Goal: Task Accomplishment & Management: Complete application form

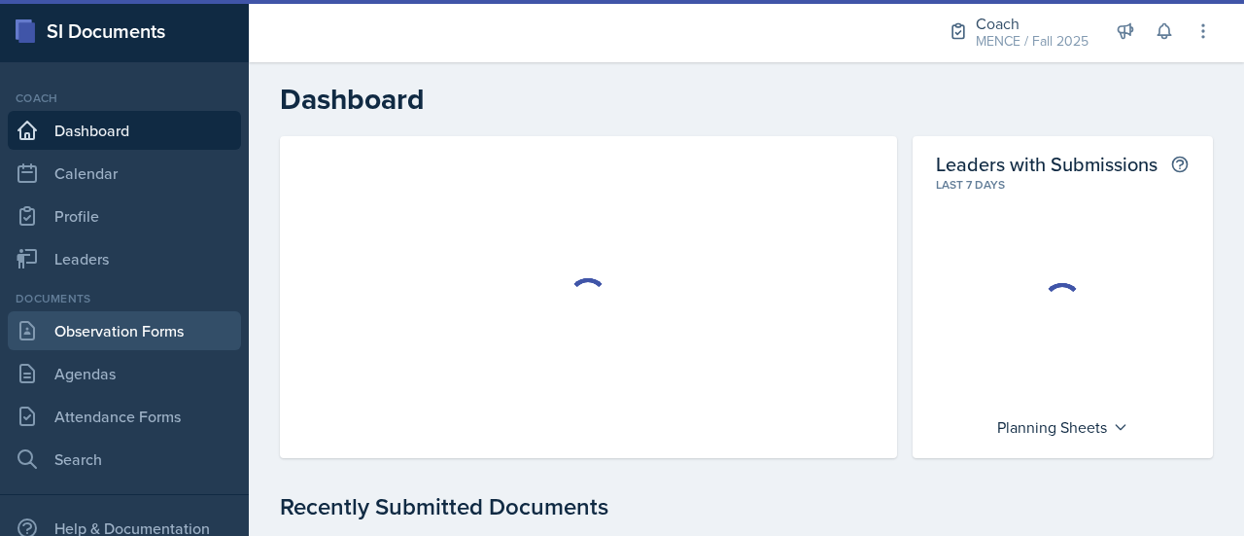
click at [115, 330] on link "Observation Forms" at bounding box center [124, 330] width 233 height 39
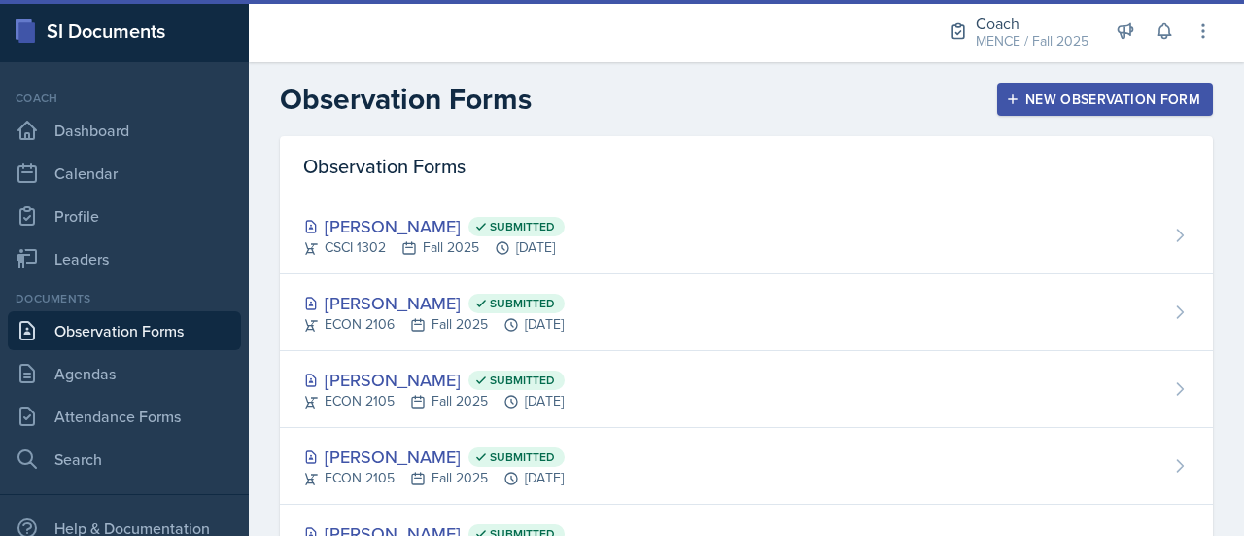
click at [1031, 100] on div "New Observation Form" at bounding box center [1105, 99] width 191 height 16
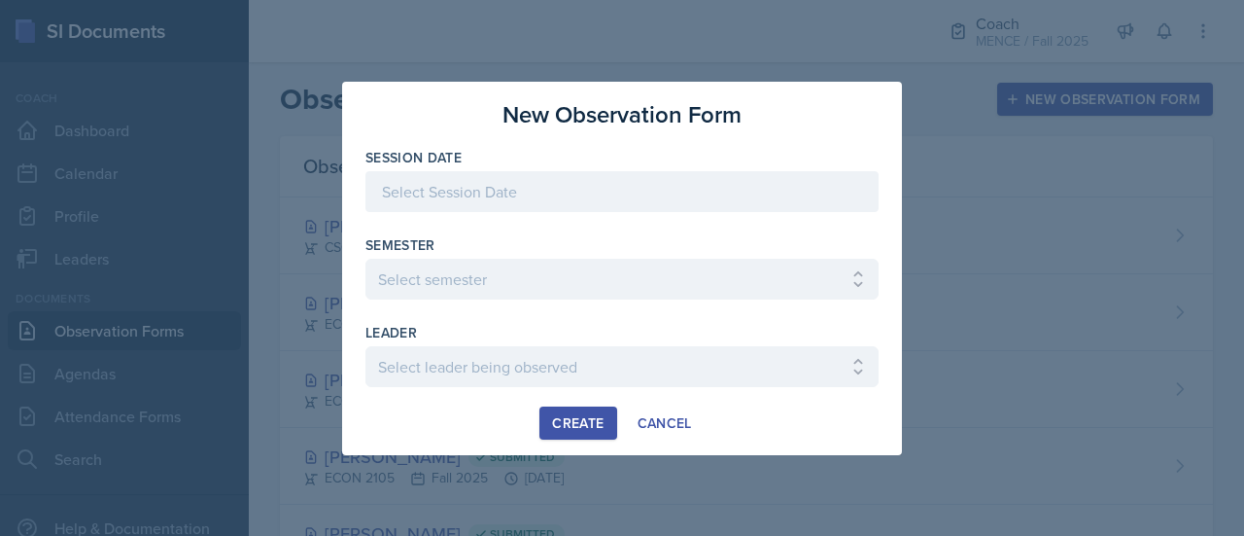
click at [573, 188] on div at bounding box center [622, 191] width 513 height 41
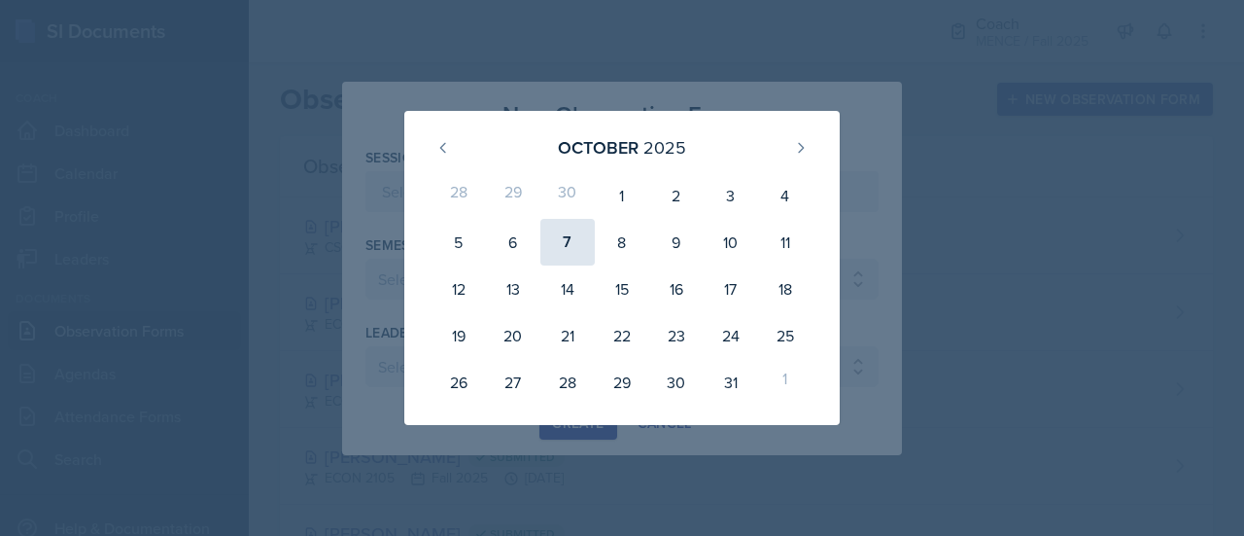
click at [570, 242] on div "7" at bounding box center [568, 242] width 54 height 47
type input "[DATE]"
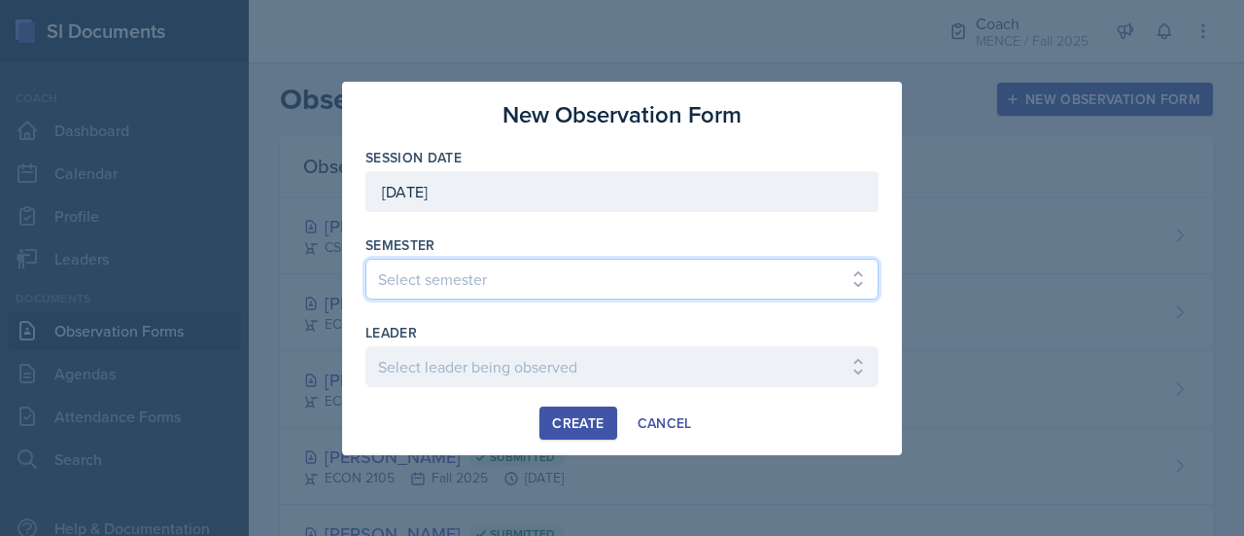
click at [478, 278] on select "Select semester All Spring 2020 Fall 2023 Spring 2019 Spring 2018 Fall 2017 Spr…" at bounding box center [622, 279] width 513 height 41
select select "986fdc3e-2246-4ffd-9cb8-78666de4ebed"
click at [366, 259] on select "Select semester All Spring 2020 Fall 2023 Spring 2019 Spring 2018 Fall 2017 Spr…" at bounding box center [622, 279] width 513 height 41
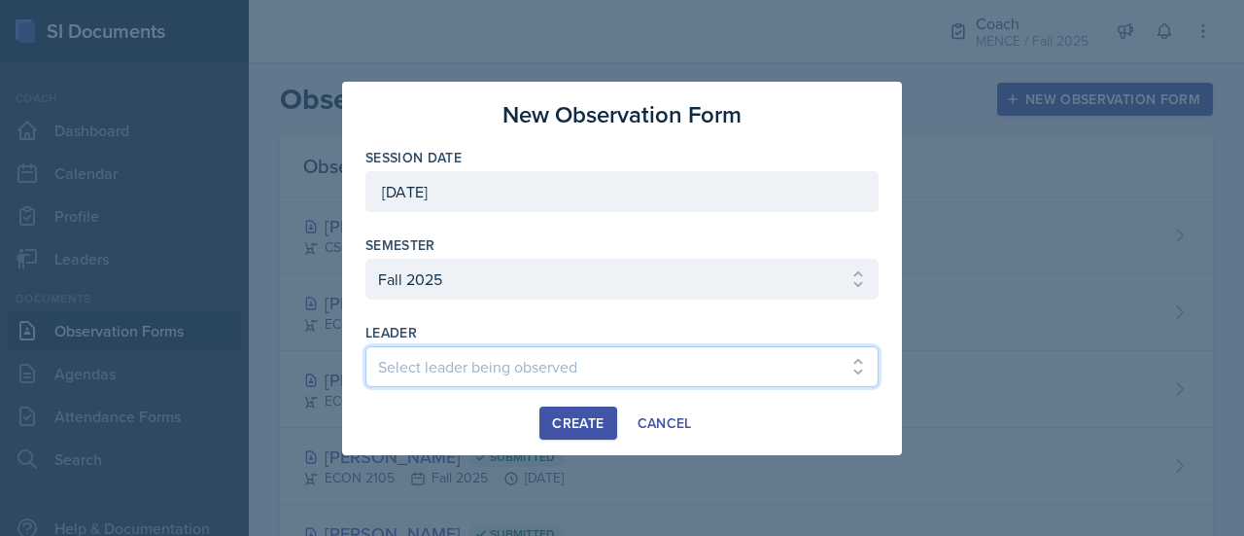
click at [437, 365] on select "Select leader being observed [PERSON_NAME] [PERSON_NAME] / CHEM 1211 / [PERSON_…" at bounding box center [622, 366] width 513 height 41
select select "41d7cea5-b438-4b9f-a4ba-7856d8c69ae9"
click at [437, 365] on select "Select leader being observed [PERSON_NAME] [PERSON_NAME] / CHEM 1211 / [PERSON_…" at bounding box center [622, 366] width 513 height 41
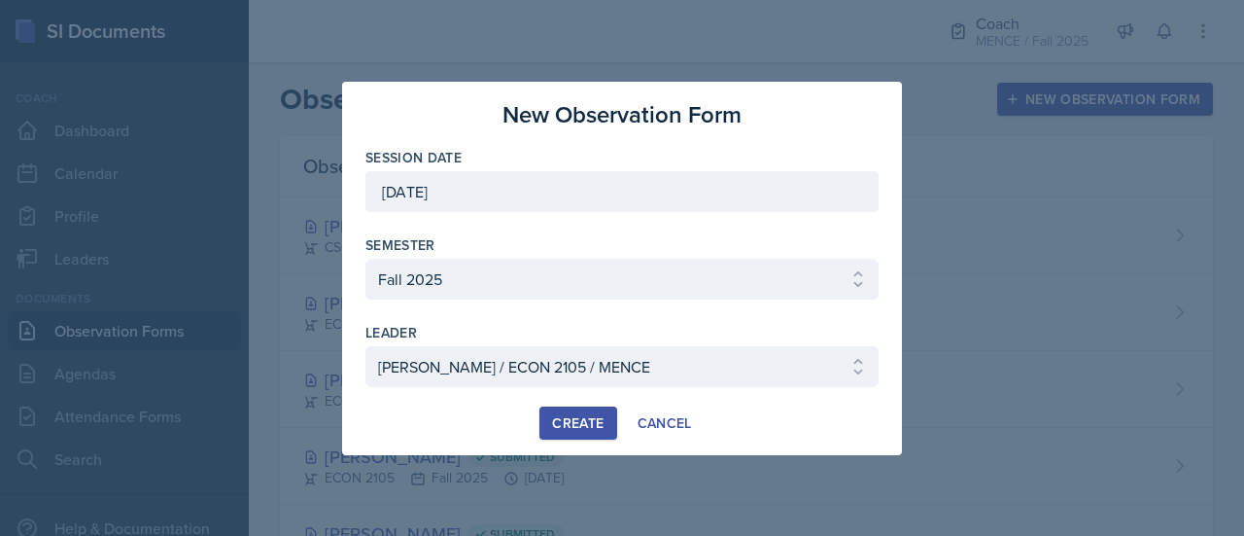
click at [574, 423] on div "Create" at bounding box center [578, 423] width 52 height 16
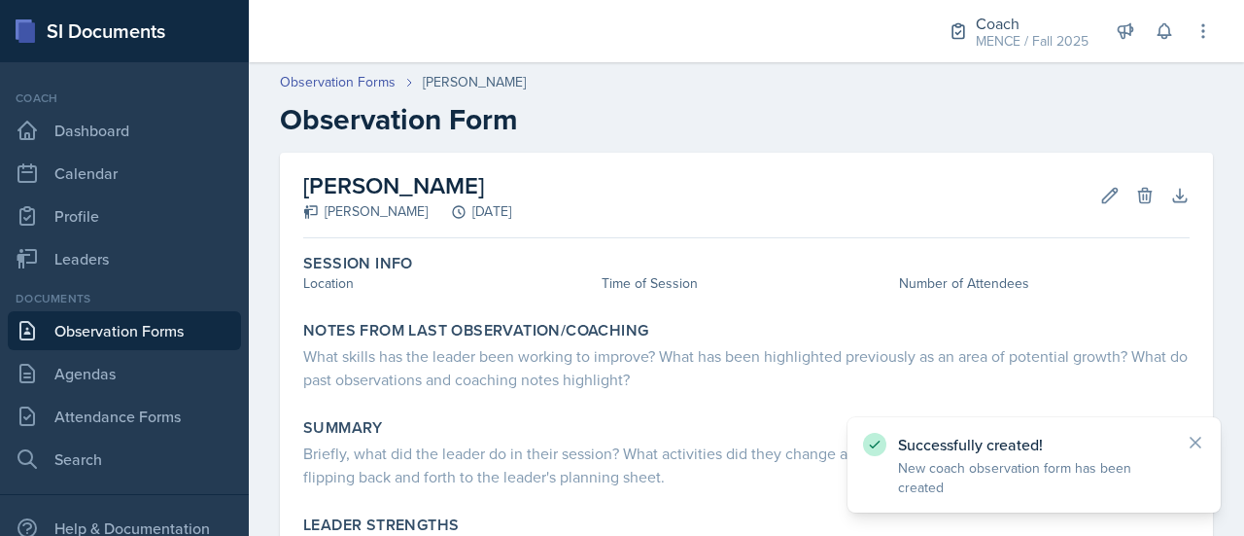
click at [1182, 441] on div "Successfully created! New coach observation form has been created" at bounding box center [1034, 465] width 342 height 64
click at [1202, 444] on icon at bounding box center [1195, 442] width 19 height 19
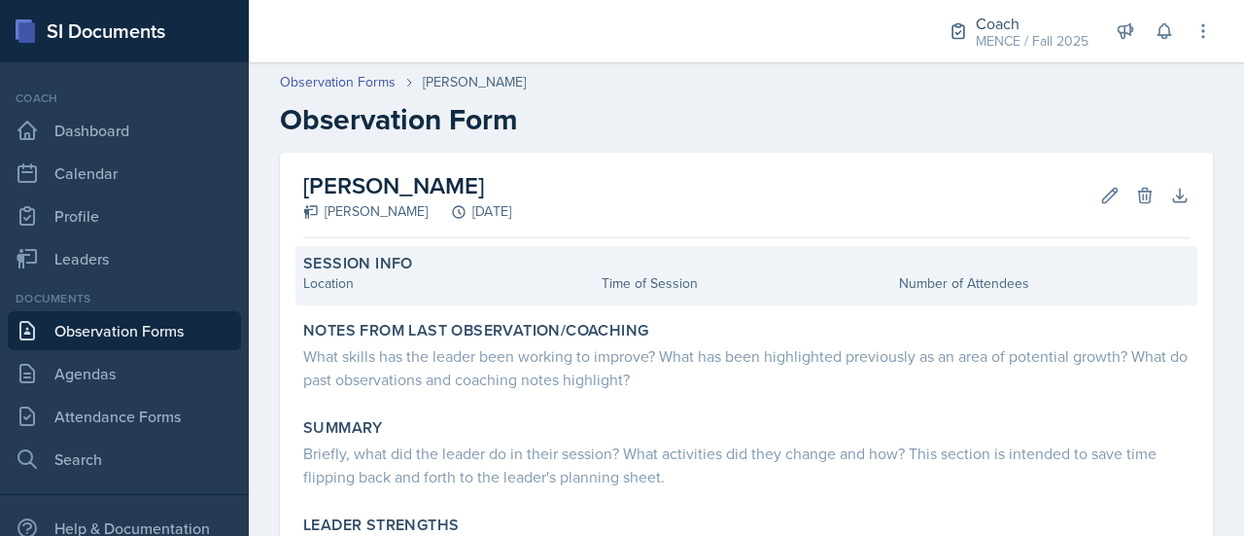
click at [391, 283] on div "Location" at bounding box center [448, 283] width 291 height 20
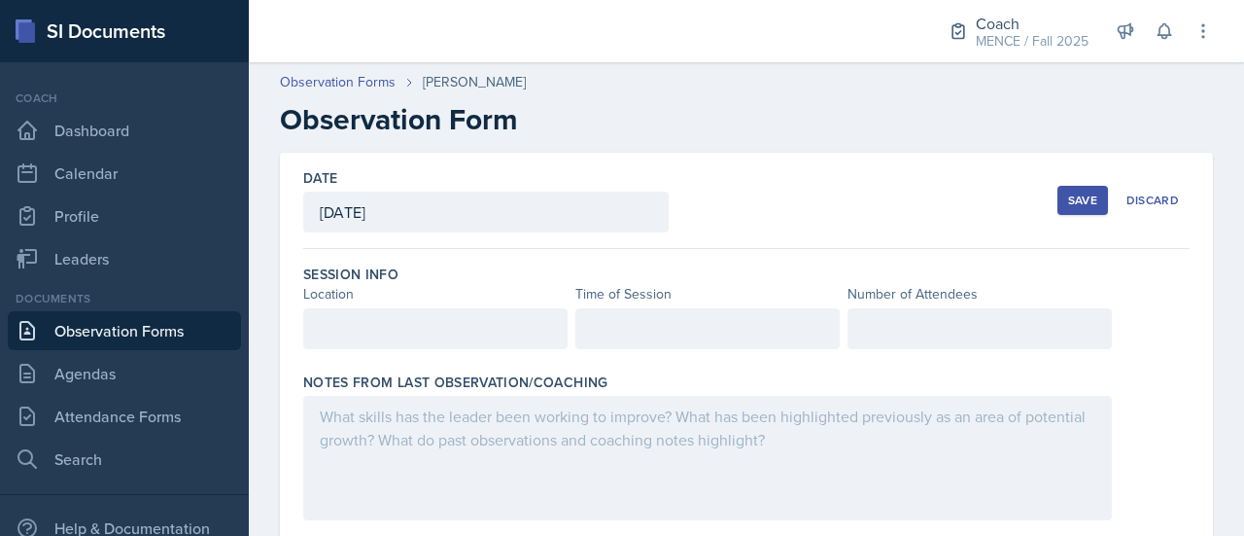
click at [397, 318] on div at bounding box center [435, 328] width 264 height 41
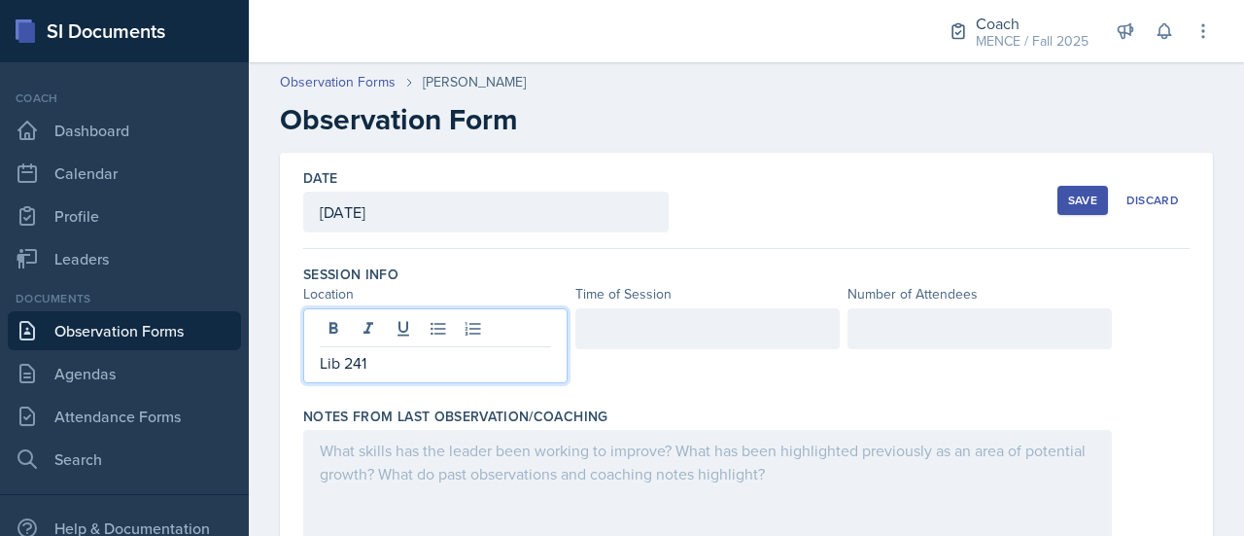
click at [636, 341] on div at bounding box center [708, 328] width 264 height 41
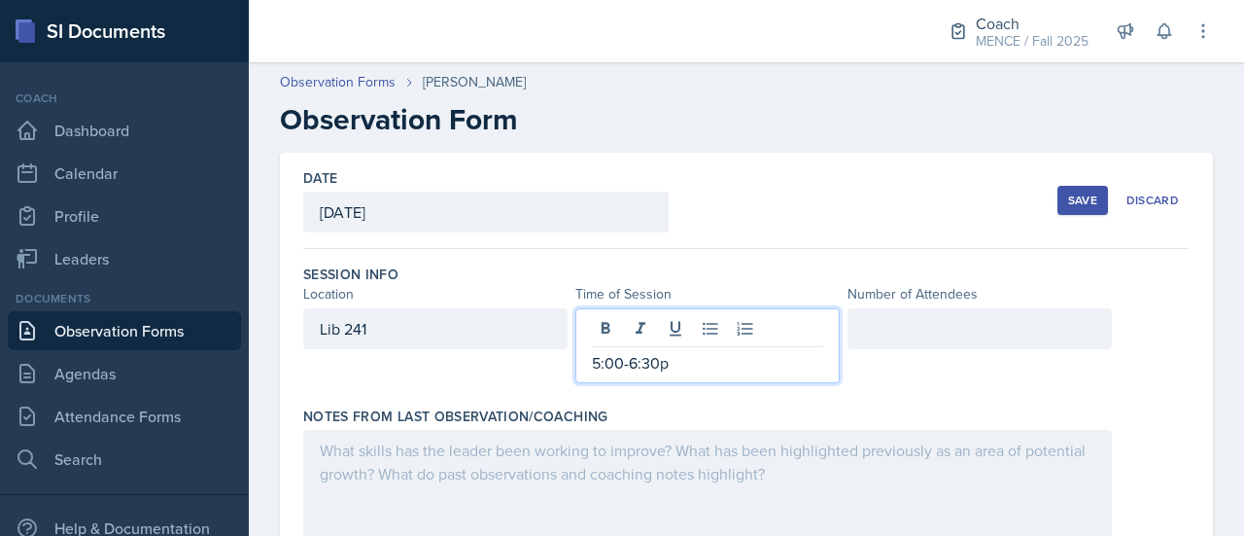
click at [1019, 325] on div at bounding box center [980, 328] width 264 height 41
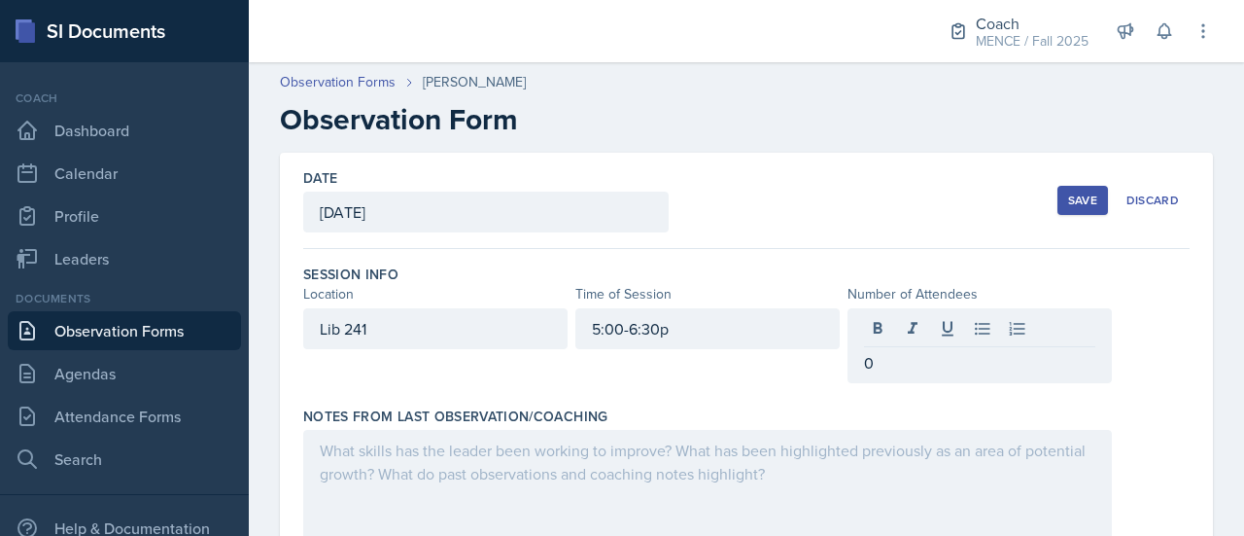
click at [1091, 365] on div "0" at bounding box center [980, 345] width 264 height 75
click at [1161, 359] on div "Lib 241 5:00-6:30p 0" at bounding box center [746, 345] width 887 height 75
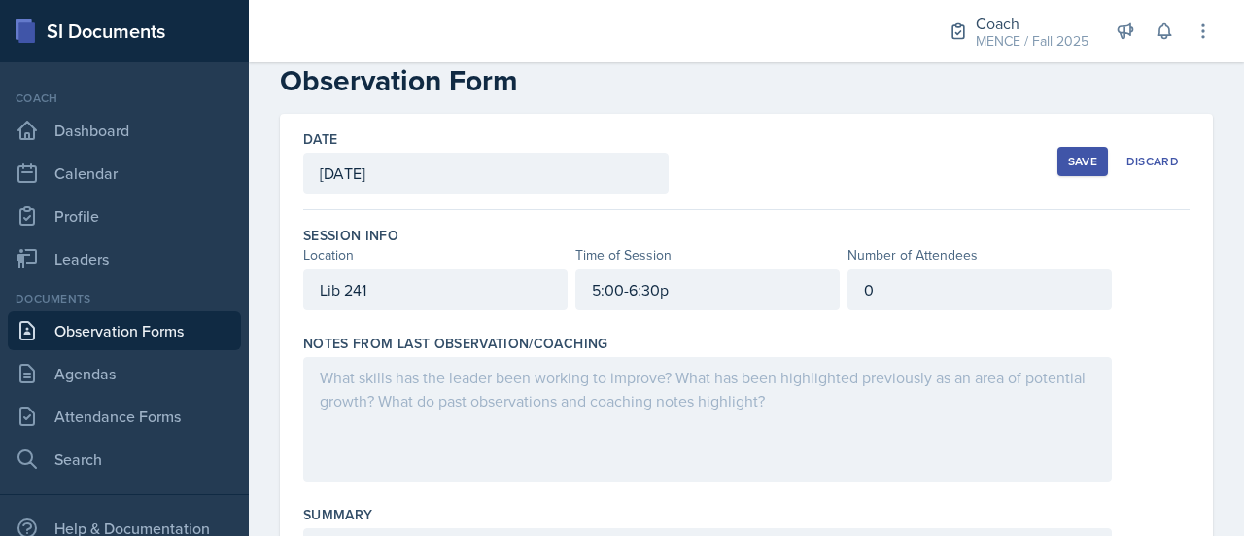
scroll to position [72, 0]
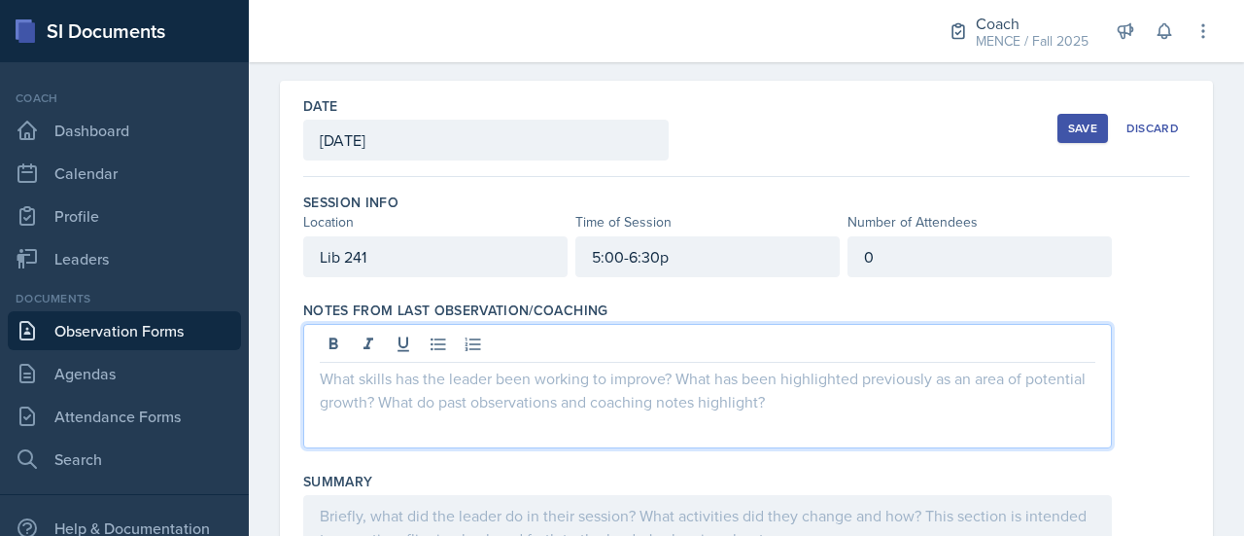
click at [830, 371] on p at bounding box center [708, 378] width 776 height 23
click at [1149, 353] on div at bounding box center [746, 386] width 887 height 124
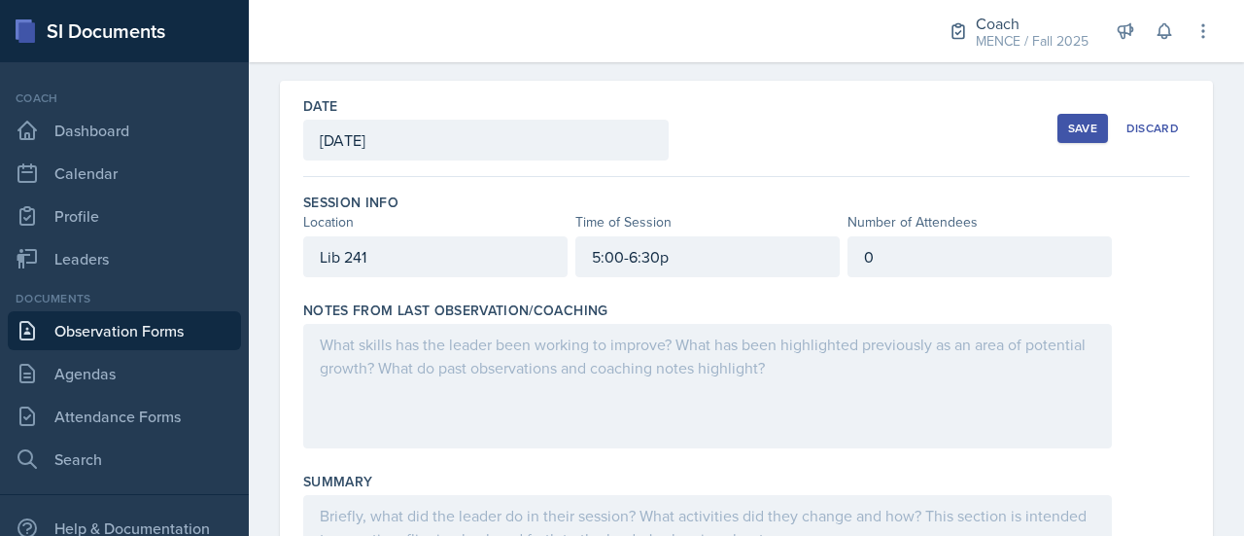
click at [785, 429] on div at bounding box center [707, 386] width 809 height 124
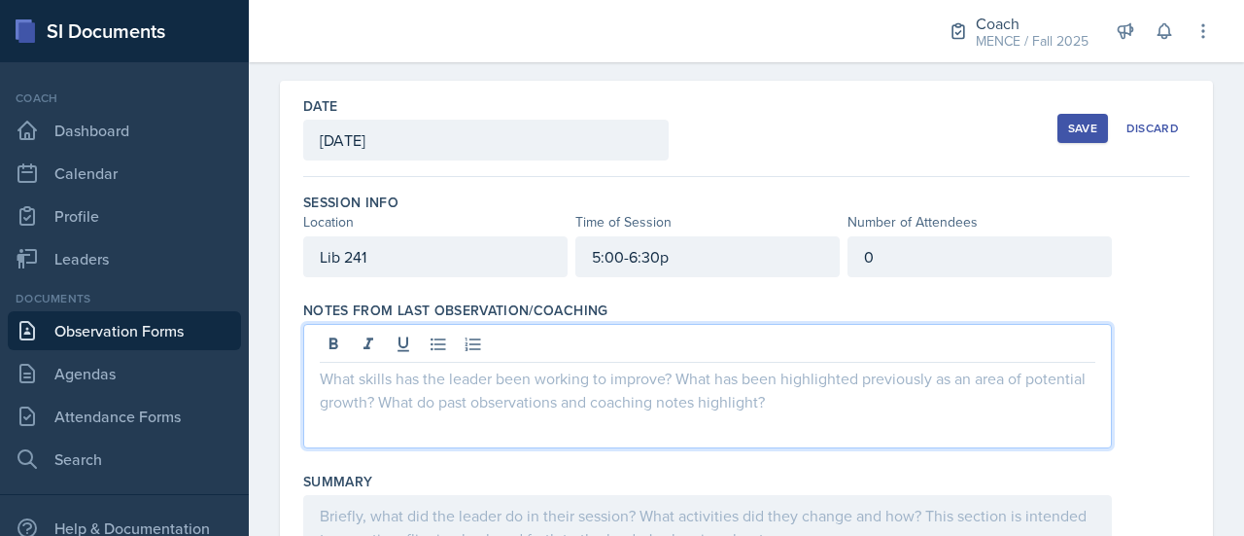
scroll to position [106, 0]
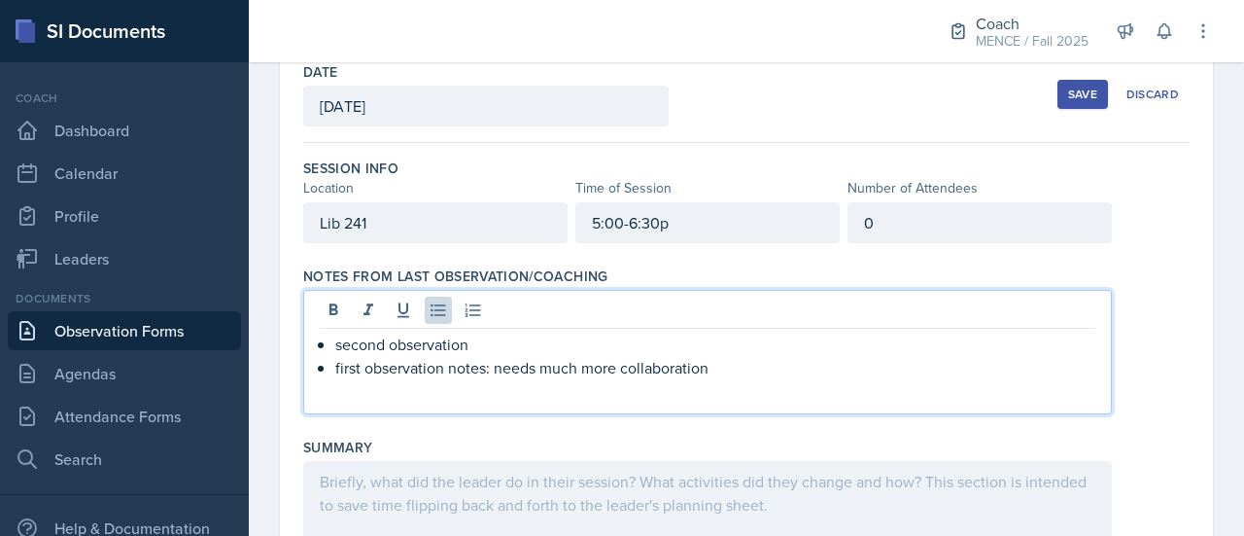
click at [552, 371] on p "first observation notes: needs much more collaboration" at bounding box center [715, 367] width 760 height 23
click at [690, 367] on p "first observation notes: needs more collaboration" at bounding box center [715, 367] width 760 height 23
click at [1128, 307] on div "second observation first observation notes: needs more collaboration, get plann…" at bounding box center [746, 352] width 887 height 124
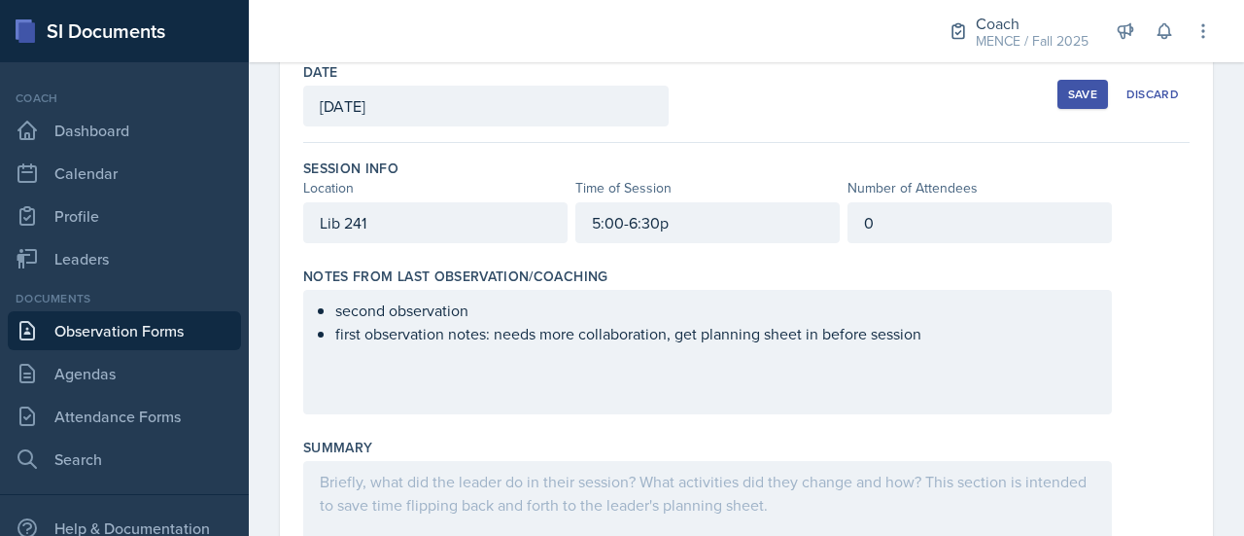
click at [1068, 96] on div "Save" at bounding box center [1082, 95] width 29 height 16
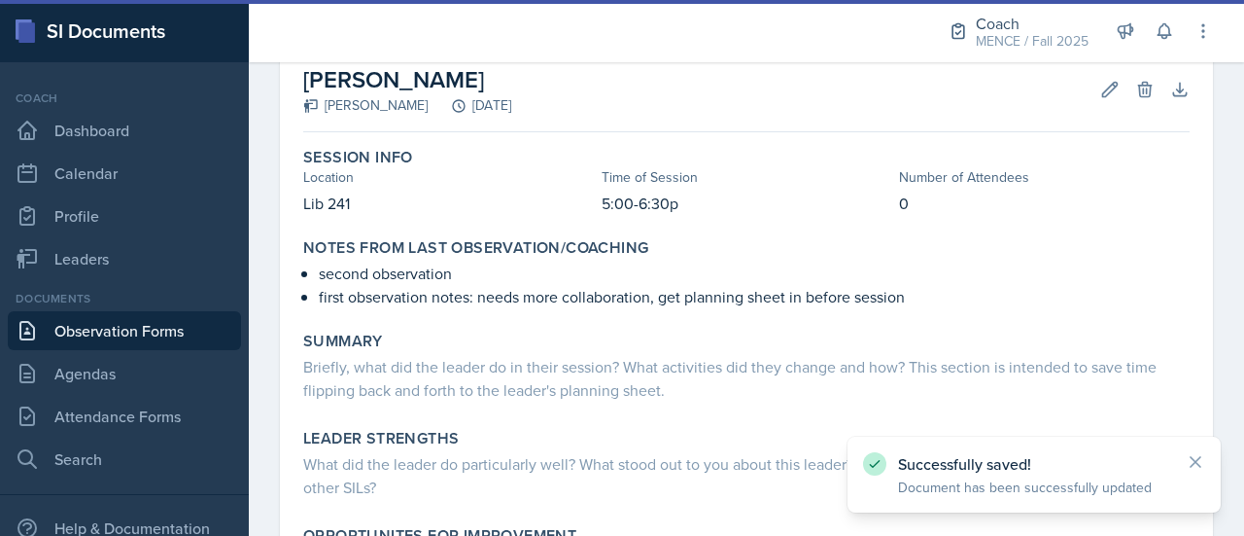
scroll to position [105, 0]
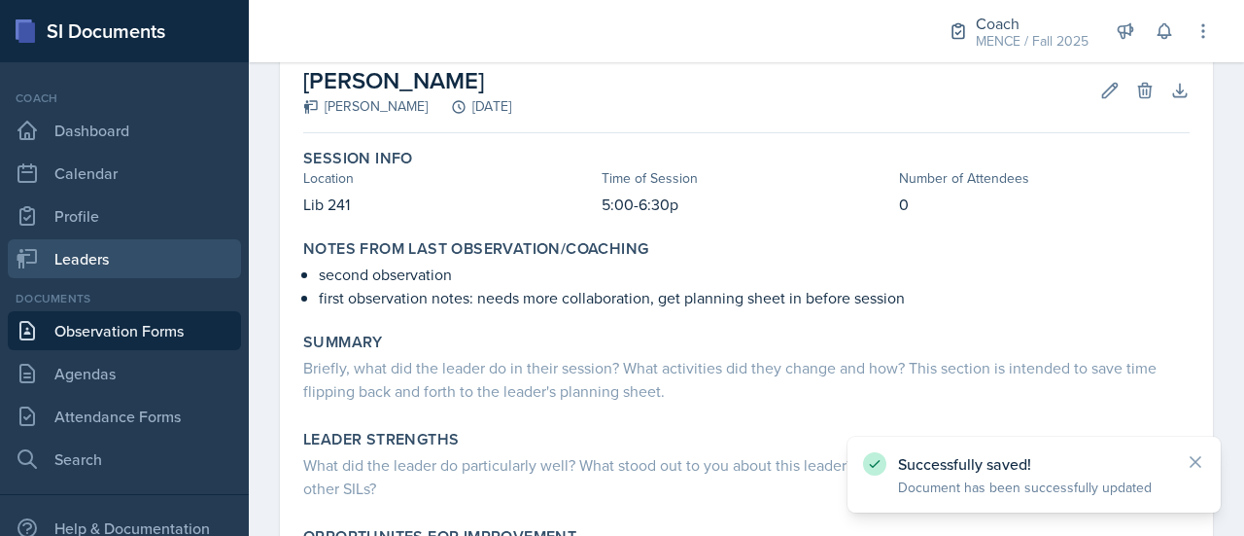
click at [71, 255] on link "Leaders" at bounding box center [124, 258] width 233 height 39
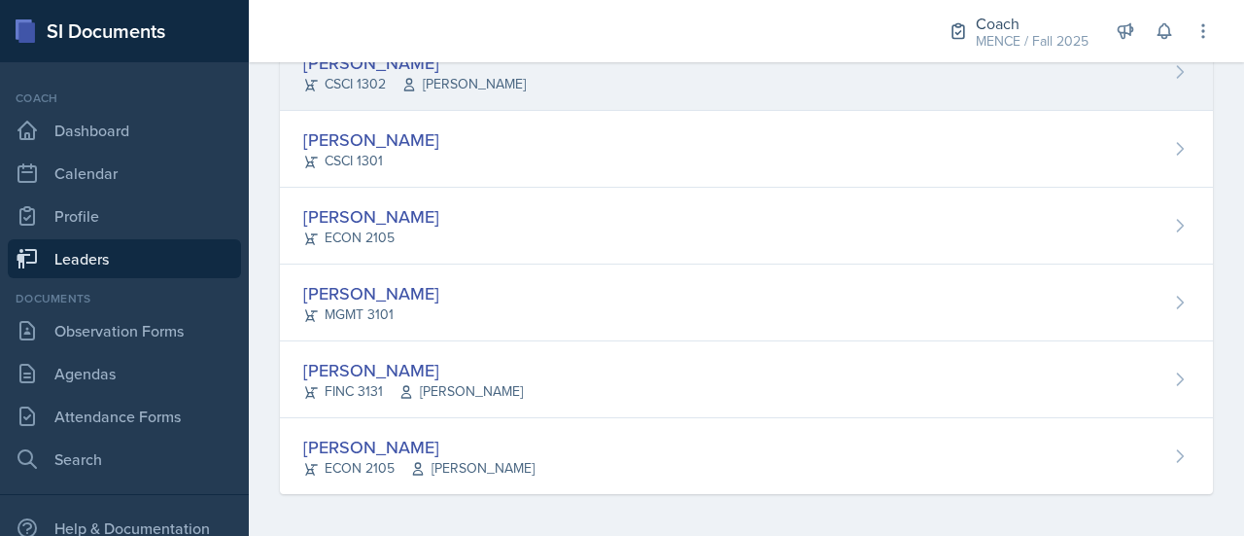
scroll to position [678, 0]
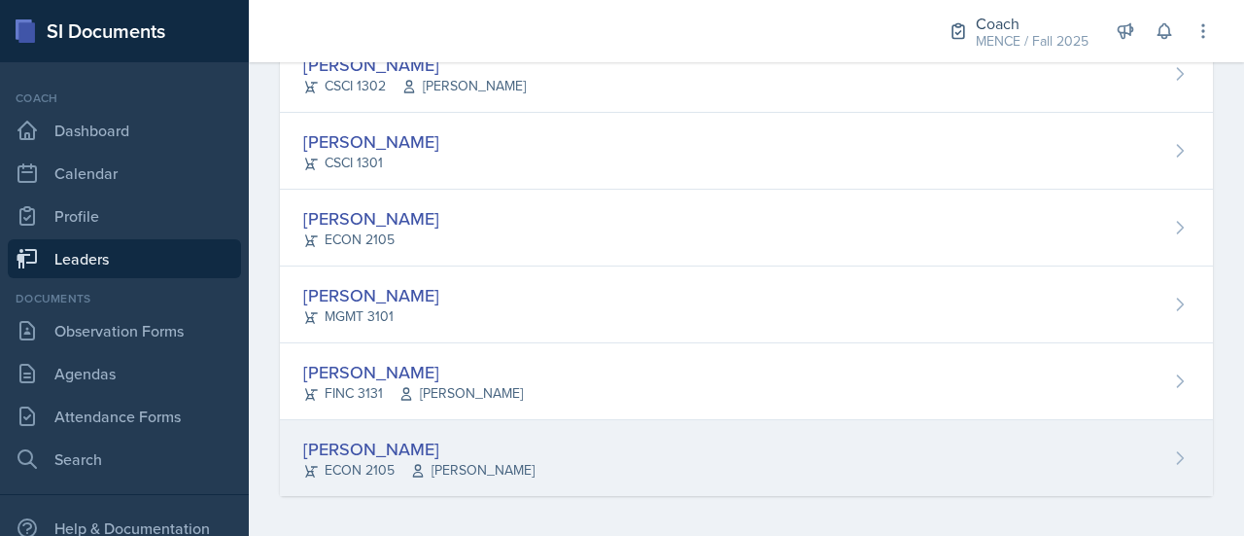
click at [390, 449] on div "[PERSON_NAME]" at bounding box center [418, 449] width 231 height 26
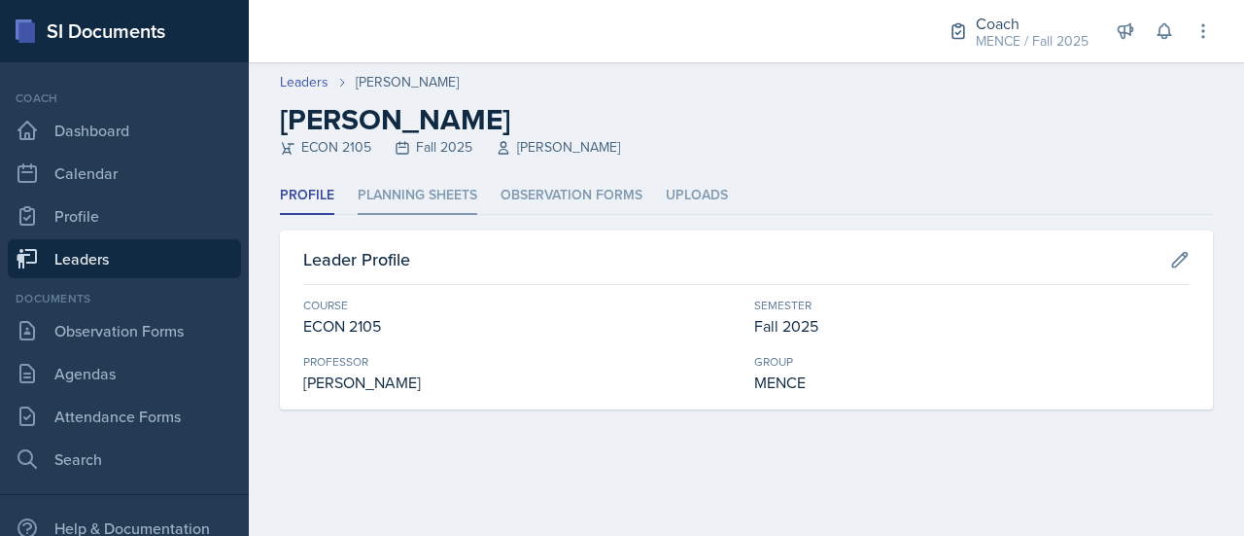
click at [401, 195] on li "Planning Sheets" at bounding box center [418, 196] width 120 height 38
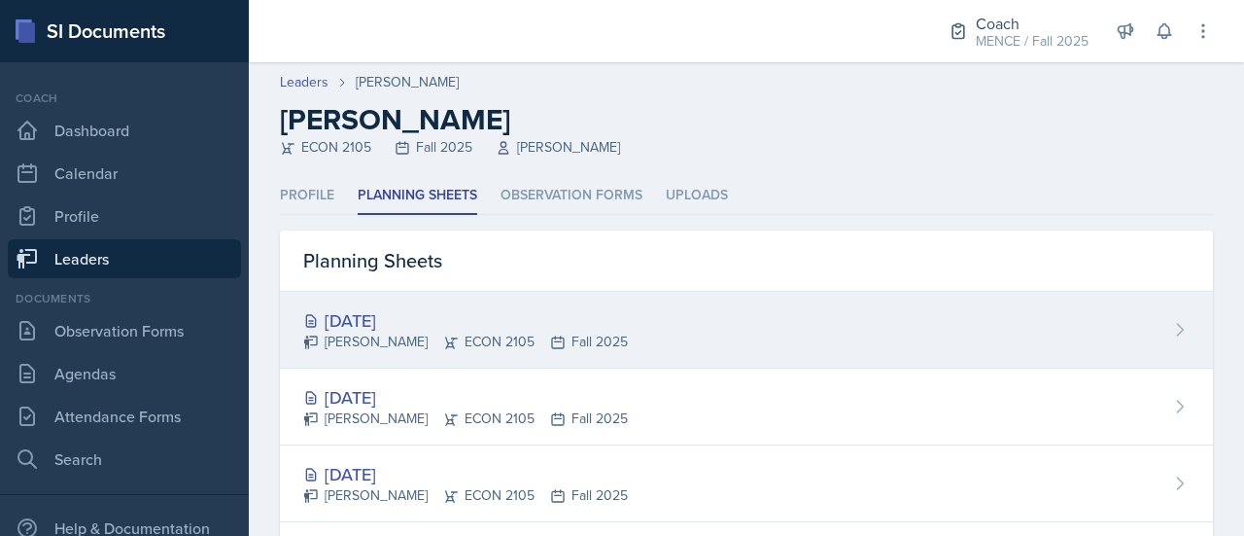
click at [380, 318] on div "[DATE]" at bounding box center [465, 320] width 325 height 26
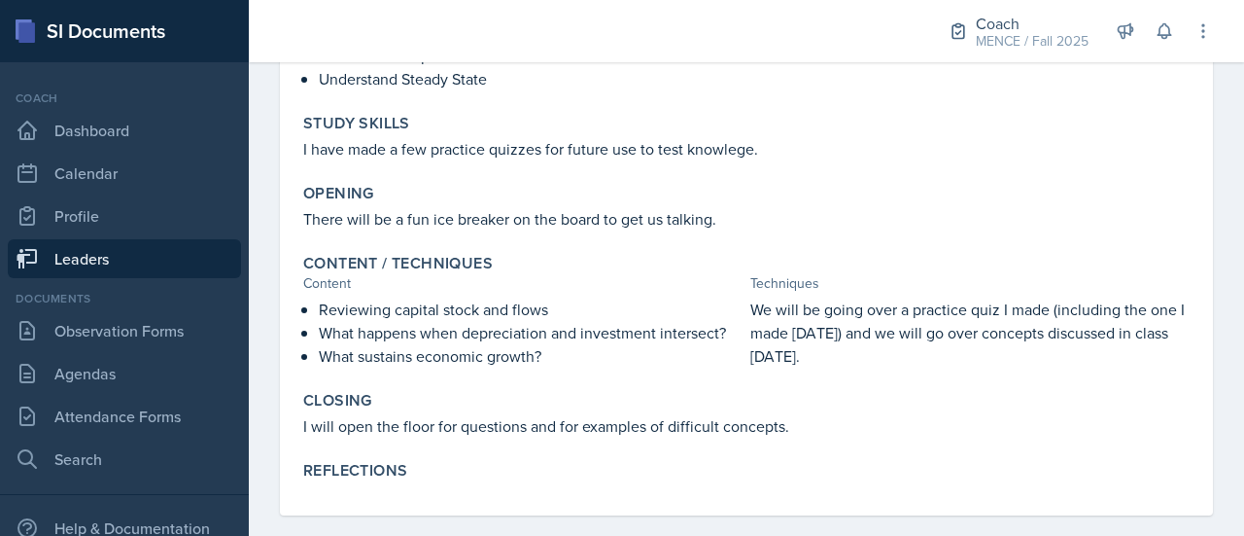
scroll to position [302, 0]
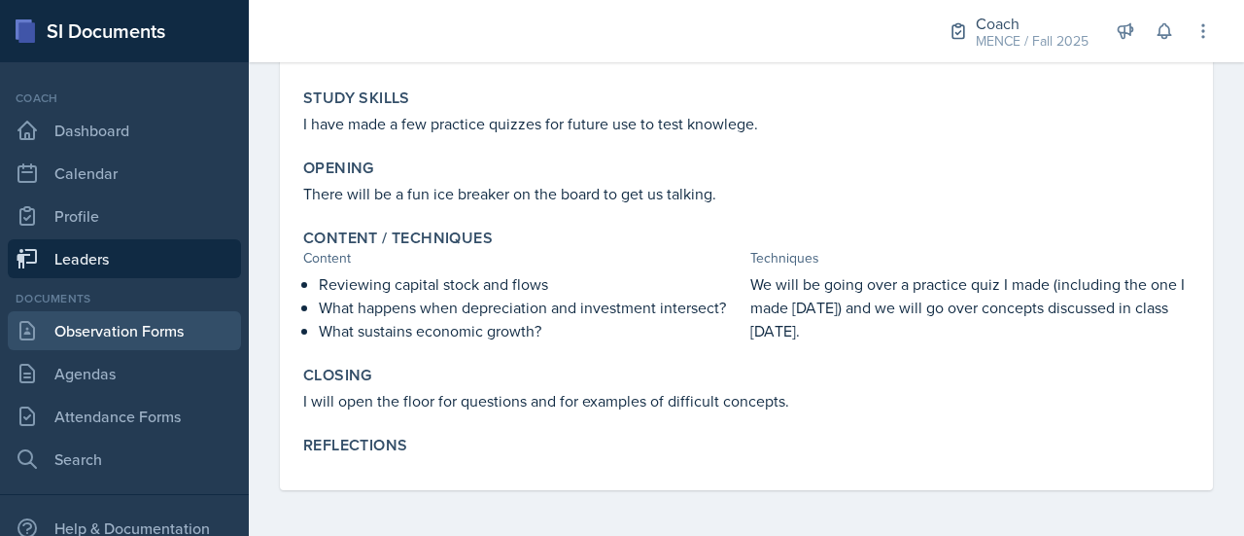
click at [81, 326] on link "Observation Forms" at bounding box center [124, 330] width 233 height 39
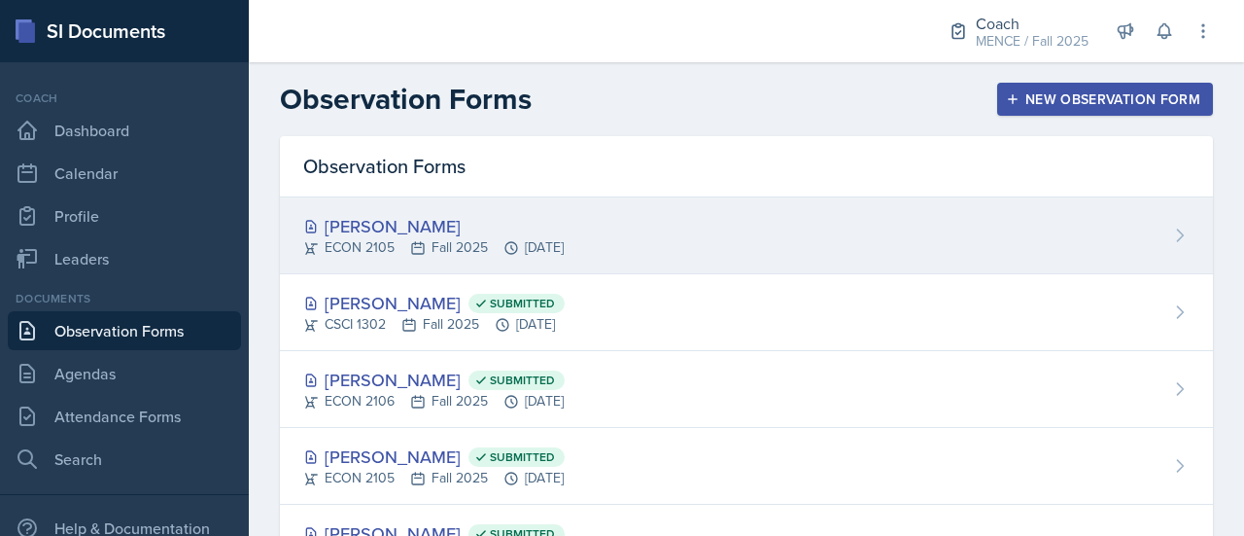
click at [489, 205] on div "[PERSON_NAME] ECON 2105 Fall 2025 [DATE]" at bounding box center [746, 235] width 933 height 77
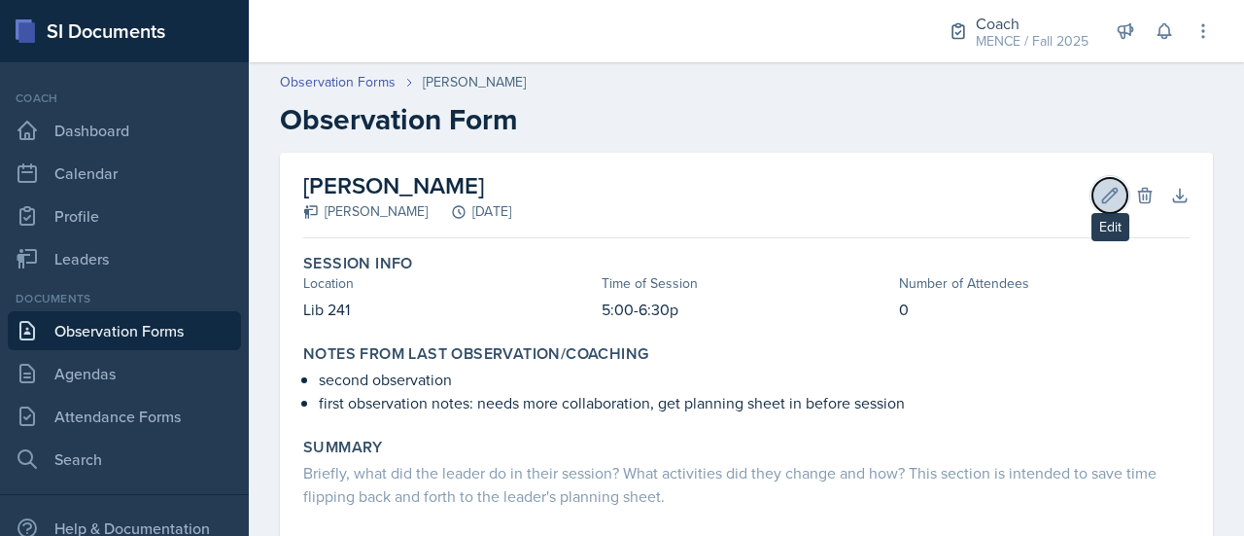
click at [1101, 195] on icon at bounding box center [1110, 195] width 19 height 19
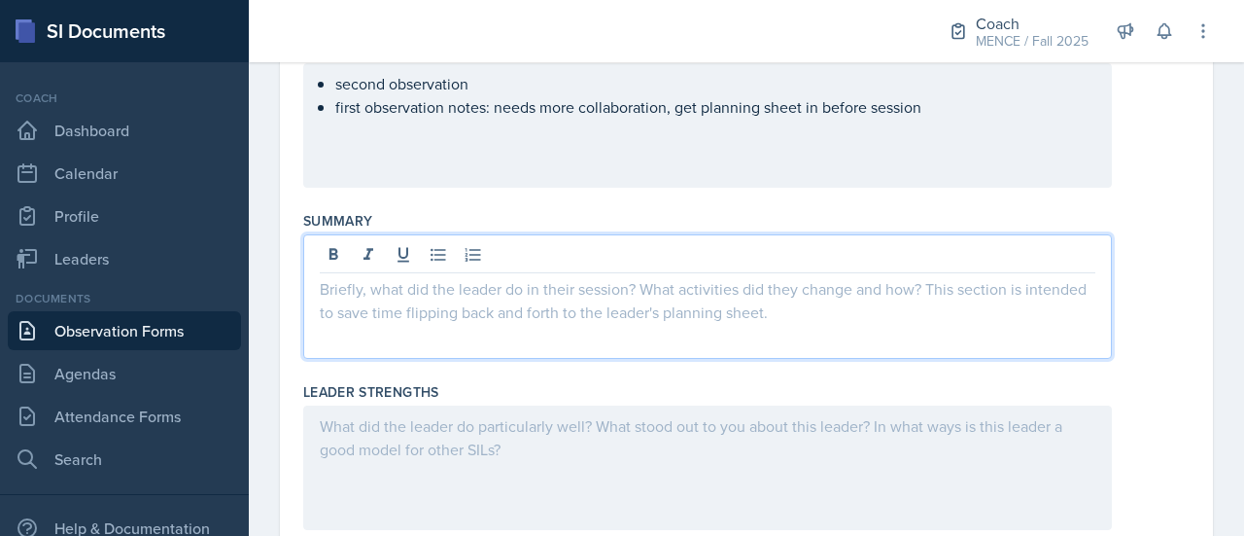
scroll to position [366, 0]
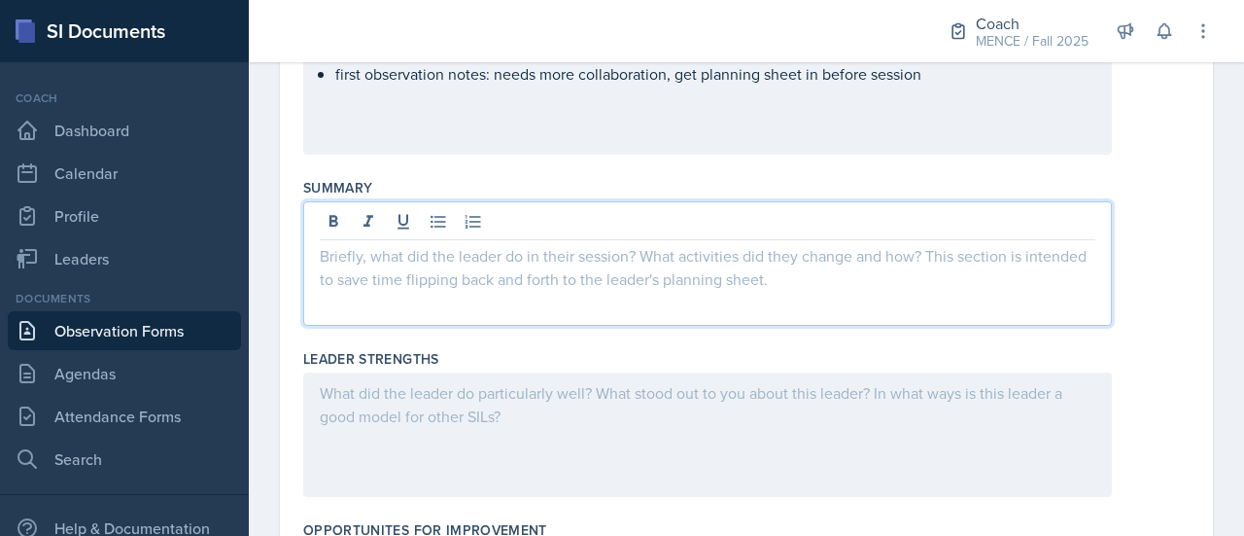
click at [848, 252] on p at bounding box center [708, 255] width 776 height 23
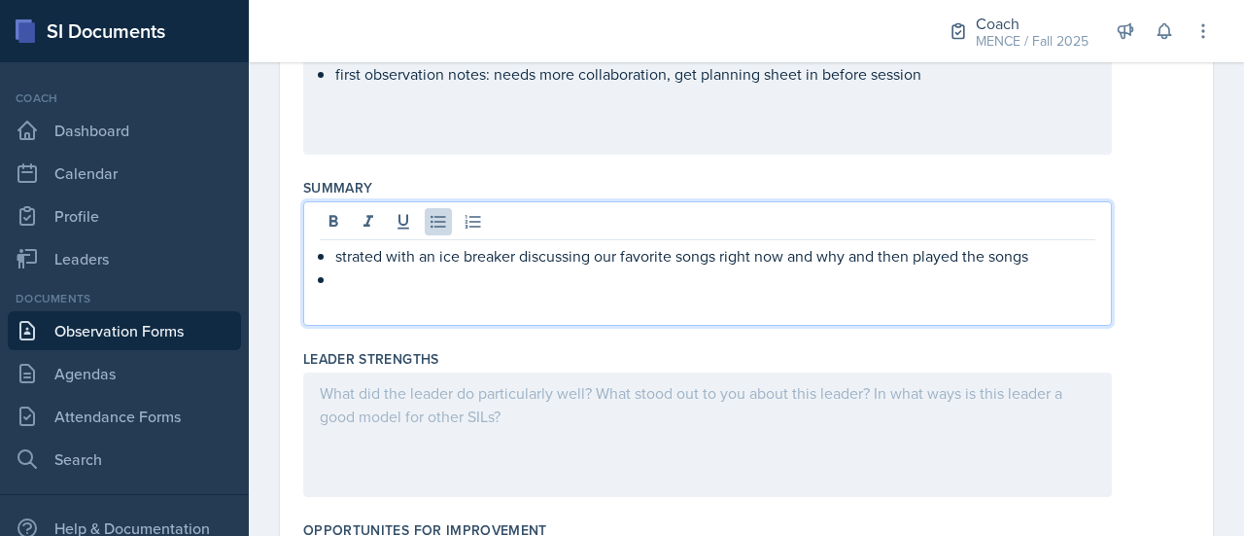
click at [358, 256] on p "strated with an ice breaker discussing our favorite songs right now and why and…" at bounding box center [715, 255] width 760 height 23
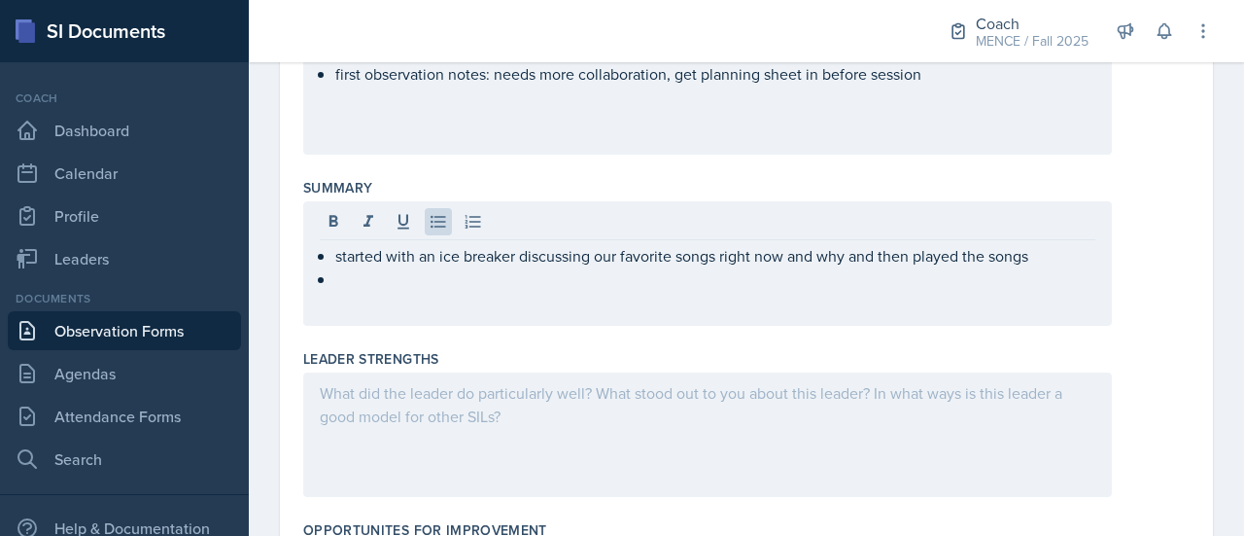
click at [1133, 310] on div "started with an ice breaker discussing our favorite songs right now and why and…" at bounding box center [746, 263] width 887 height 124
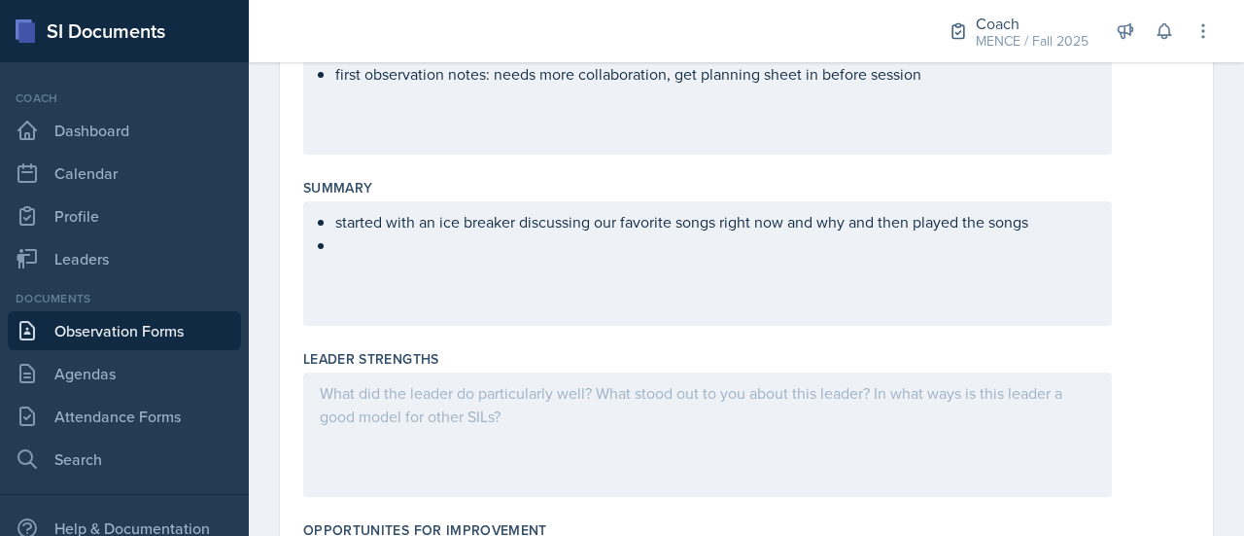
click at [410, 237] on div "started with an ice breaker discussing our favorite songs right now and why and…" at bounding box center [707, 263] width 809 height 124
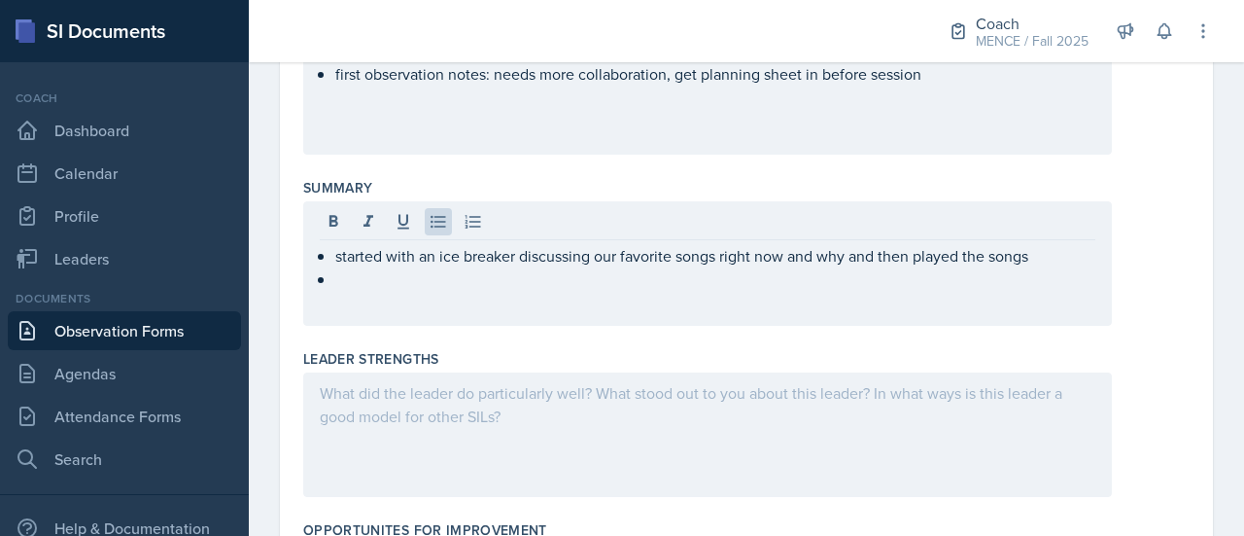
click at [423, 289] on div "started with an ice breaker discussing our favorite songs right now and why and…" at bounding box center [707, 263] width 809 height 124
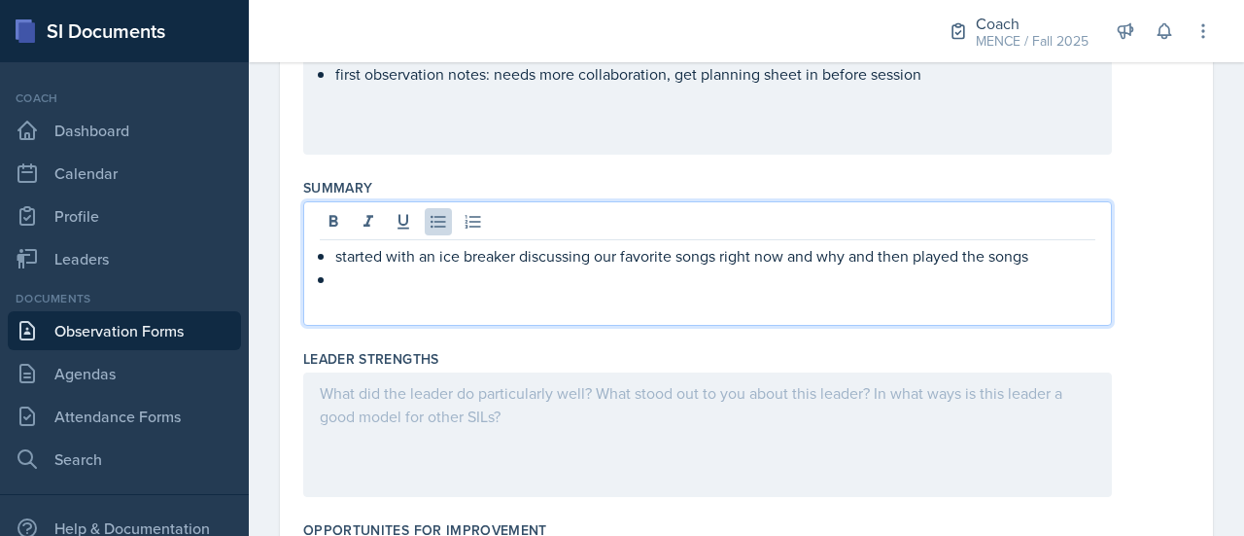
click at [370, 285] on p at bounding box center [715, 278] width 760 height 23
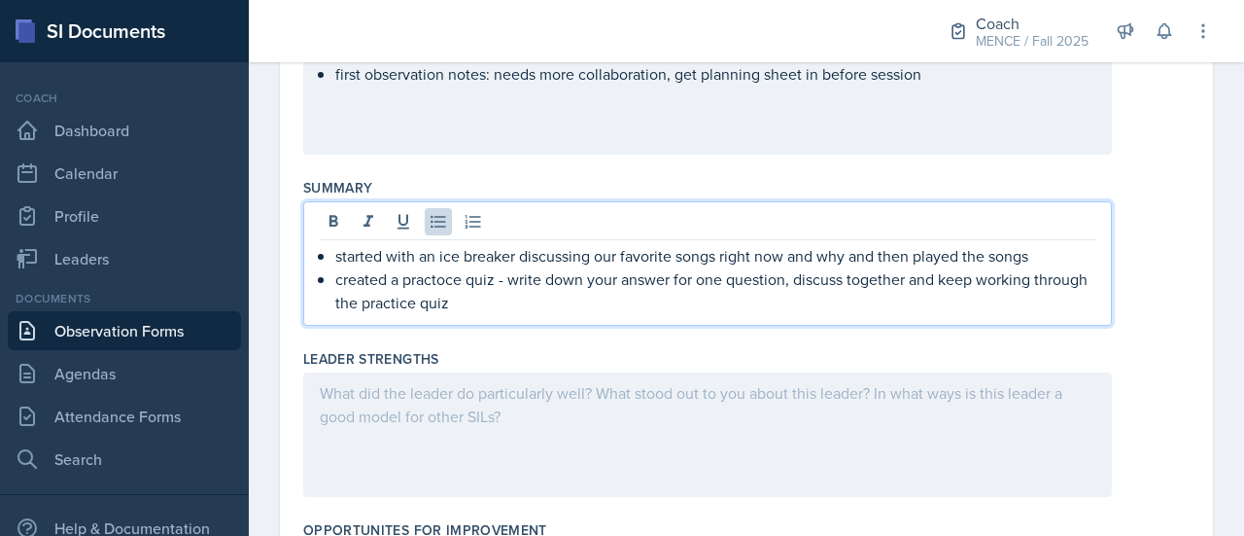
click at [450, 279] on p "created a practoce quiz - write down your answer for one question, discuss toge…" at bounding box center [715, 290] width 760 height 47
click at [514, 297] on p "created a practice quiz - write down your answer for one question, discuss toge…" at bounding box center [715, 290] width 760 height 47
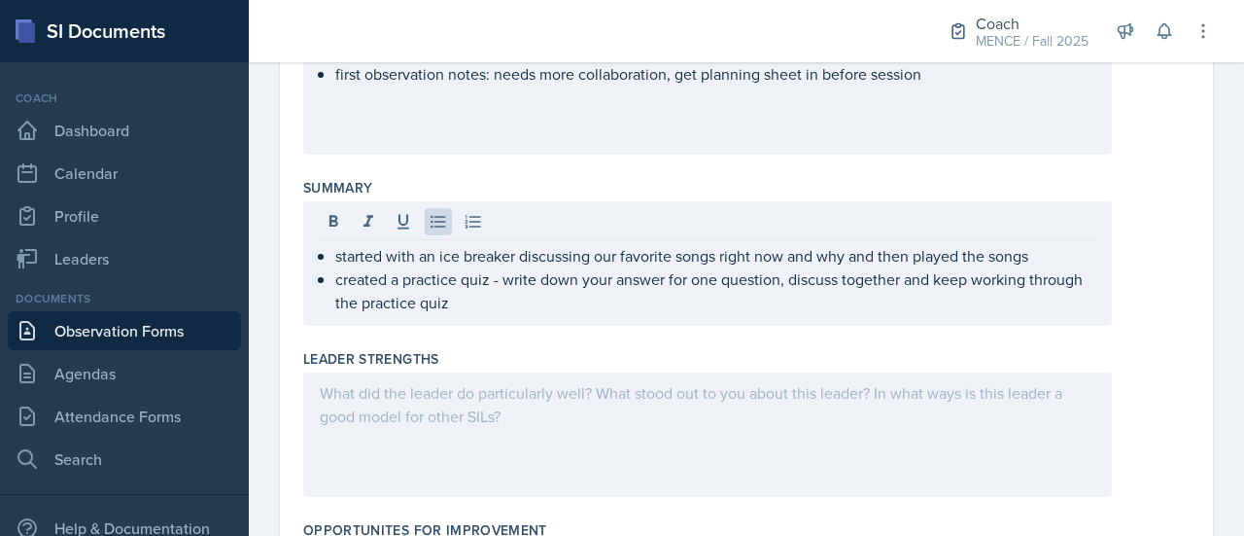
click at [636, 335] on div "Summary started with an ice breaker discussing our favorite songs right now and…" at bounding box center [746, 255] width 887 height 171
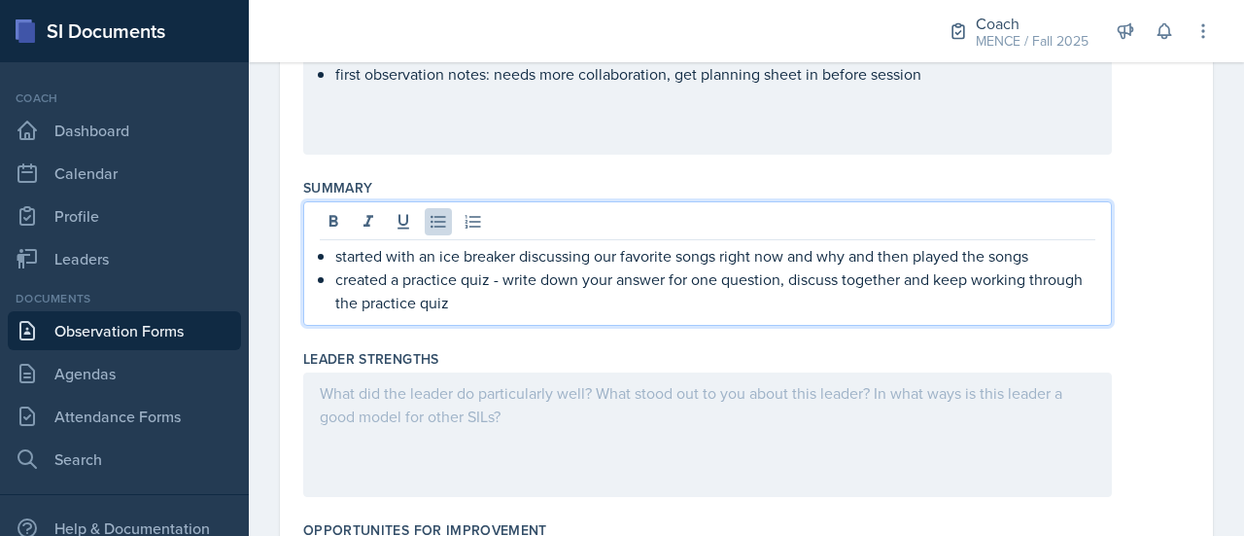
click at [560, 271] on p "created a practice quiz - write down your answer for one question, discuss toge…" at bounding box center [715, 290] width 760 height 47
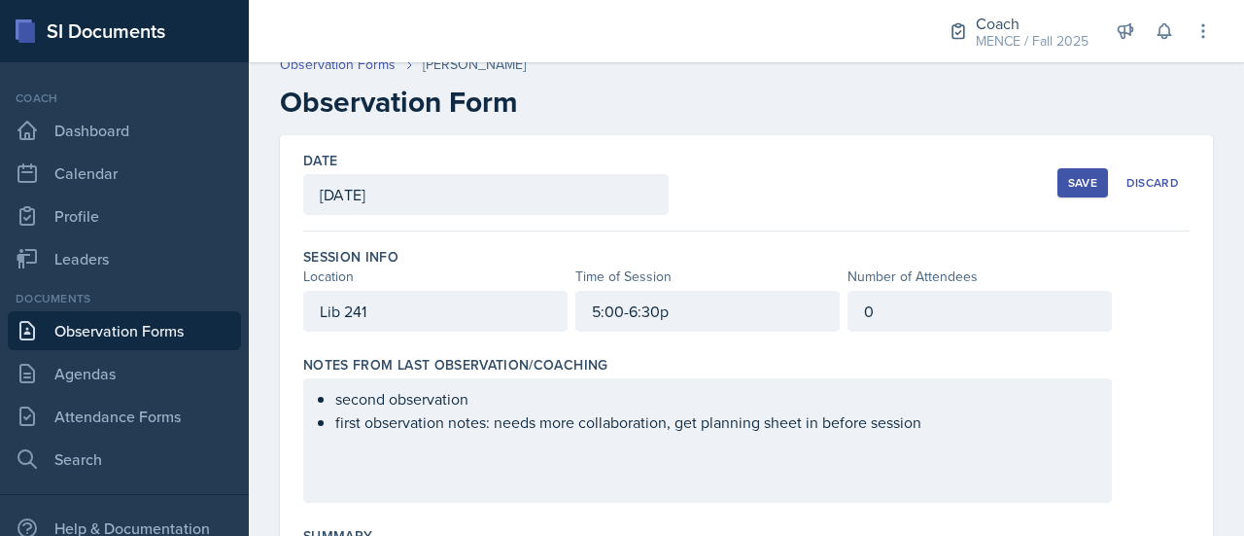
scroll to position [323, 0]
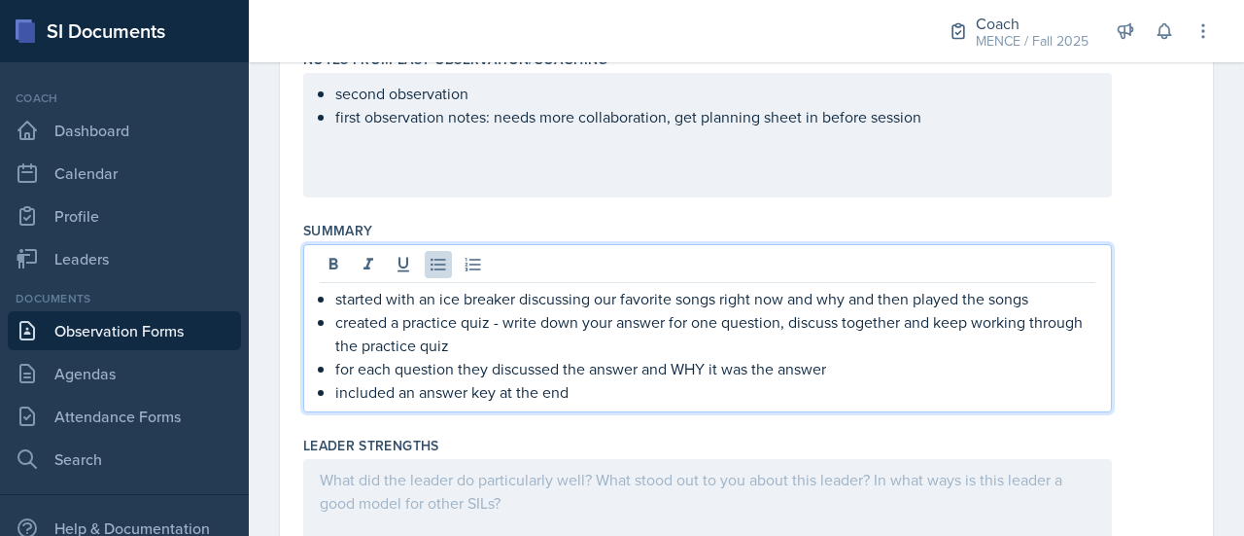
click at [336, 299] on p "started with an ice breaker discussing our favorite songs right now and why and…" at bounding box center [715, 298] width 760 height 23
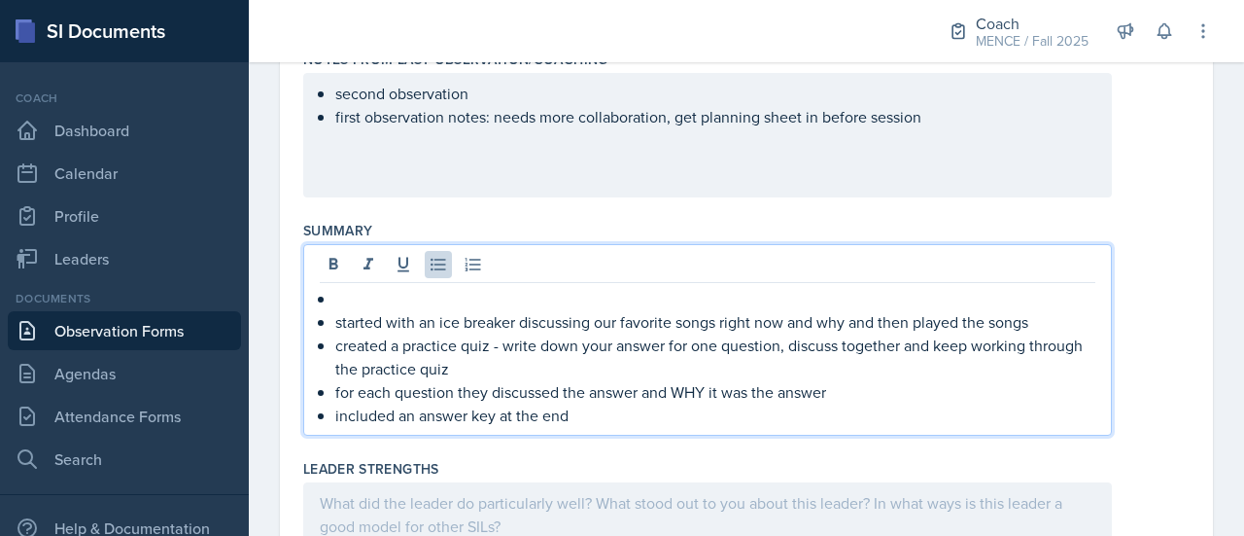
click at [336, 299] on p at bounding box center [715, 298] width 760 height 23
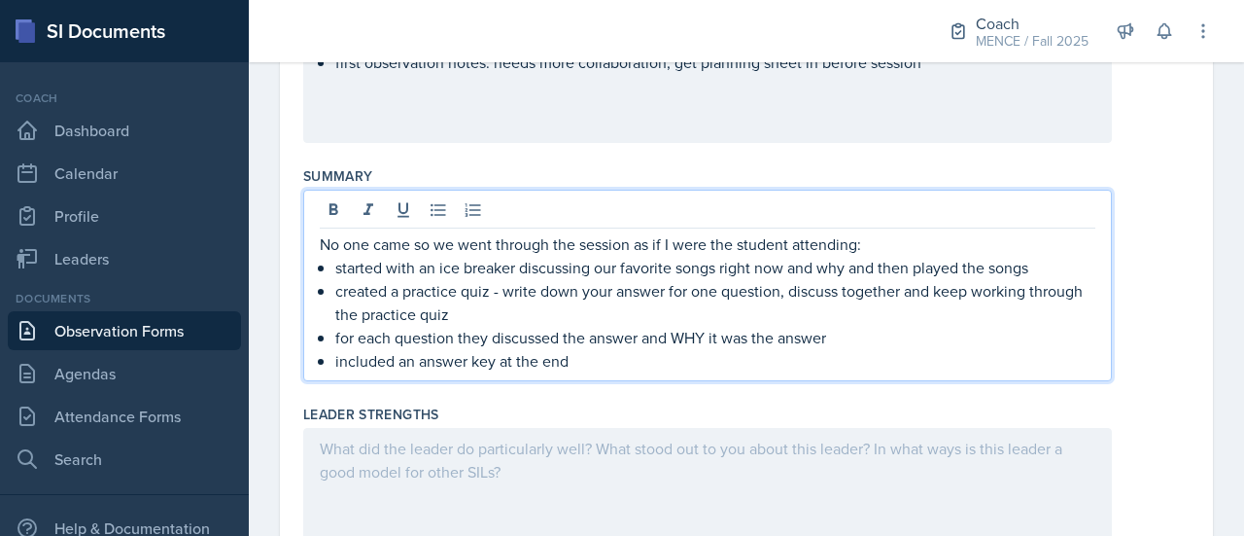
scroll to position [391, 0]
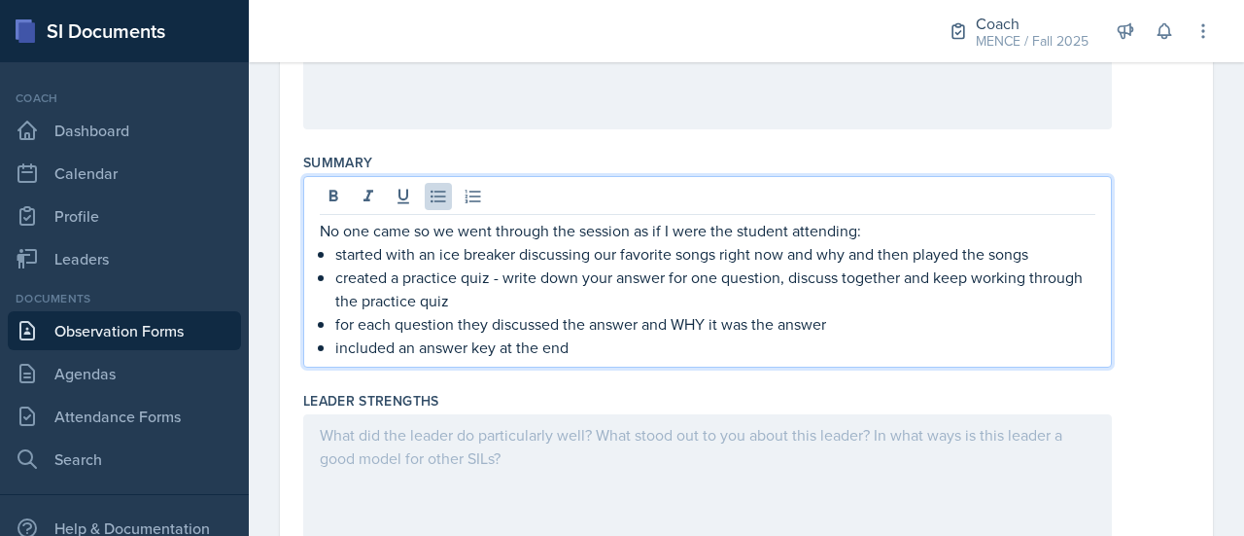
click at [638, 353] on p "included an answer key at the end" at bounding box center [715, 346] width 760 height 23
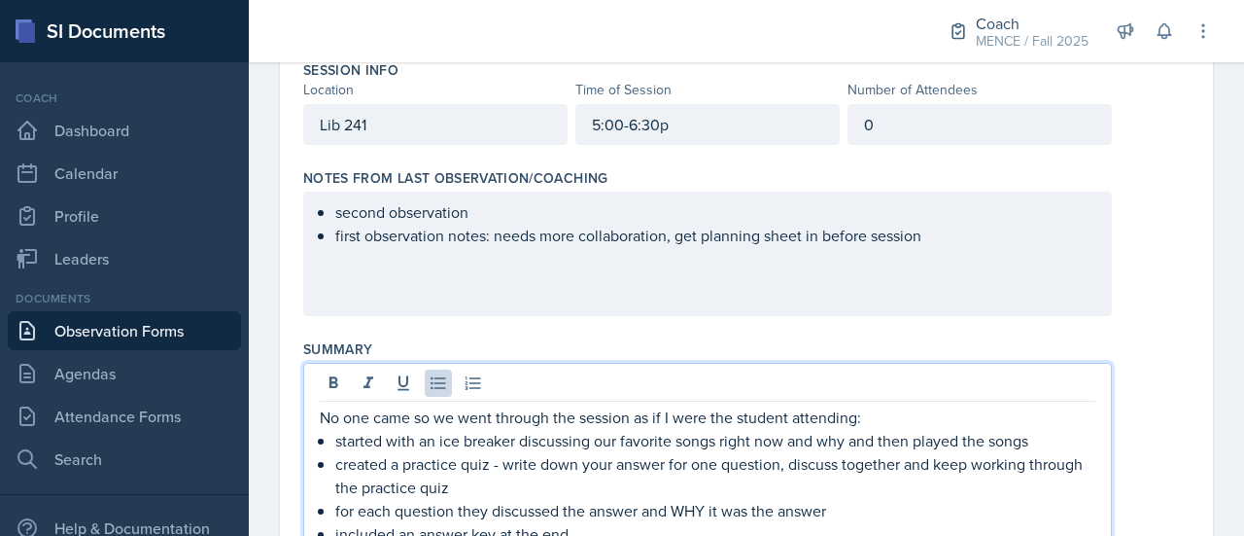
scroll to position [0, 0]
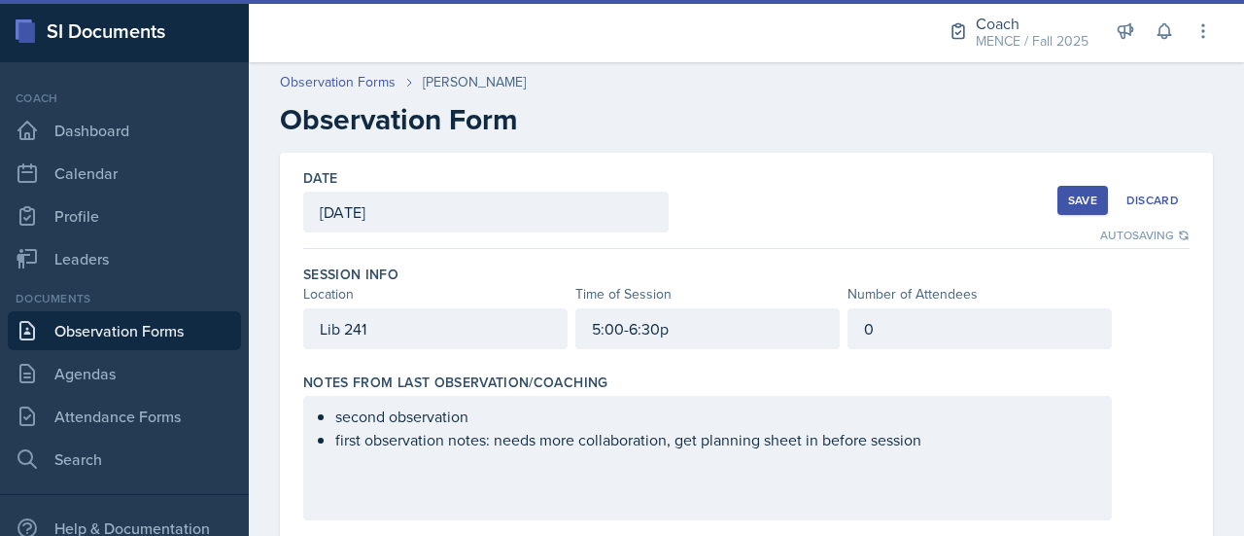
click at [1068, 192] on div "Save" at bounding box center [1082, 200] width 29 height 16
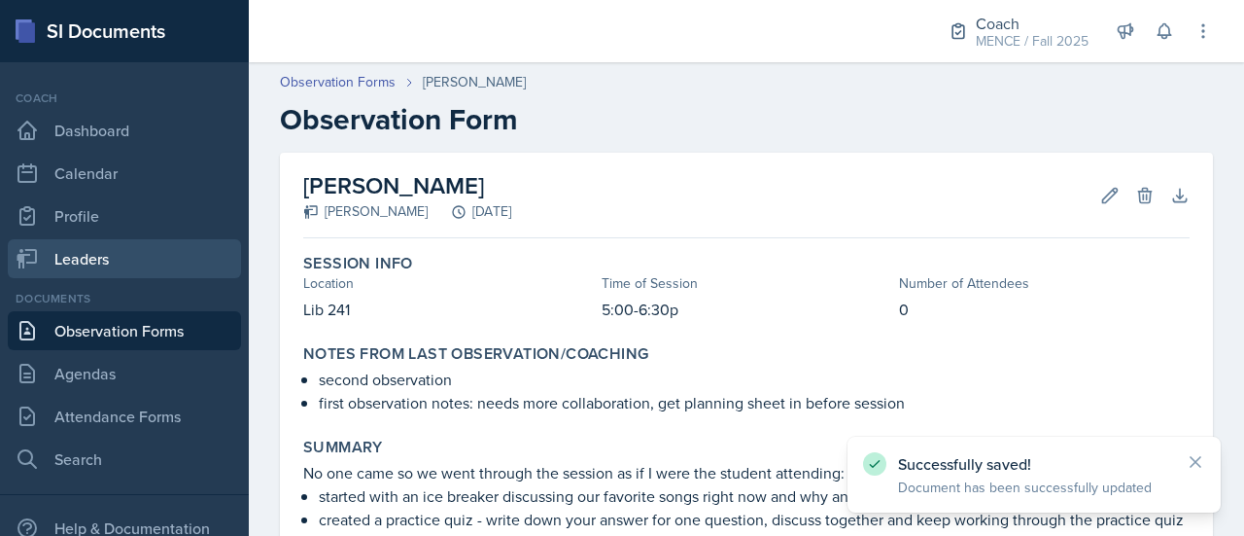
click at [90, 257] on link "Leaders" at bounding box center [124, 258] width 233 height 39
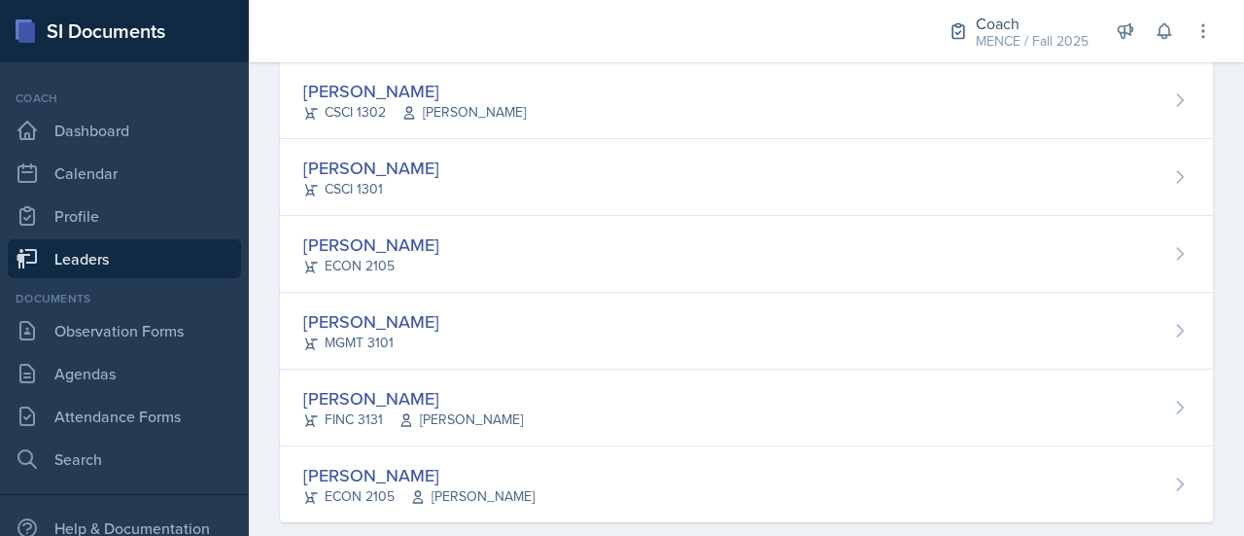
scroll to position [680, 0]
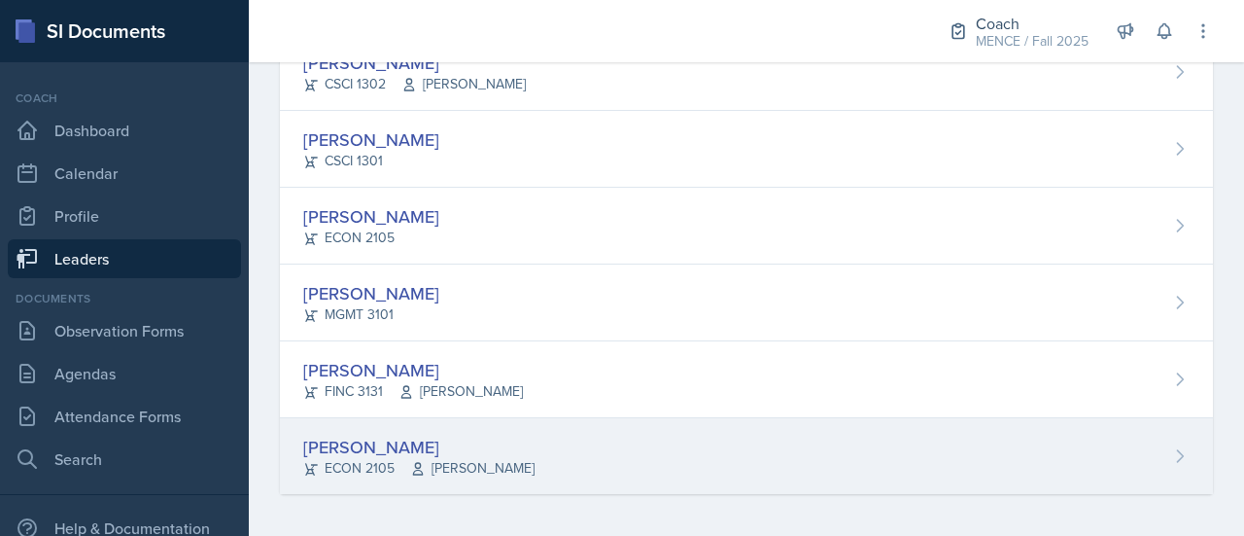
click at [387, 442] on div "[PERSON_NAME]" at bounding box center [418, 447] width 231 height 26
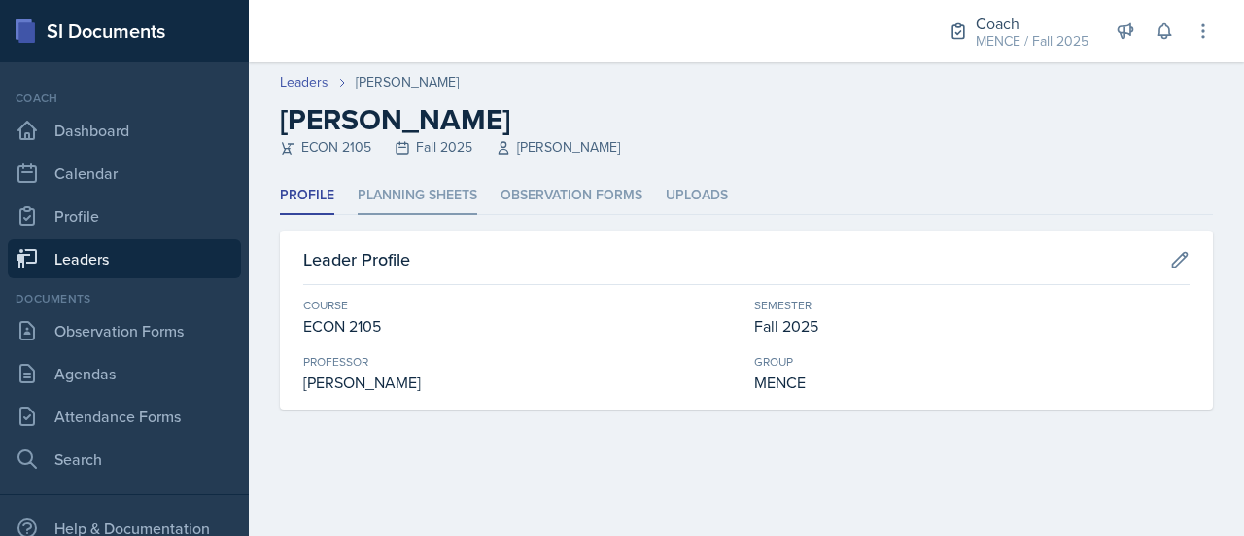
click at [454, 198] on li "Planning Sheets" at bounding box center [418, 196] width 120 height 38
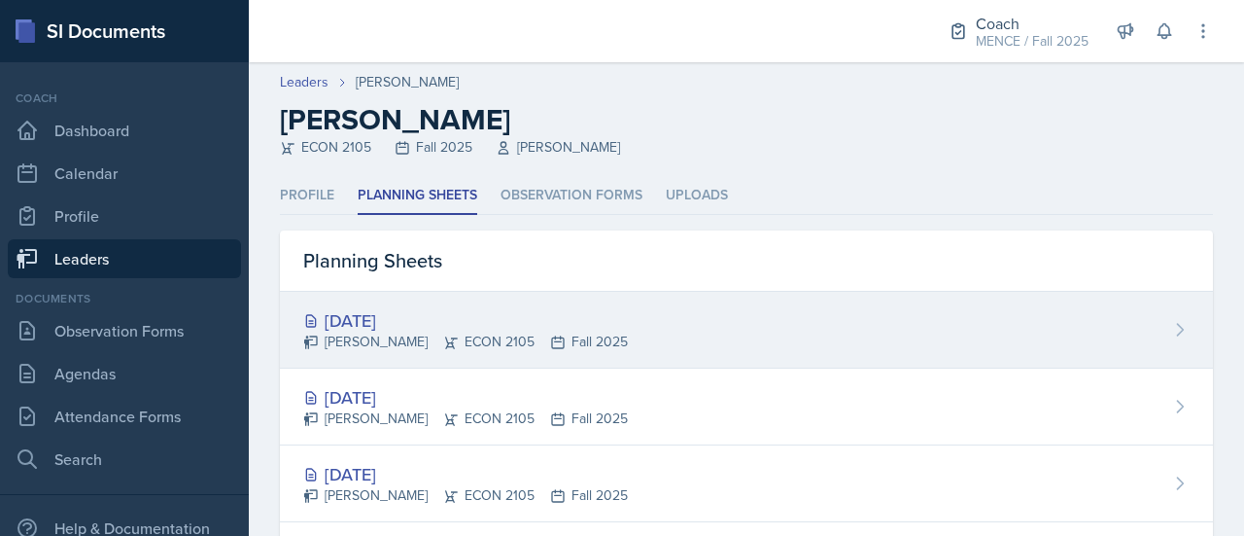
click at [381, 318] on div "[DATE]" at bounding box center [465, 320] width 325 height 26
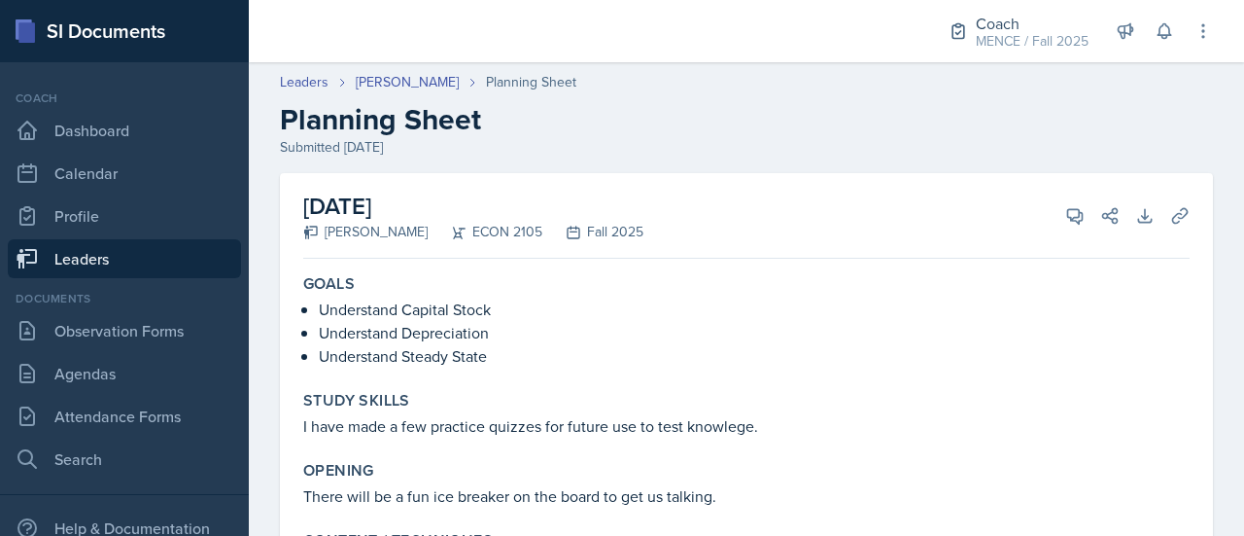
scroll to position [302, 0]
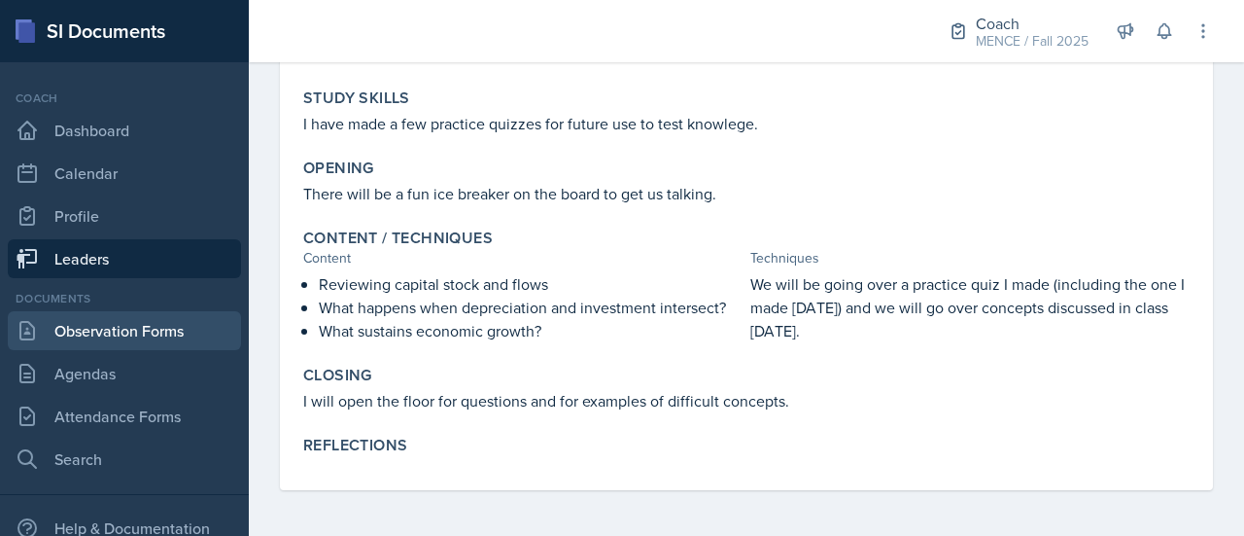
click at [112, 326] on link "Observation Forms" at bounding box center [124, 330] width 233 height 39
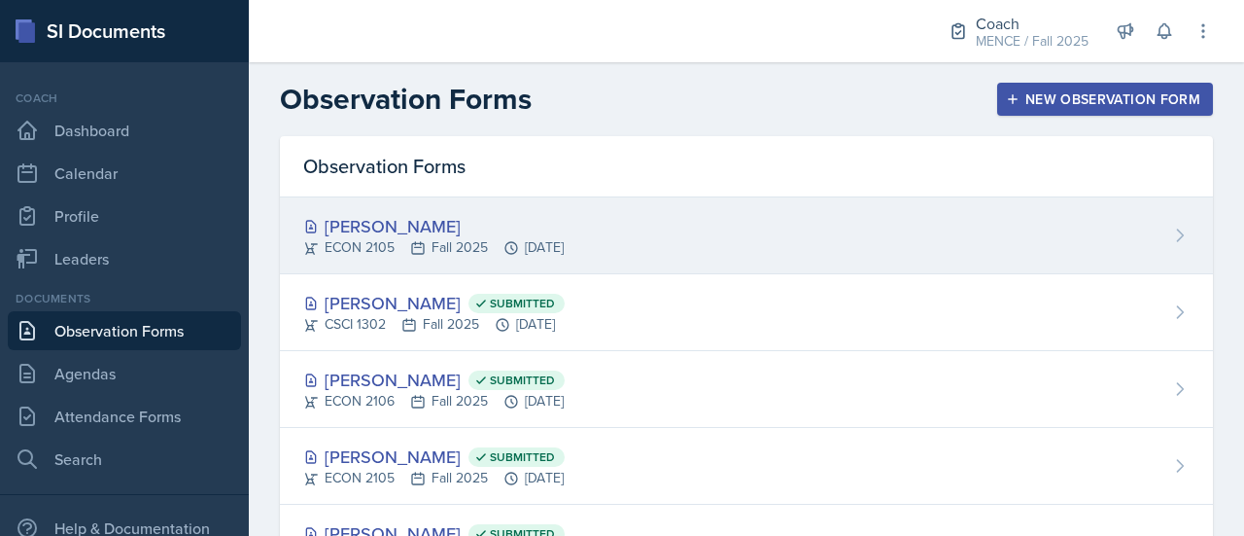
click at [457, 229] on div "[PERSON_NAME]" at bounding box center [433, 226] width 261 height 26
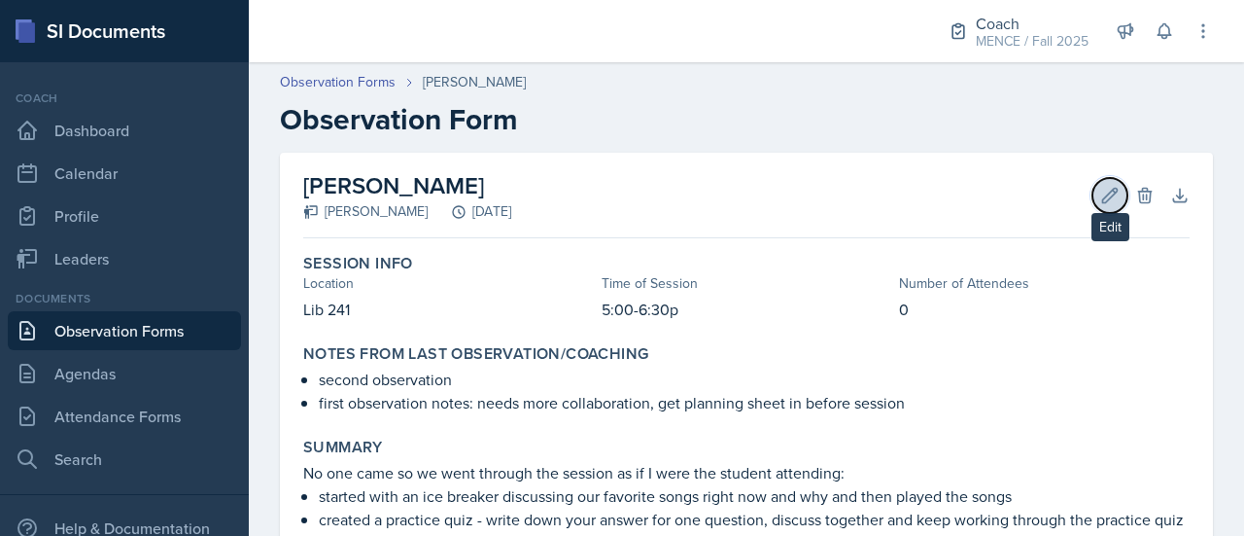
click at [1103, 196] on icon at bounding box center [1110, 195] width 15 height 15
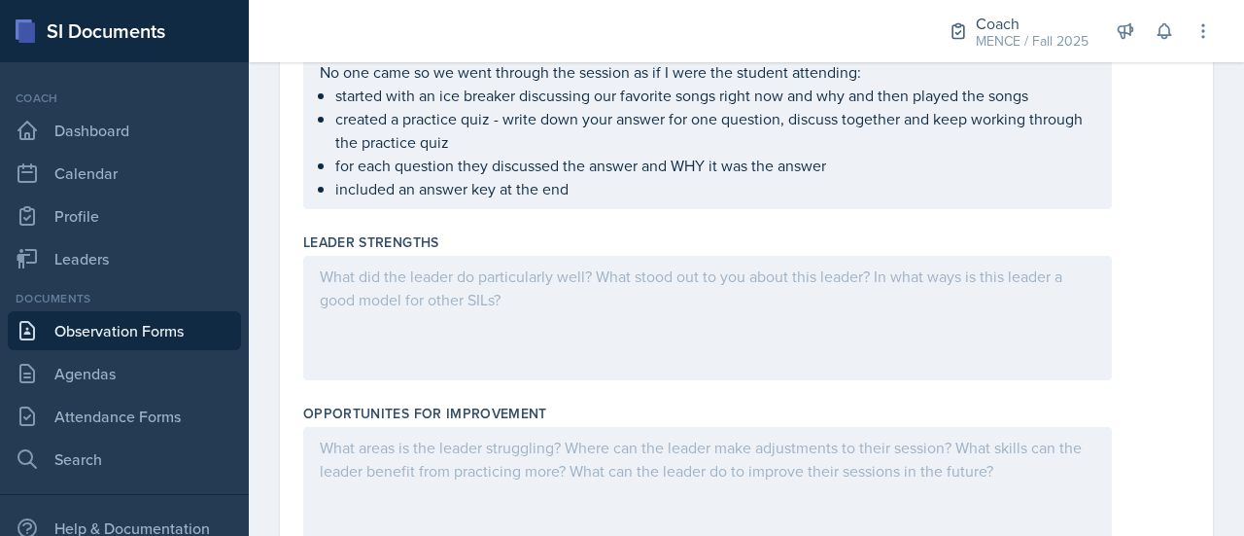
click at [436, 314] on div at bounding box center [707, 318] width 809 height 124
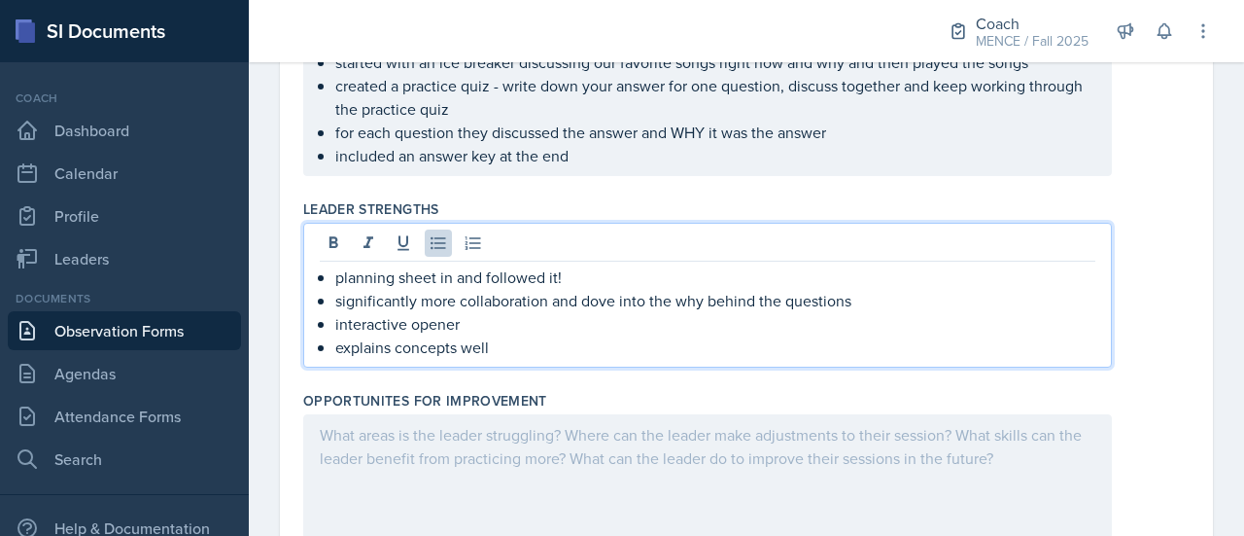
scroll to position [690, 0]
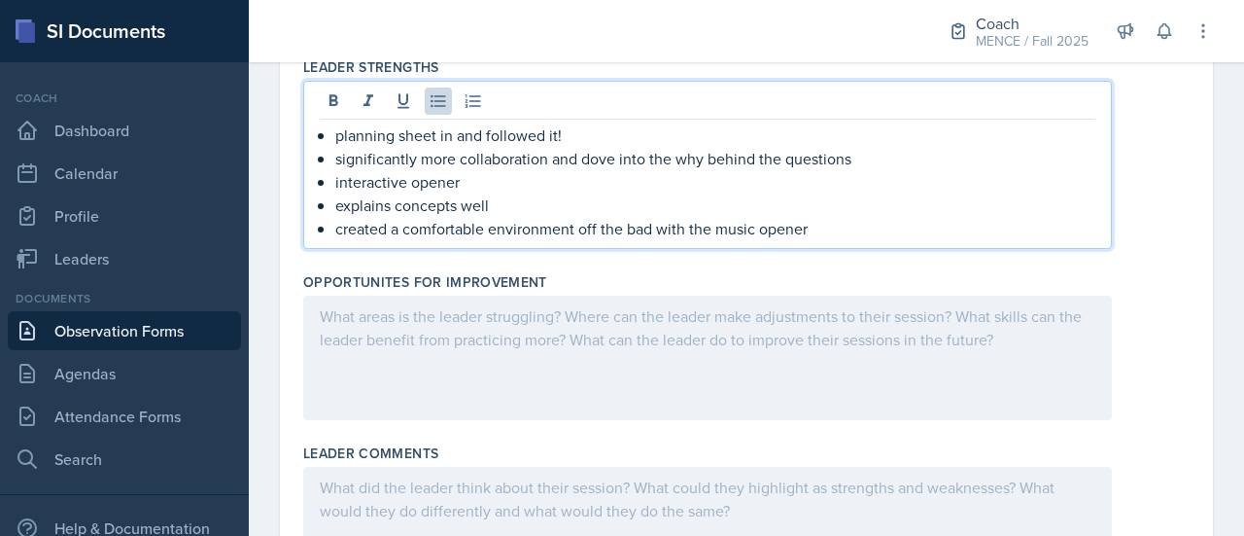
click at [455, 321] on div at bounding box center [707, 358] width 809 height 124
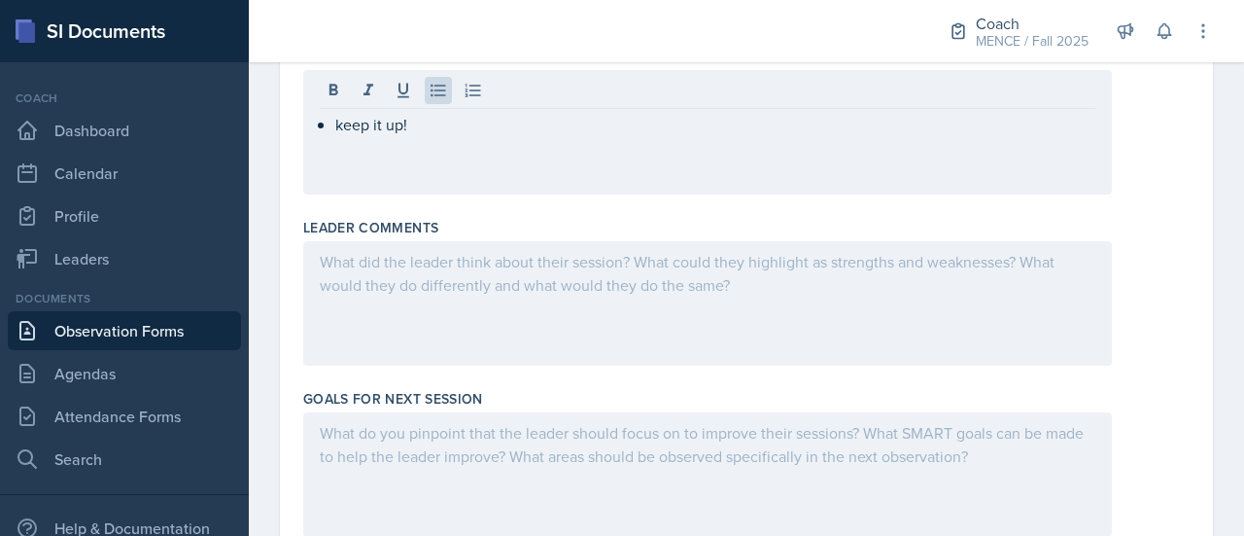
click at [455, 321] on div at bounding box center [707, 303] width 809 height 124
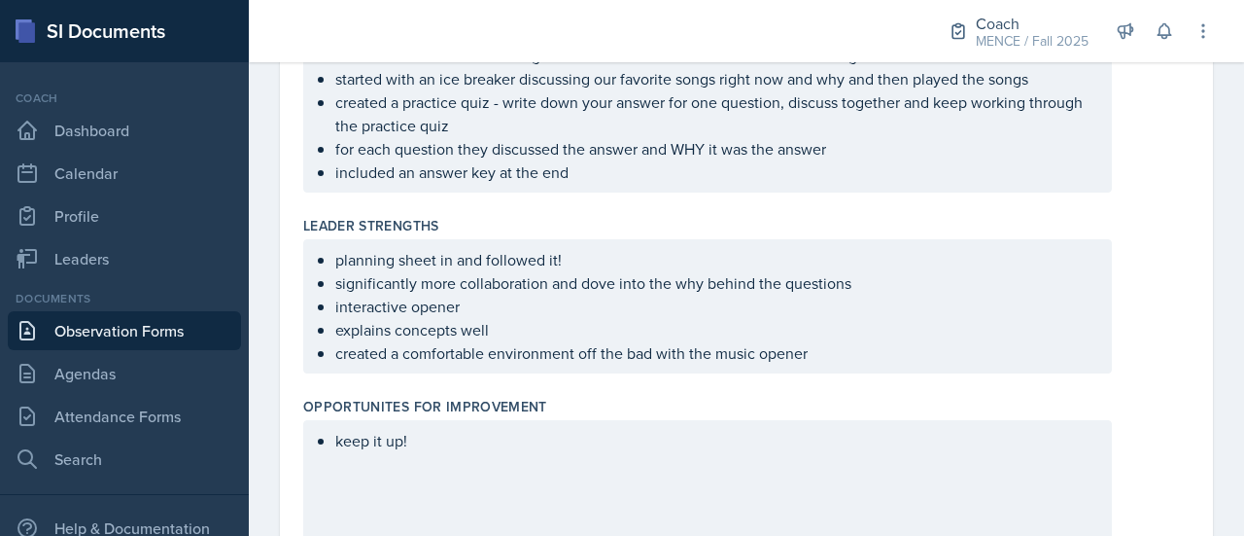
scroll to position [533, 0]
click at [1139, 328] on div "planning sheet in and followed it! significantly more collaboration and dove in…" at bounding box center [746, 305] width 887 height 134
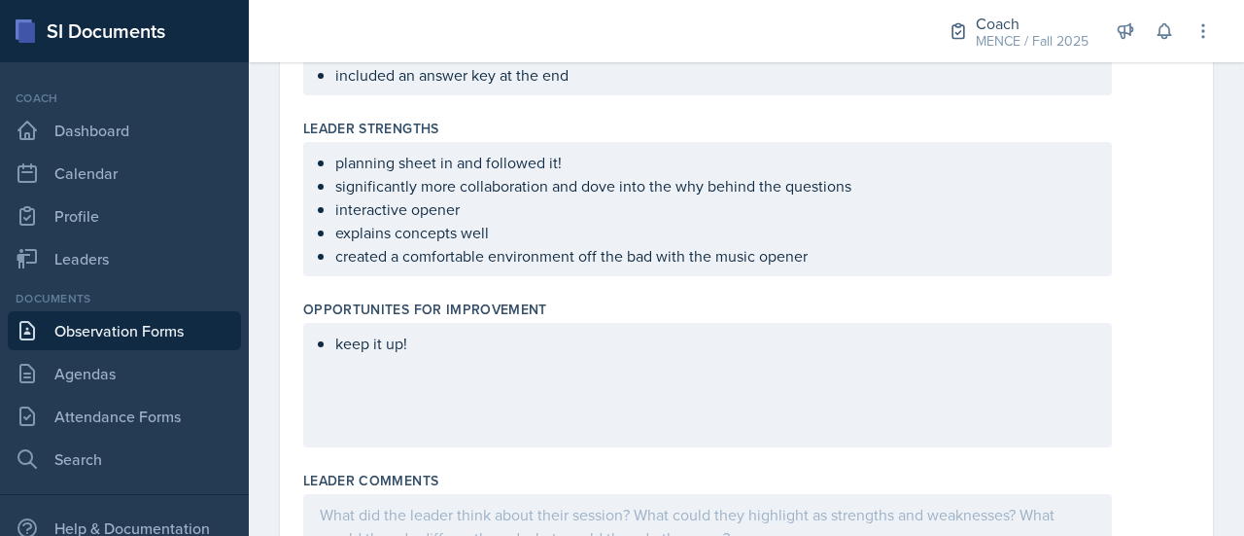
scroll to position [663, 0]
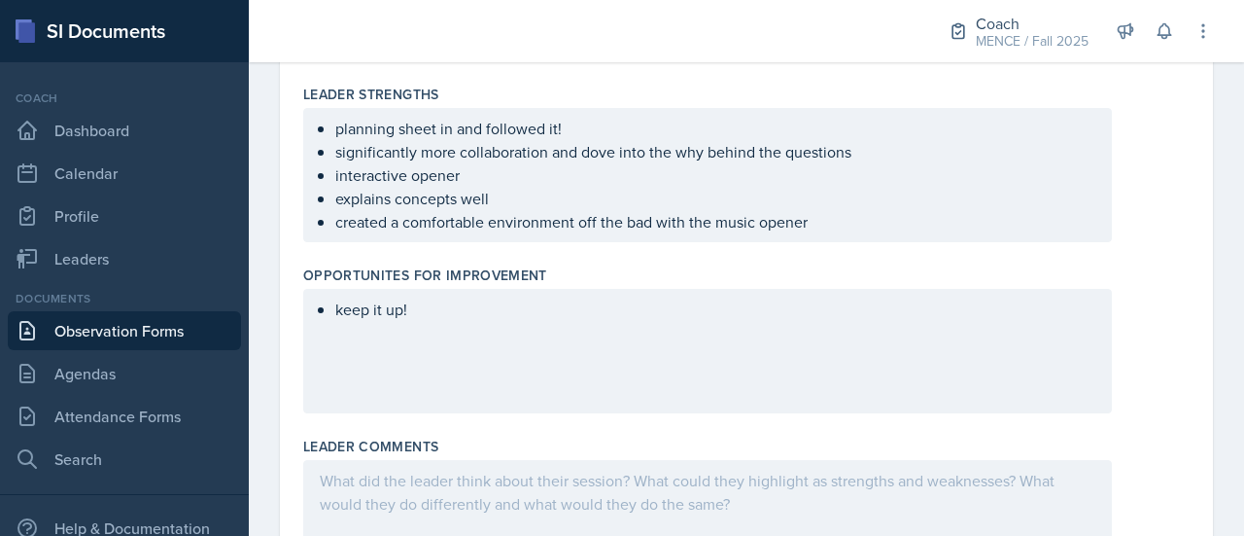
click at [922, 187] on p "interactive opener" at bounding box center [715, 174] width 760 height 23
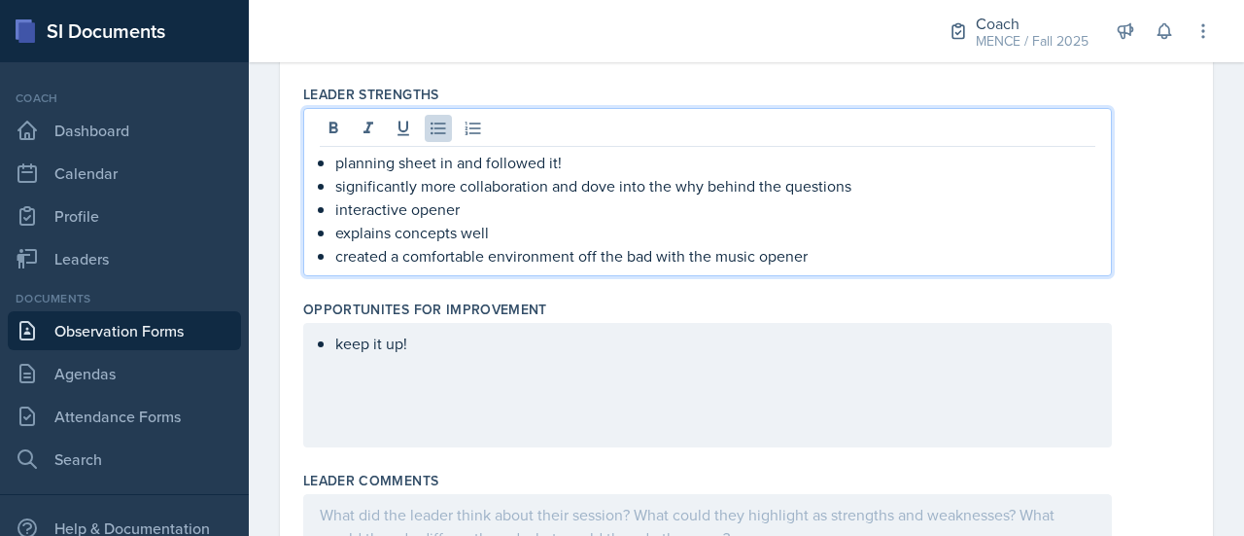
click at [903, 167] on p "planning sheet in and followed it!" at bounding box center [715, 162] width 760 height 23
click at [862, 183] on p "significantly more collaboration and dove into the why behind the questions" at bounding box center [715, 185] width 760 height 23
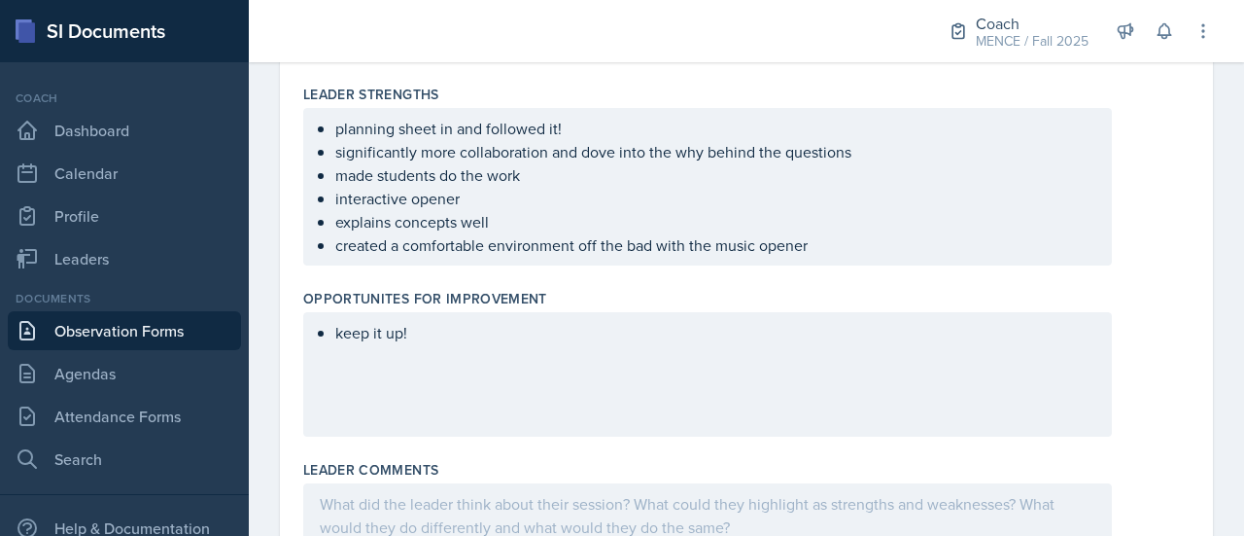
click at [648, 245] on ul "planning sheet in and followed it! significantly more collaboration and dove in…" at bounding box center [715, 187] width 760 height 140
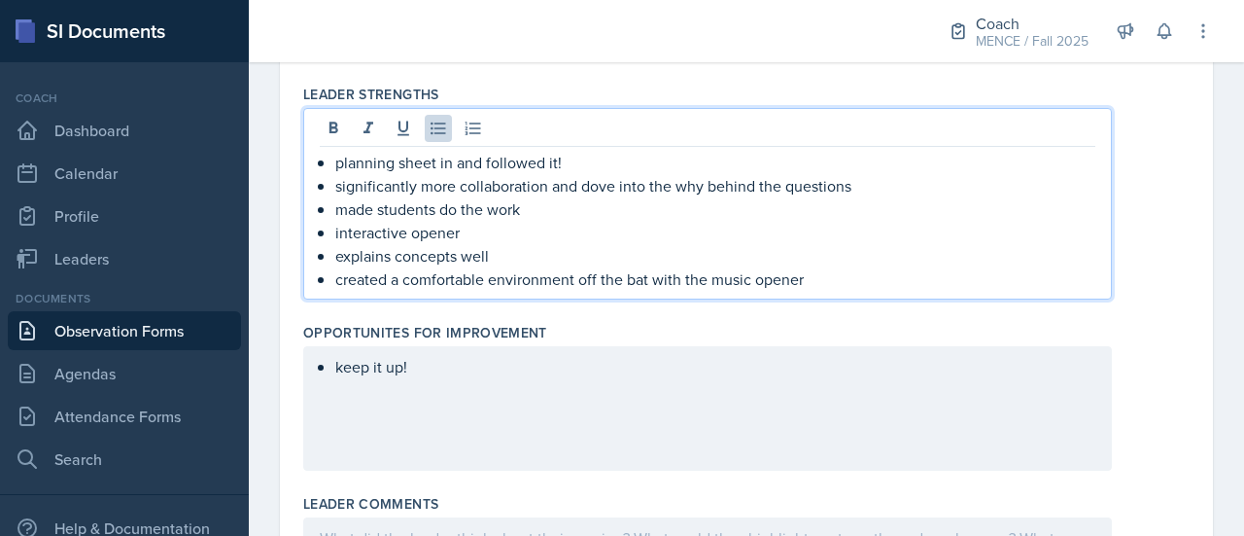
click at [816, 195] on ul "planning sheet in and followed it! significantly more collaboration and dove in…" at bounding box center [715, 221] width 760 height 140
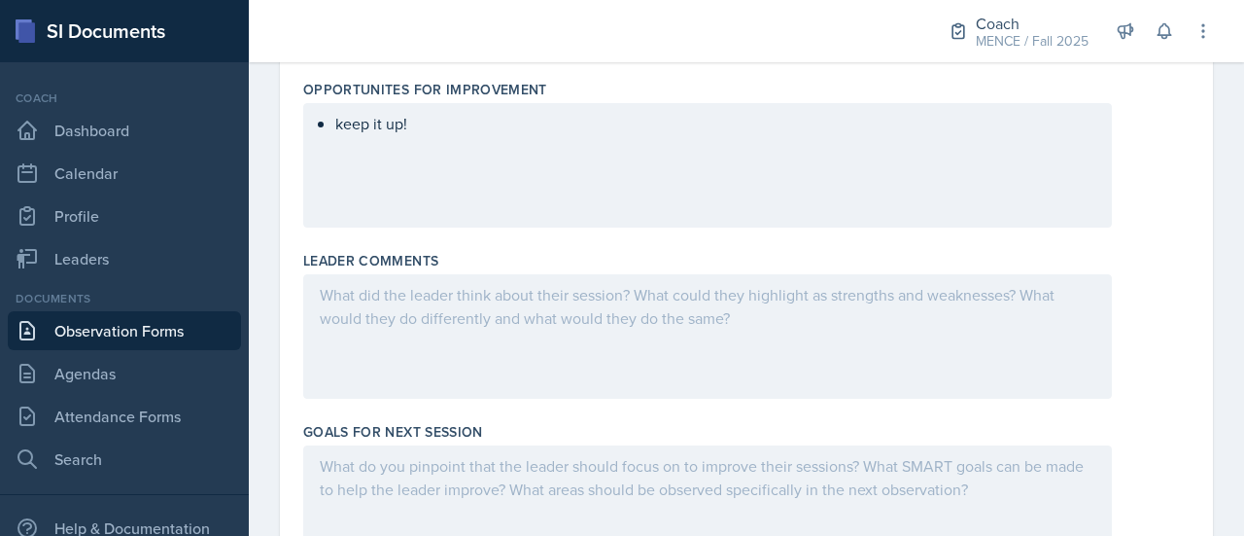
scroll to position [904, 0]
click at [816, 197] on div "keep it up!" at bounding box center [707, 167] width 809 height 124
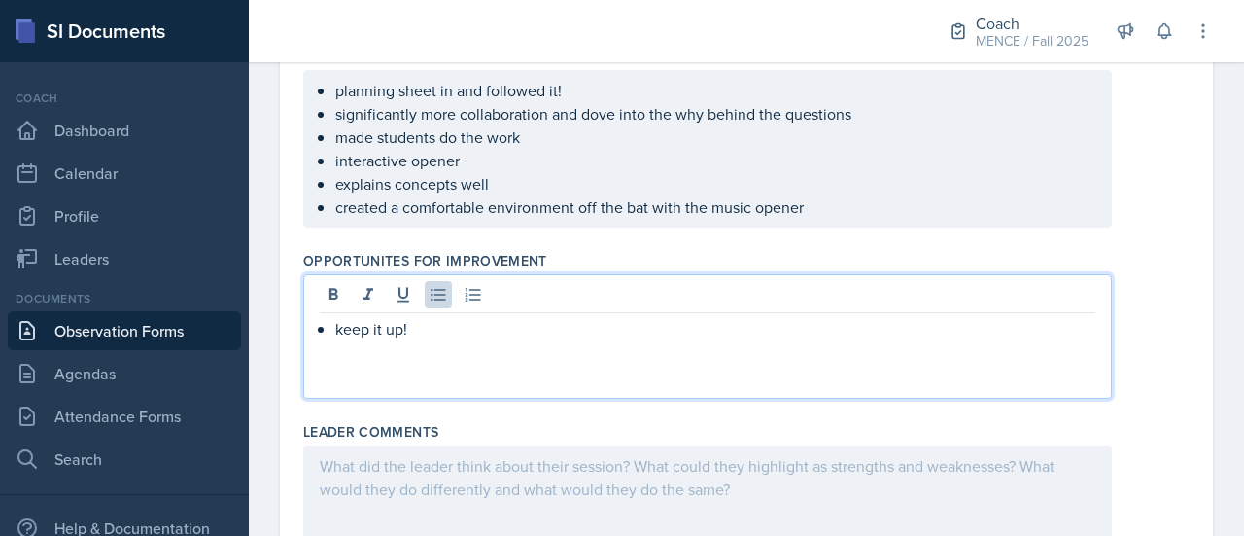
scroll to position [703, 0]
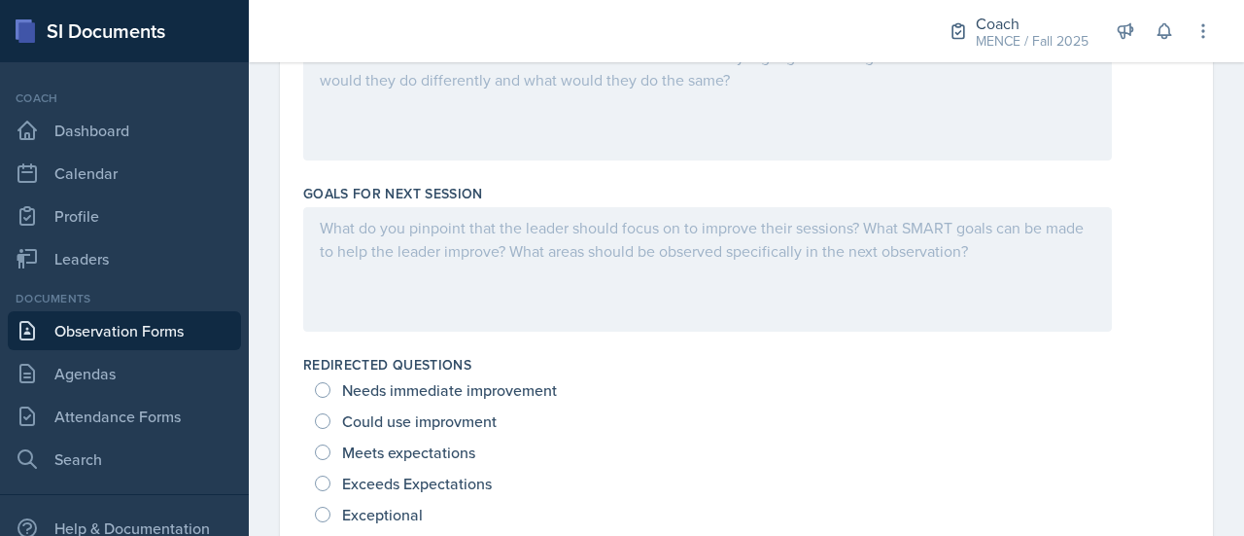
scroll to position [932, 0]
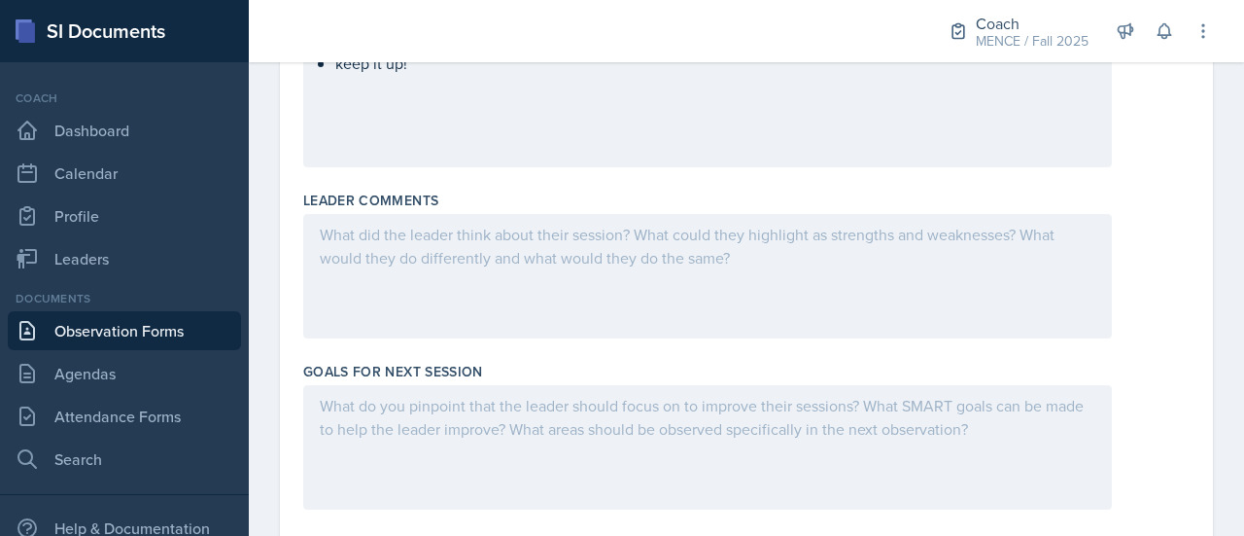
click at [471, 271] on div at bounding box center [707, 276] width 809 height 124
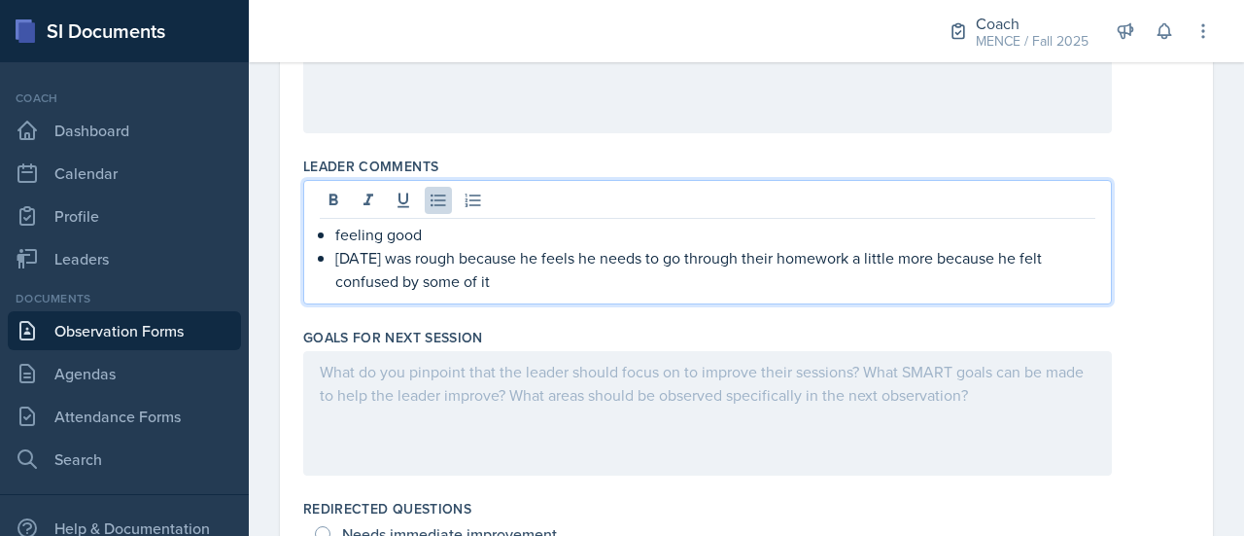
click at [544, 280] on p "[DATE] was rough because he feels he needs to go through their homework a littl…" at bounding box center [715, 269] width 760 height 47
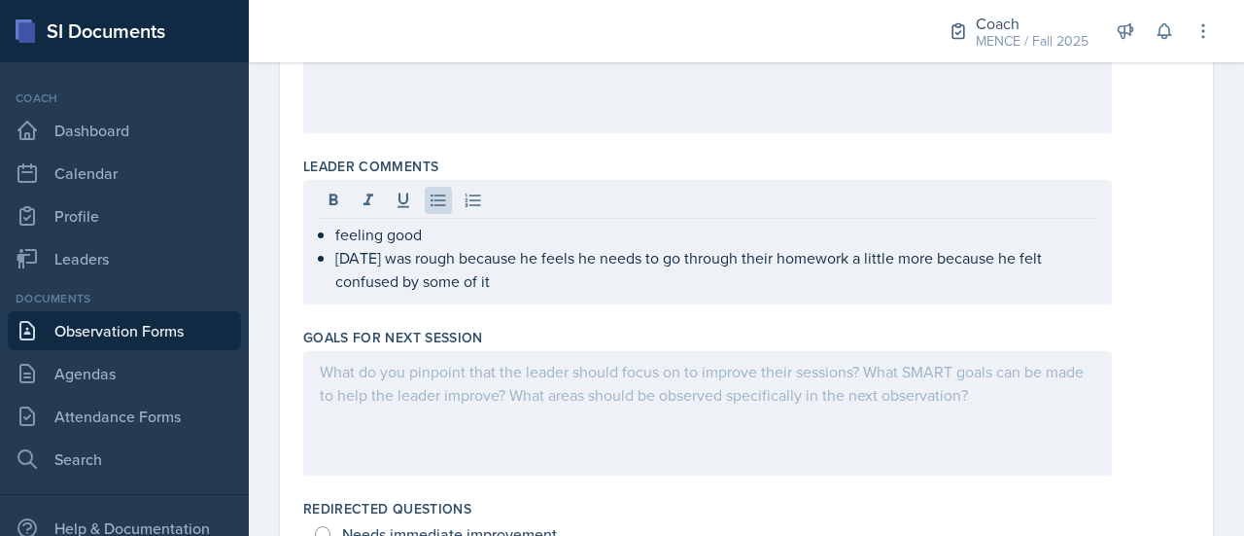
click at [638, 328] on div "Goals for Next Session" at bounding box center [746, 337] width 887 height 19
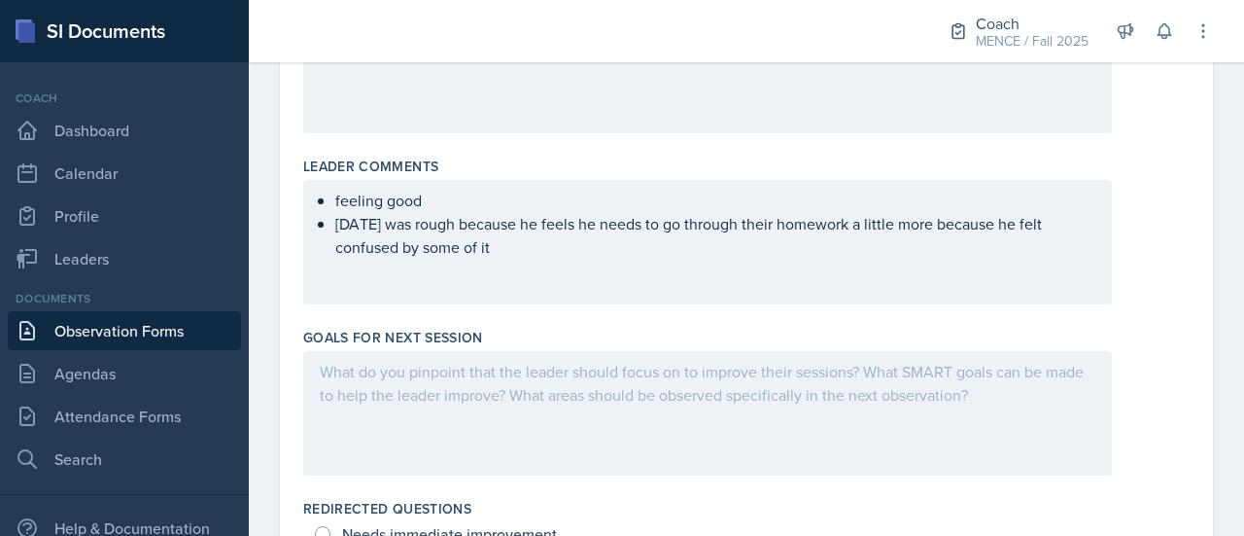
click at [577, 402] on div at bounding box center [707, 413] width 809 height 124
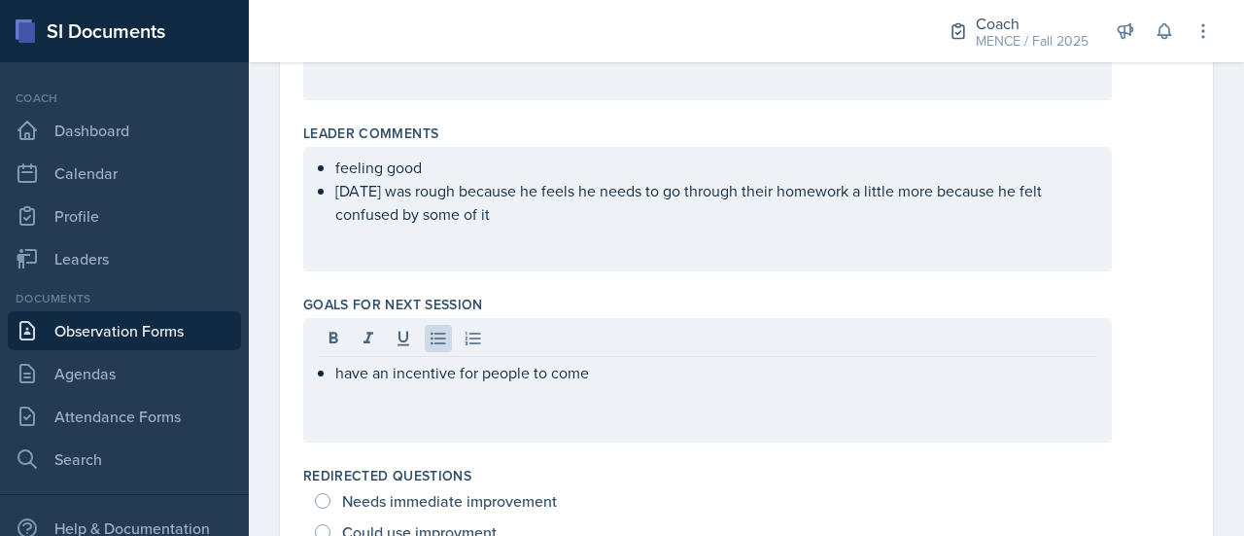
click at [1141, 412] on div "have an incentive for people to come" at bounding box center [746, 380] width 887 height 124
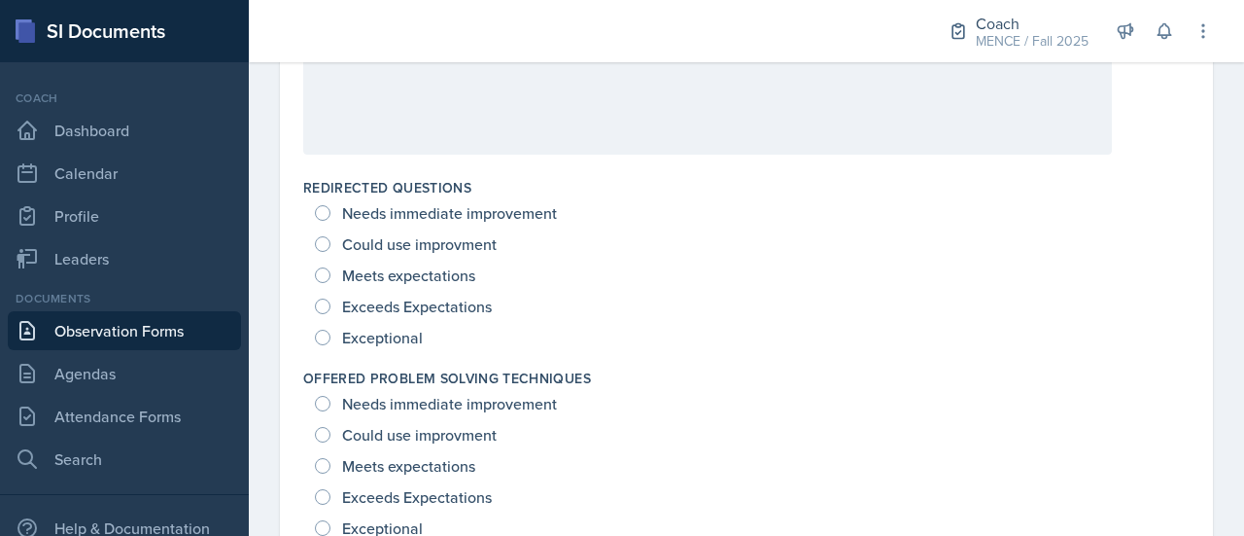
scroll to position [1285, 0]
click at [369, 332] on span "Exceptional" at bounding box center [382, 339] width 81 height 19
click at [331, 332] on input "Exceptional" at bounding box center [323, 340] width 16 height 16
radio input "true"
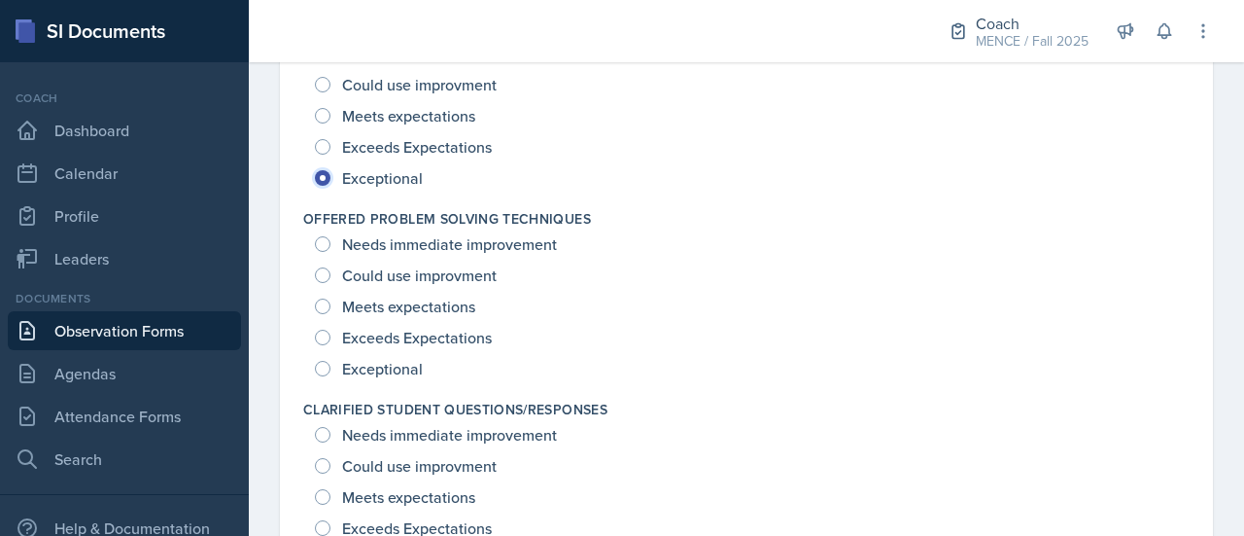
scroll to position [1445, 0]
click at [379, 365] on span "Exceptional" at bounding box center [382, 370] width 81 height 19
click at [331, 365] on input "Exceptional" at bounding box center [323, 371] width 16 height 16
radio input "true"
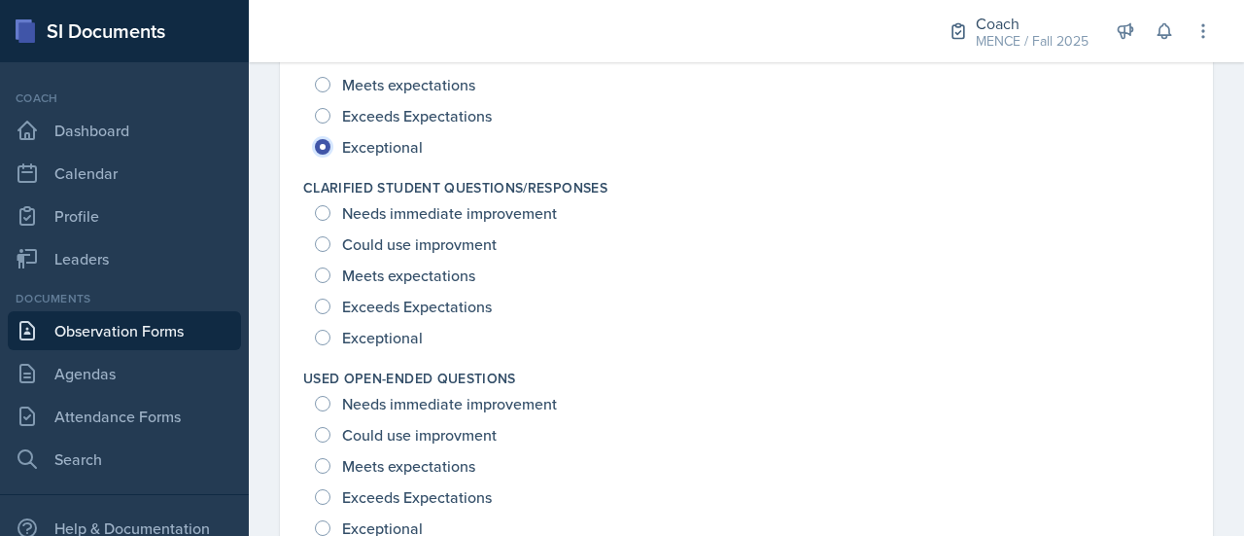
scroll to position [1692, 0]
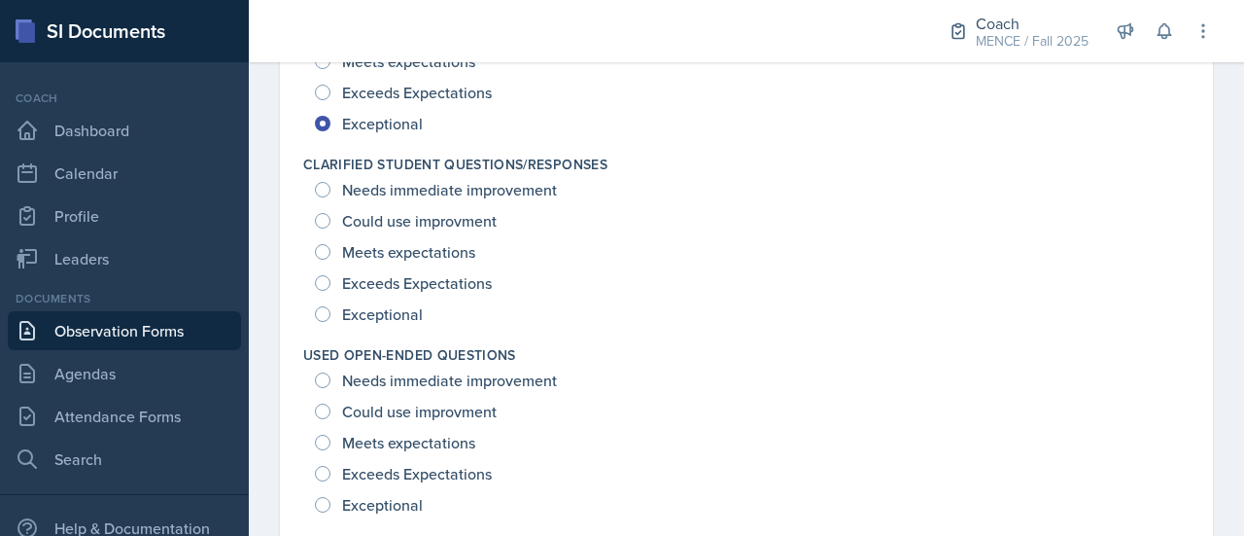
click at [360, 304] on span "Exceptional" at bounding box center [382, 313] width 81 height 19
click at [331, 306] on input "Exceptional" at bounding box center [323, 314] width 16 height 16
radio input "true"
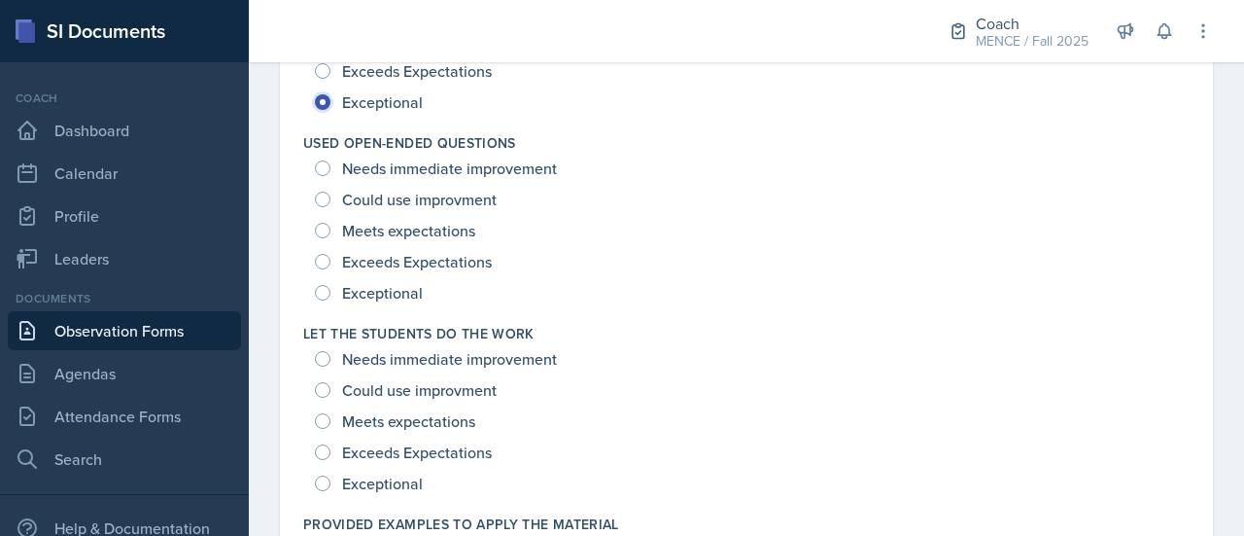
scroll to position [1902, 0]
click at [413, 285] on span "Exceptional" at bounding box center [382, 294] width 81 height 19
click at [331, 287] on input "Exceptional" at bounding box center [323, 295] width 16 height 16
radio input "true"
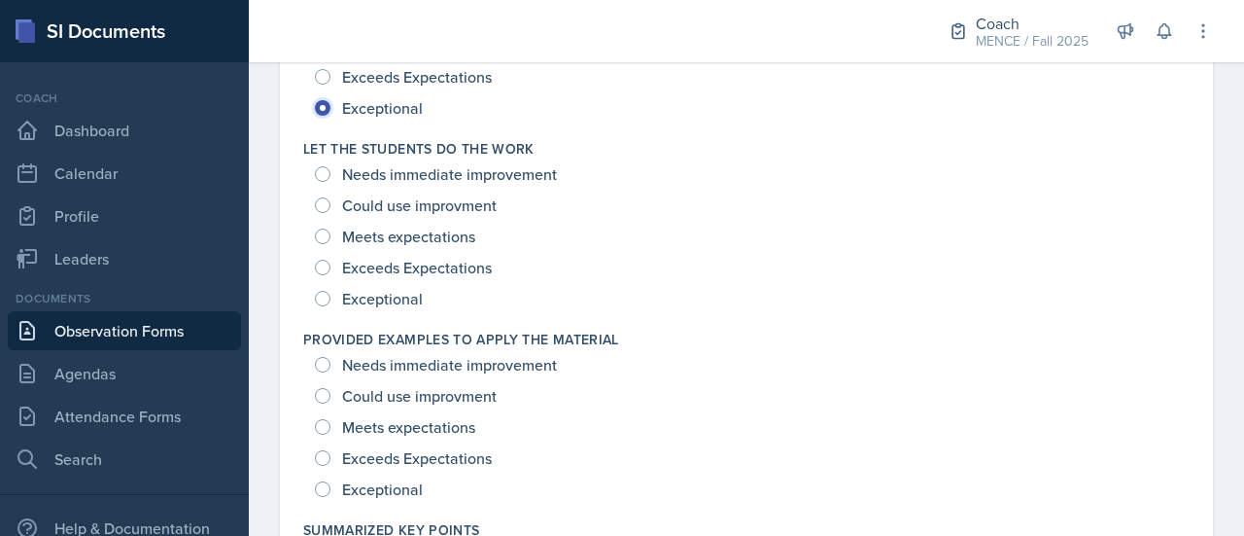
scroll to position [2090, 0]
click at [380, 299] on span "Exceptional" at bounding box center [382, 296] width 81 height 19
click at [331, 299] on input "Exceptional" at bounding box center [323, 297] width 16 height 16
radio input "true"
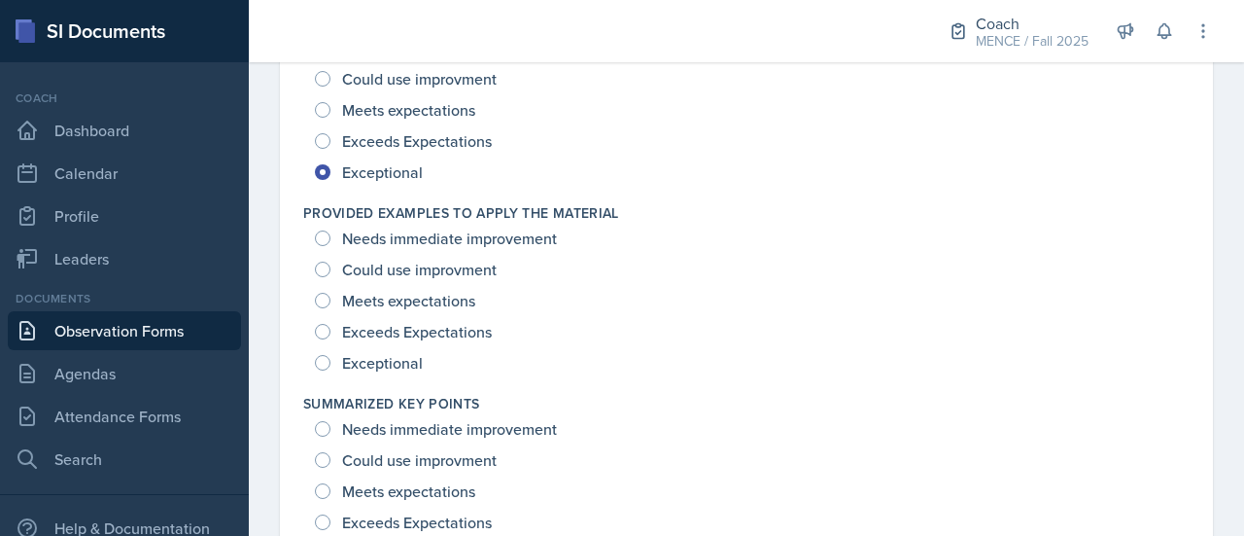
click at [401, 365] on span "Exceptional" at bounding box center [382, 362] width 81 height 19
click at [331, 365] on input "Exceptional" at bounding box center [323, 363] width 16 height 16
radio input "true"
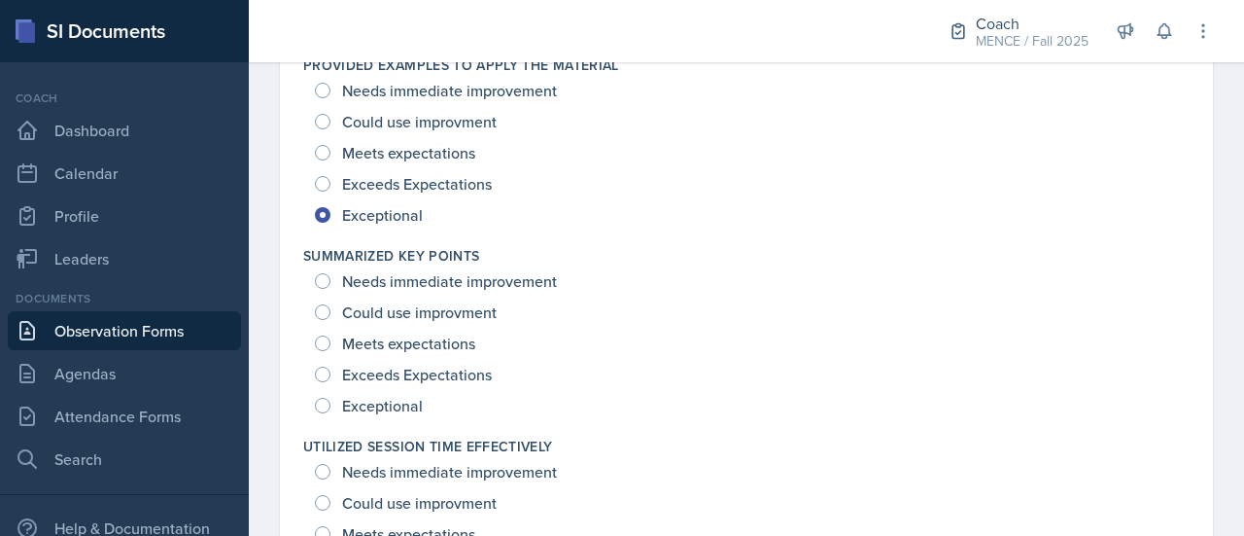
click at [402, 396] on span "Exceptional" at bounding box center [382, 405] width 81 height 19
click at [331, 398] on input "Exceptional" at bounding box center [323, 406] width 16 height 16
radio input "true"
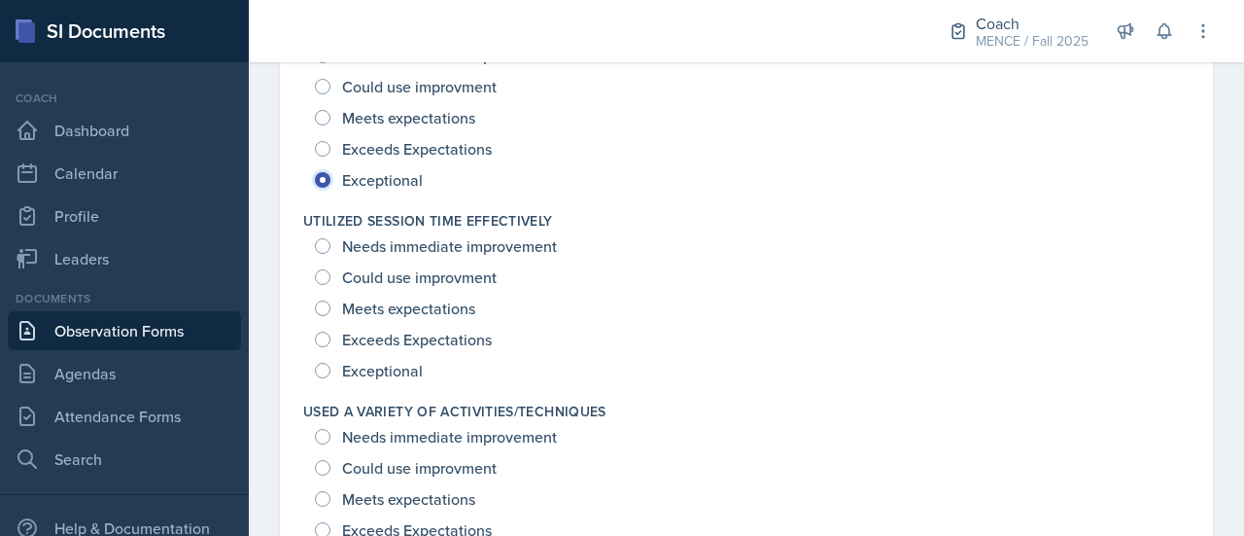
scroll to position [2594, 0]
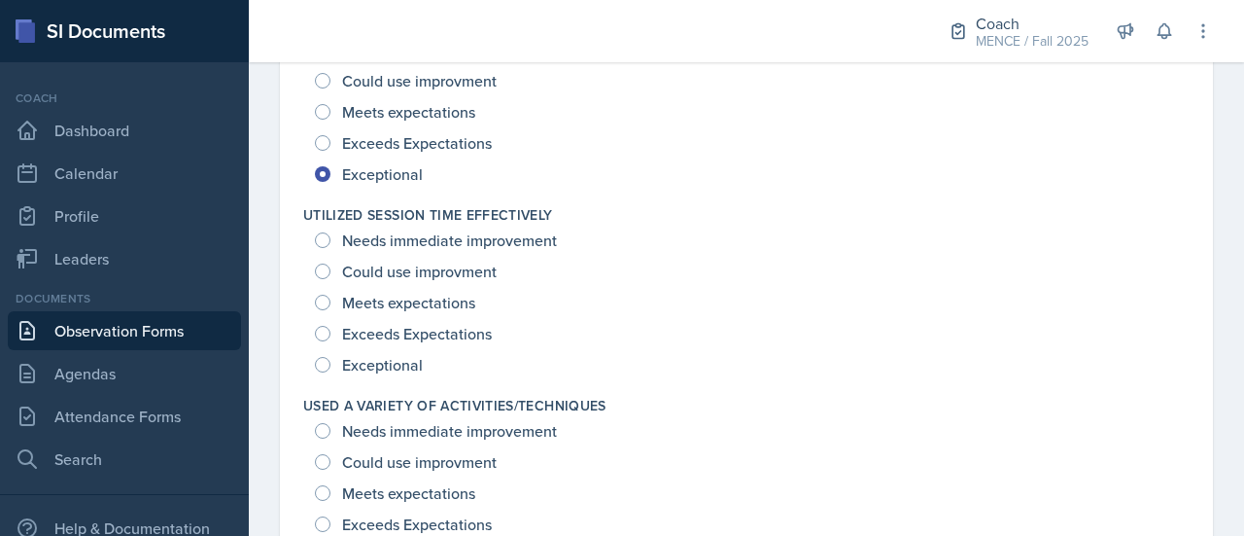
click at [391, 361] on span "Exceptional" at bounding box center [382, 364] width 81 height 19
click at [331, 361] on input "Exceptional" at bounding box center [323, 365] width 16 height 16
radio input "true"
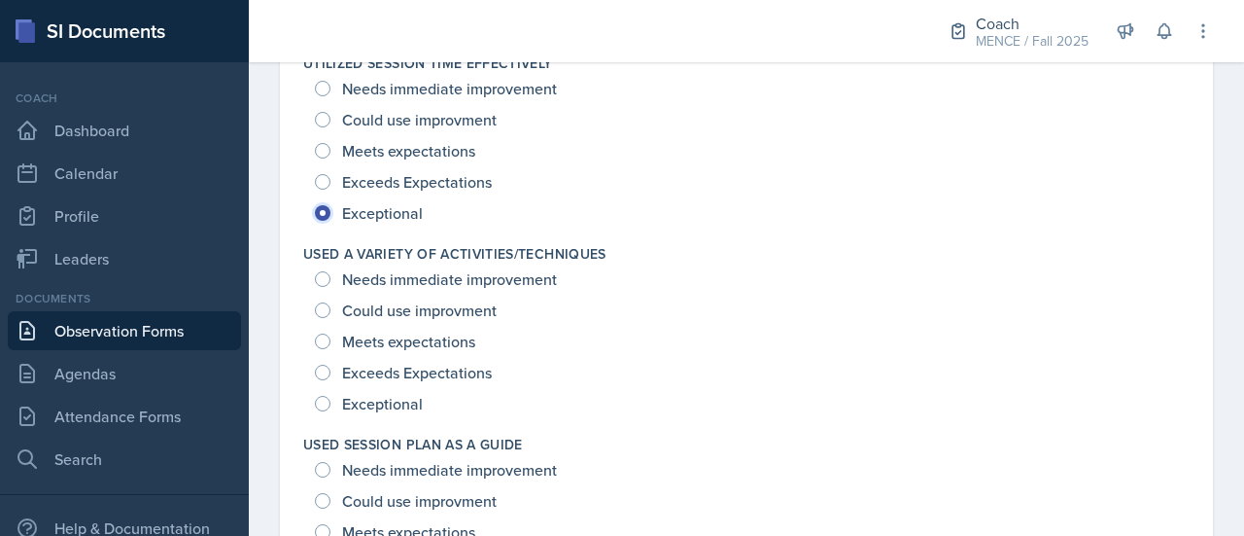
scroll to position [2746, 0]
click at [397, 398] on span "Exceptional" at bounding box center [382, 403] width 81 height 19
click at [331, 398] on input "Exceptional" at bounding box center [323, 404] width 16 height 16
radio input "true"
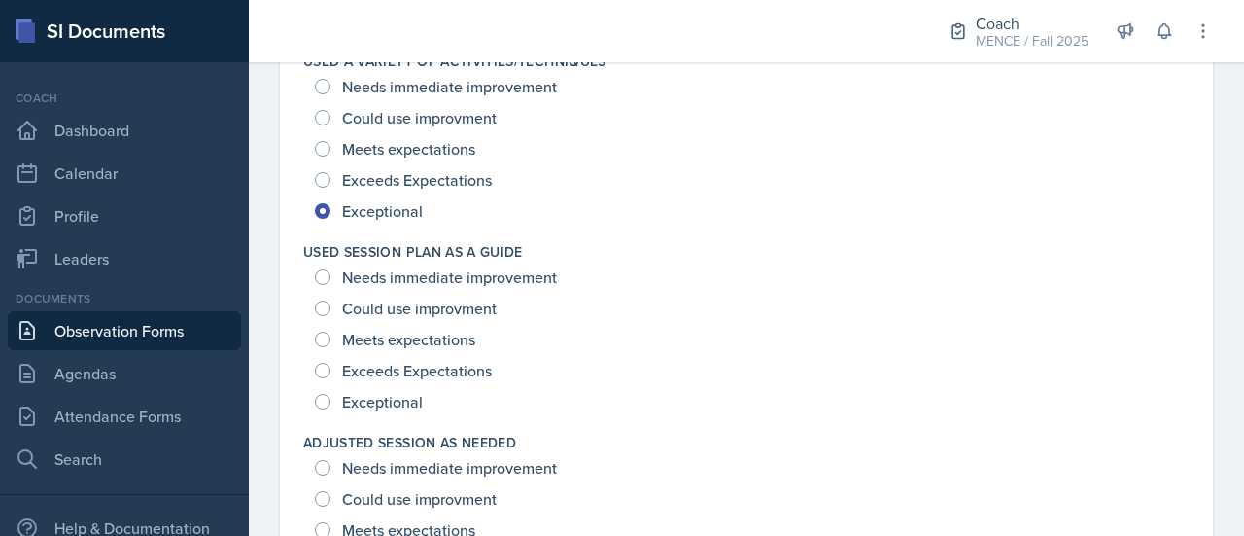
click at [392, 394] on span "Exceptional" at bounding box center [382, 401] width 81 height 19
click at [331, 394] on input "Exceptional" at bounding box center [323, 402] width 16 height 16
radio input "true"
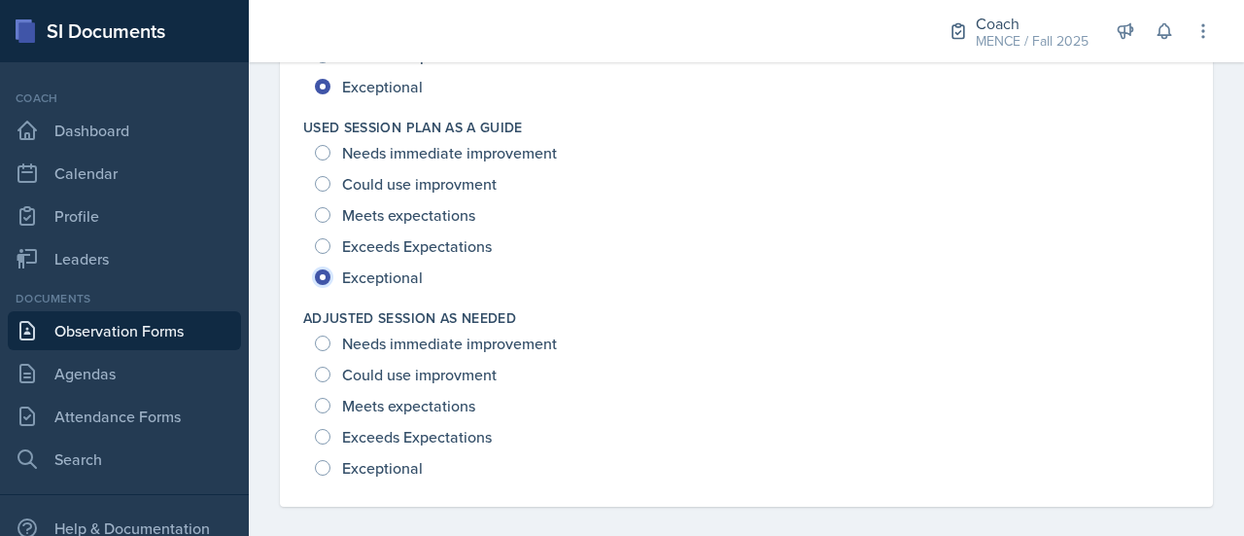
scroll to position [3076, 0]
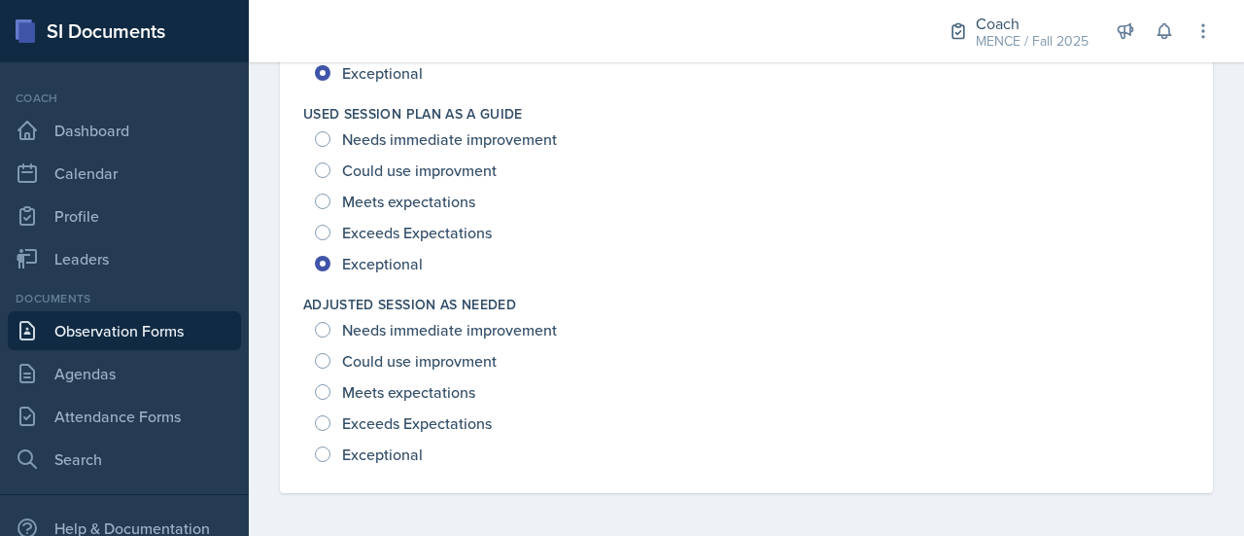
click at [388, 451] on span "Exceptional" at bounding box center [382, 453] width 81 height 19
click at [331, 451] on input "Exceptional" at bounding box center [323, 454] width 16 height 16
radio input "true"
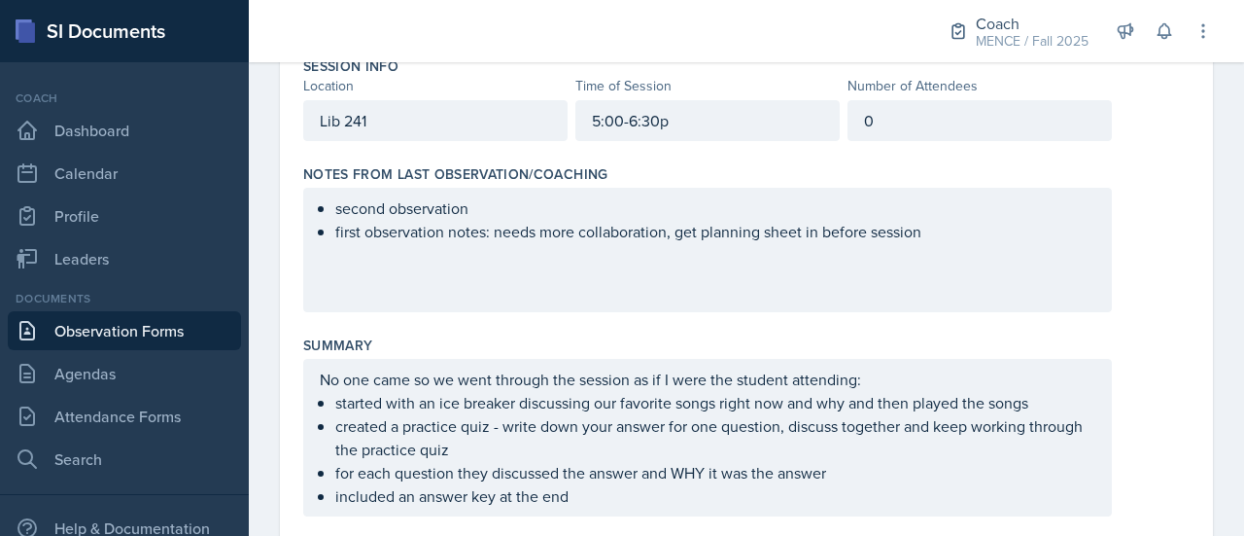
scroll to position [0, 0]
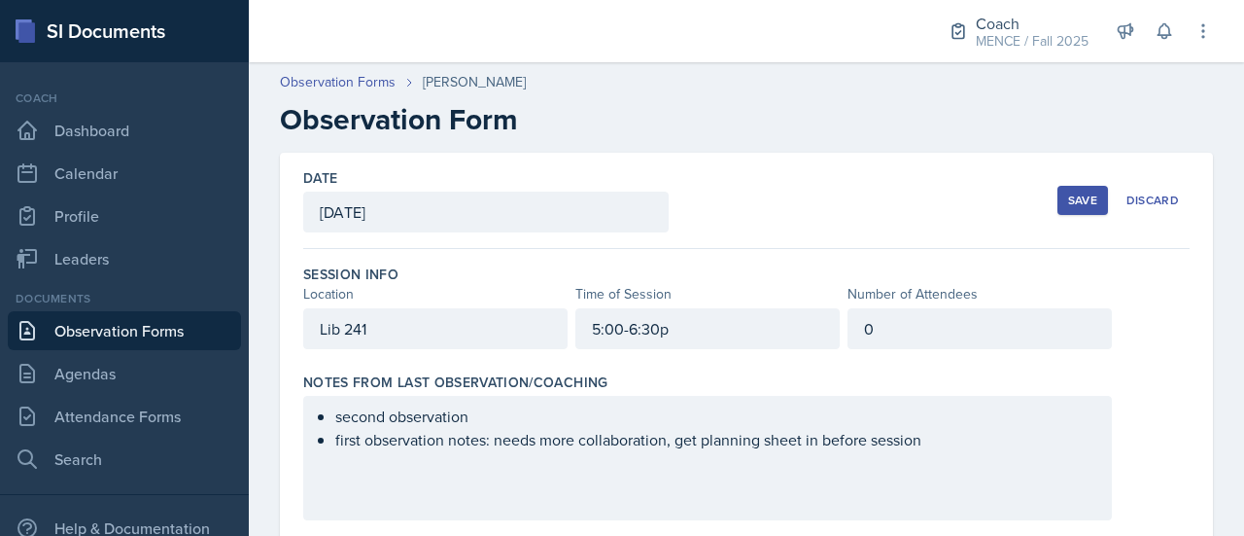
click at [1072, 199] on div "Save" at bounding box center [1082, 200] width 29 height 16
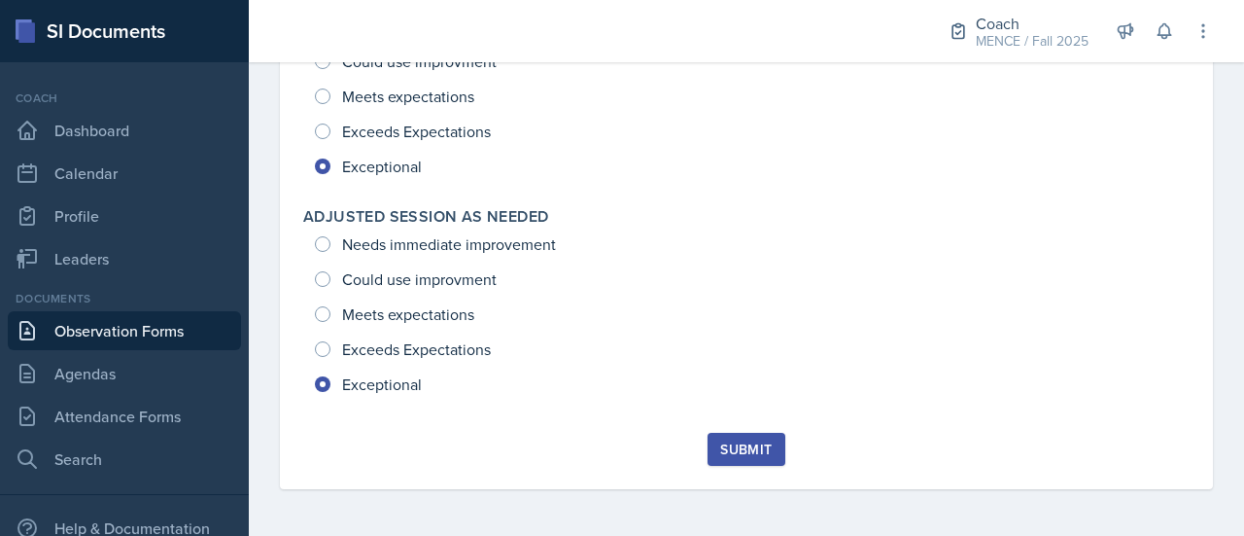
scroll to position [3036, 0]
click at [765, 455] on button "Submit" at bounding box center [746, 449] width 77 height 33
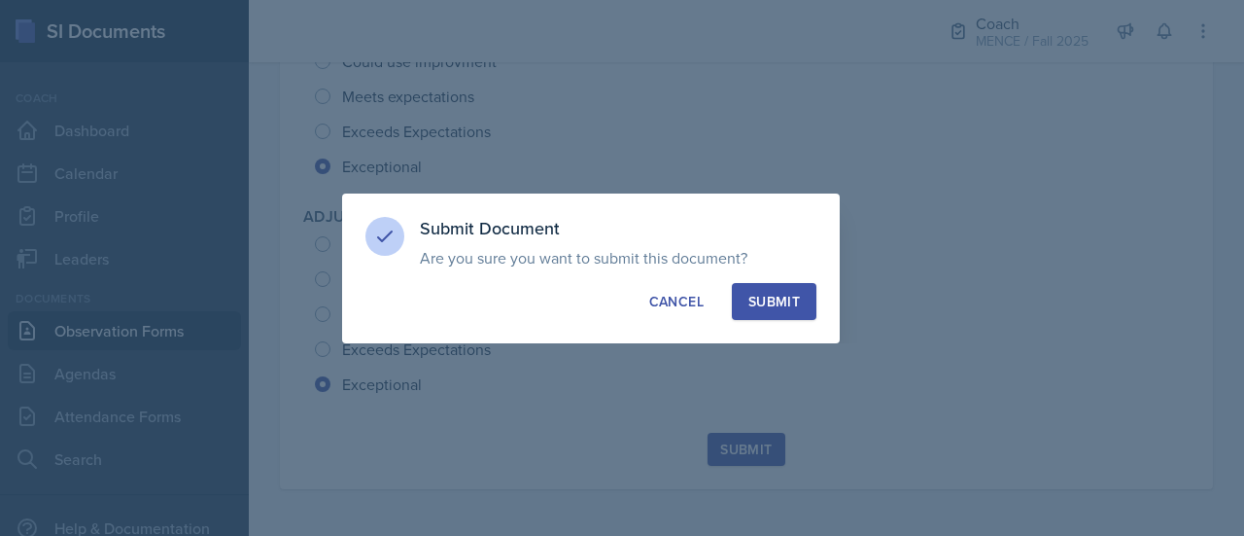
click at [774, 293] on div "Submit" at bounding box center [775, 301] width 52 height 19
radio input "true"
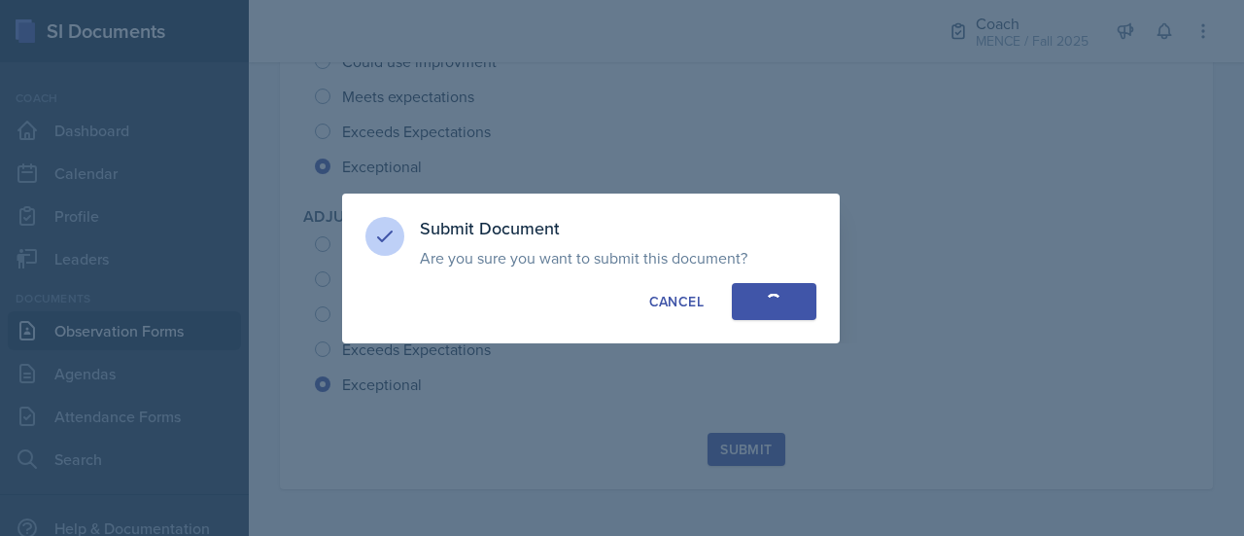
radio input "true"
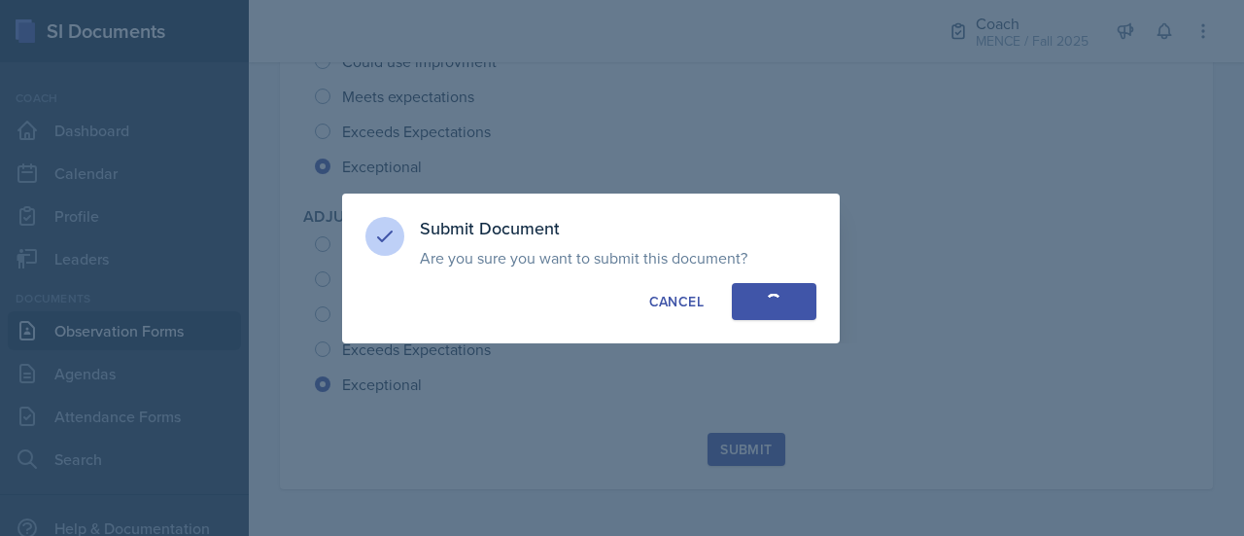
radio input "true"
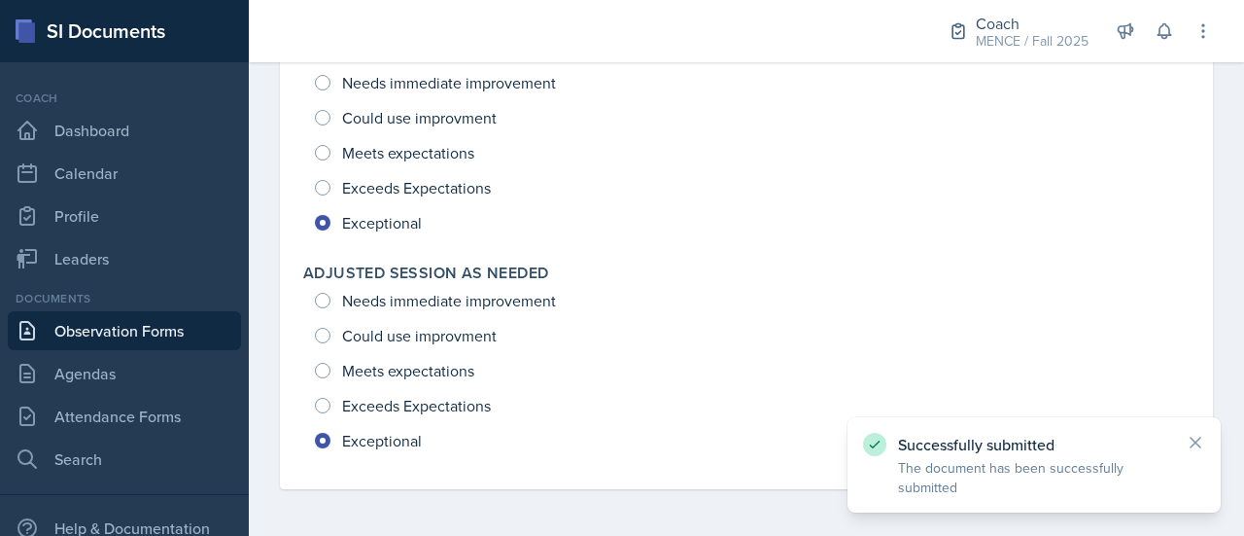
scroll to position [2981, 0]
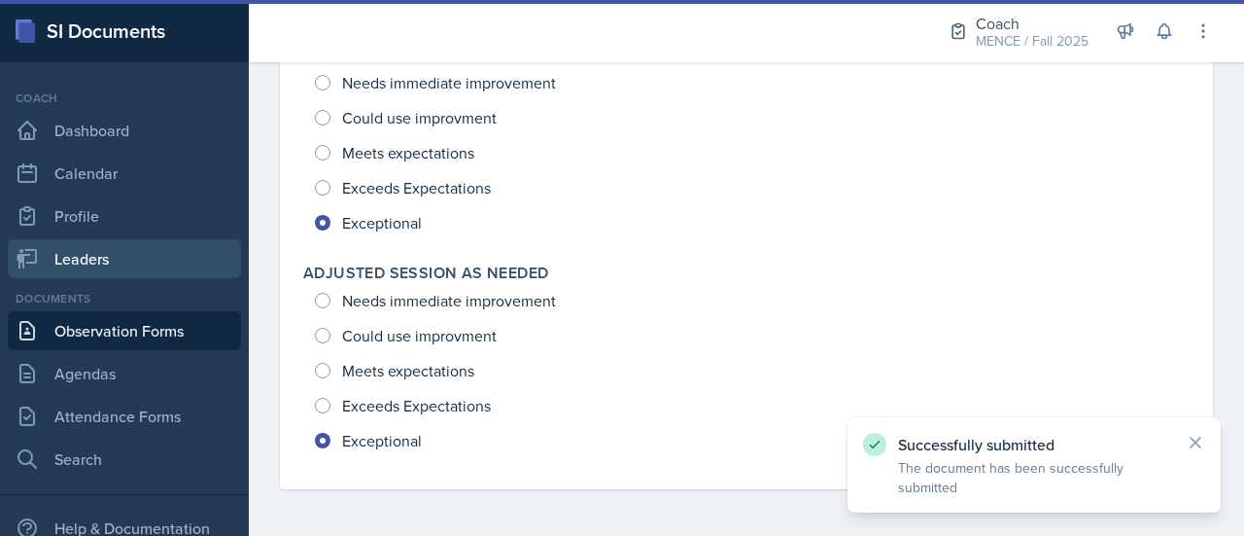
click at [99, 258] on link "Leaders" at bounding box center [124, 258] width 233 height 39
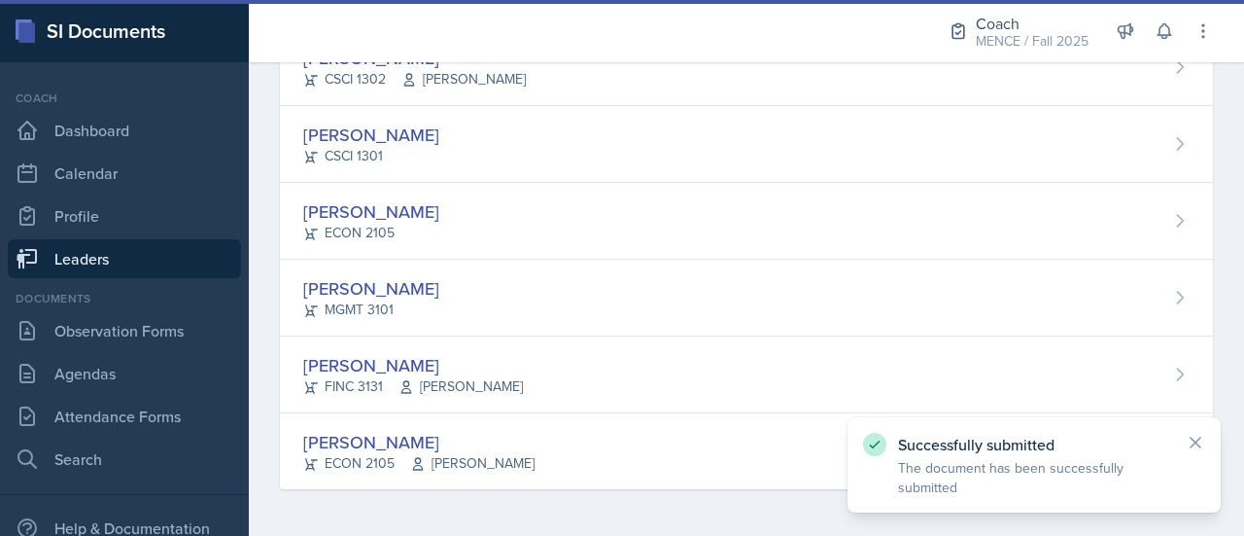
scroll to position [680, 0]
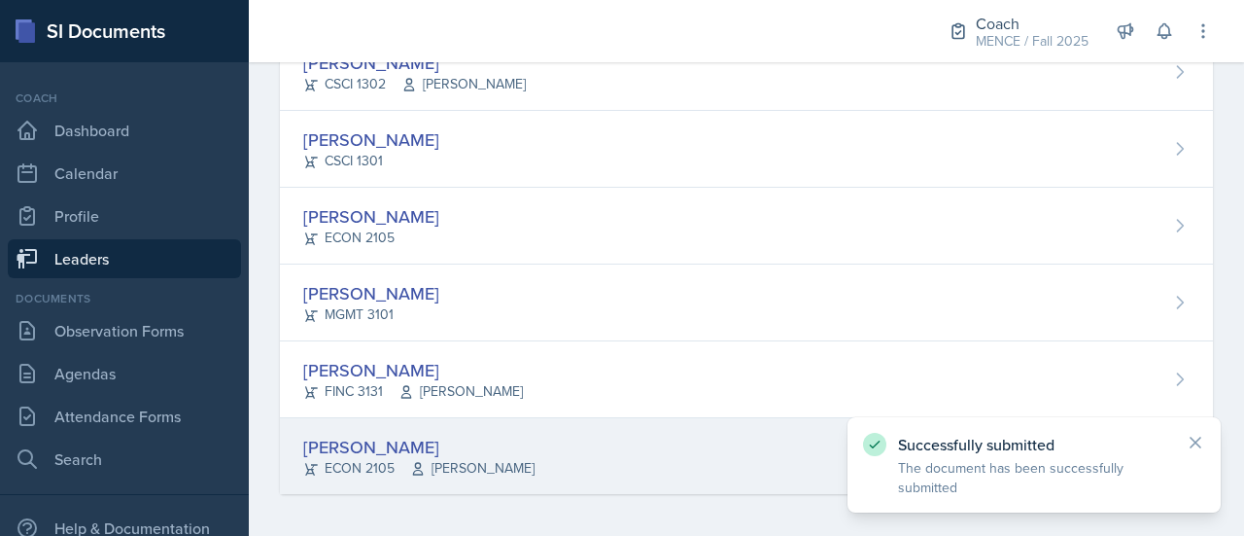
click at [465, 434] on div "[PERSON_NAME]" at bounding box center [418, 447] width 231 height 26
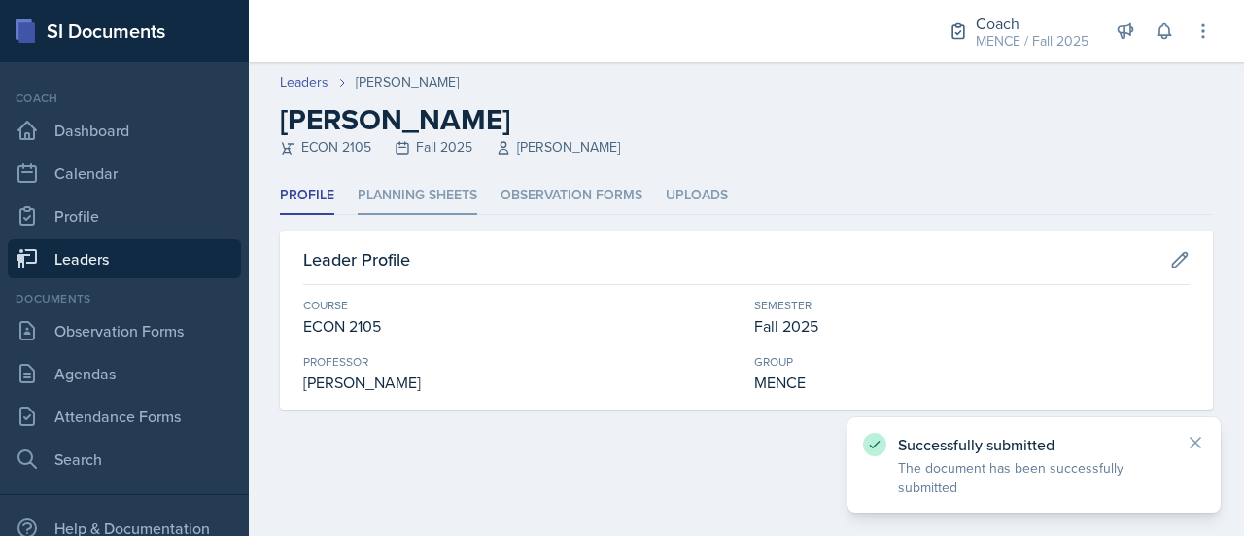
click at [436, 195] on li "Planning Sheets" at bounding box center [418, 196] width 120 height 38
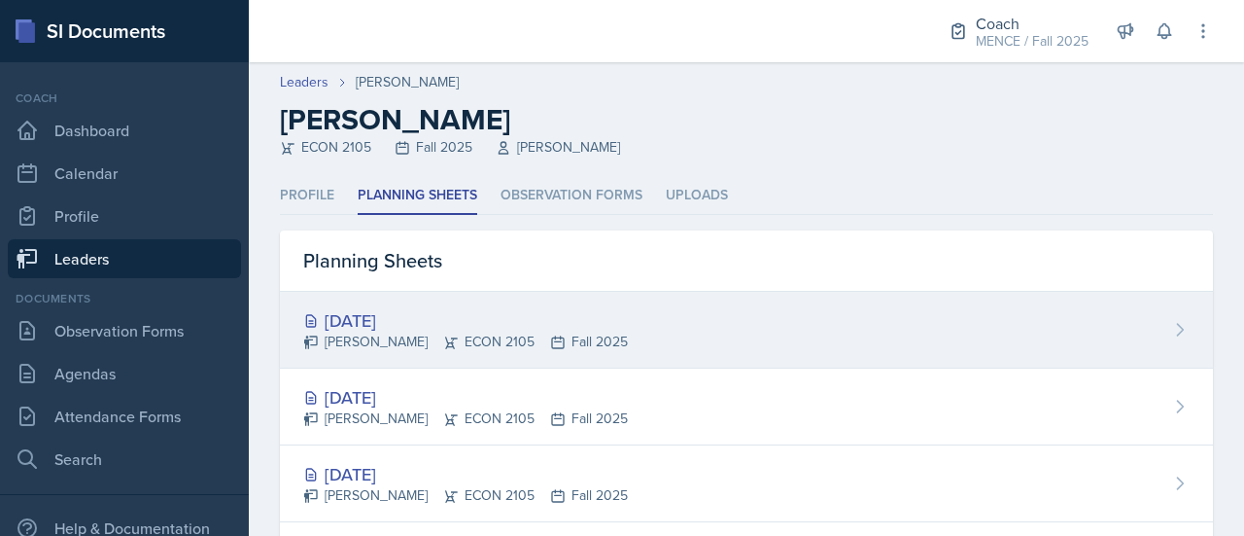
click at [398, 318] on div "[DATE]" at bounding box center [465, 320] width 325 height 26
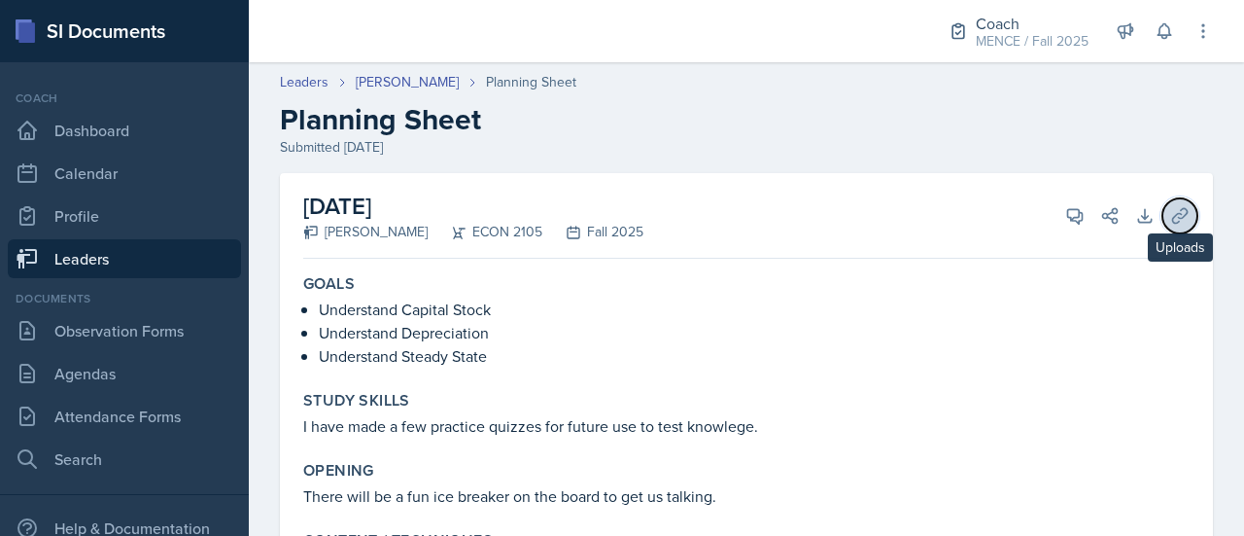
click at [1175, 221] on button "Uploads" at bounding box center [1180, 215] width 35 height 35
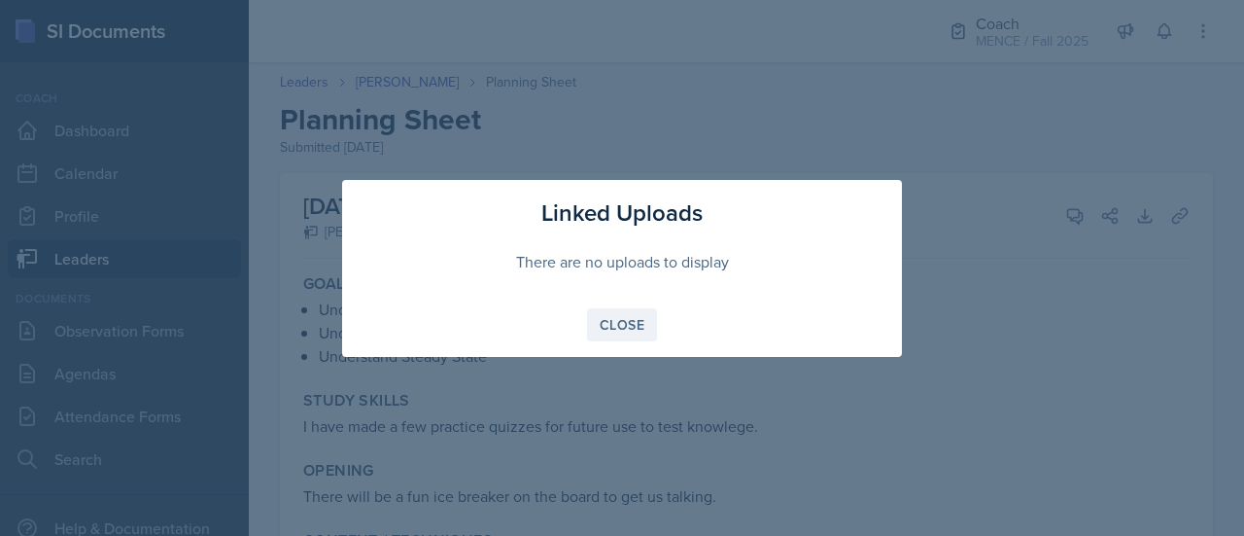
click at [630, 320] on div "Close" at bounding box center [622, 325] width 45 height 16
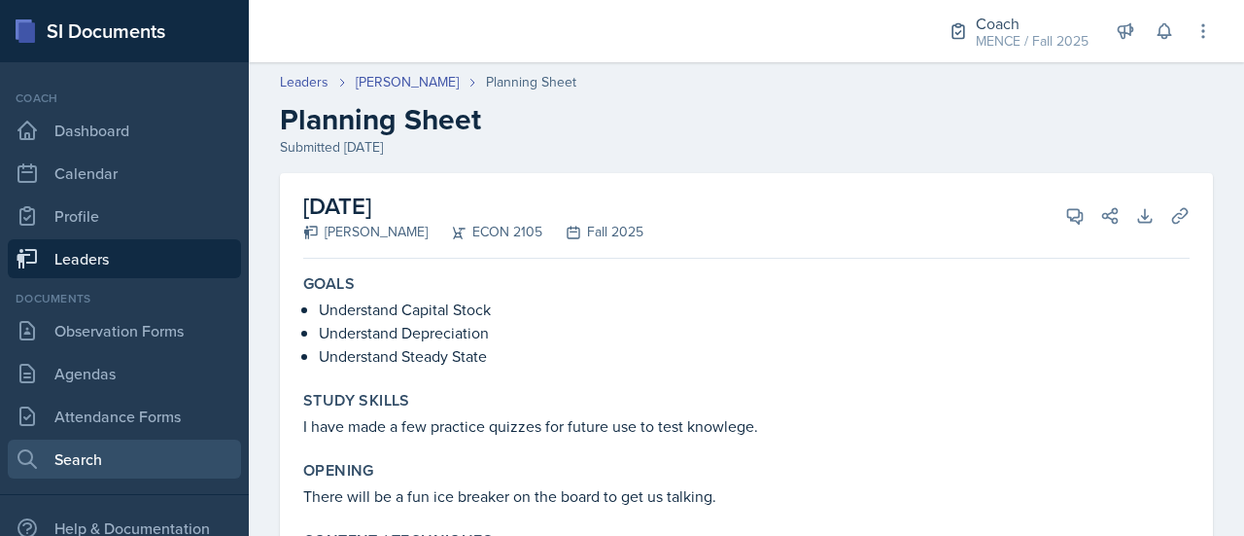
click at [101, 450] on link "Search" at bounding box center [124, 458] width 233 height 39
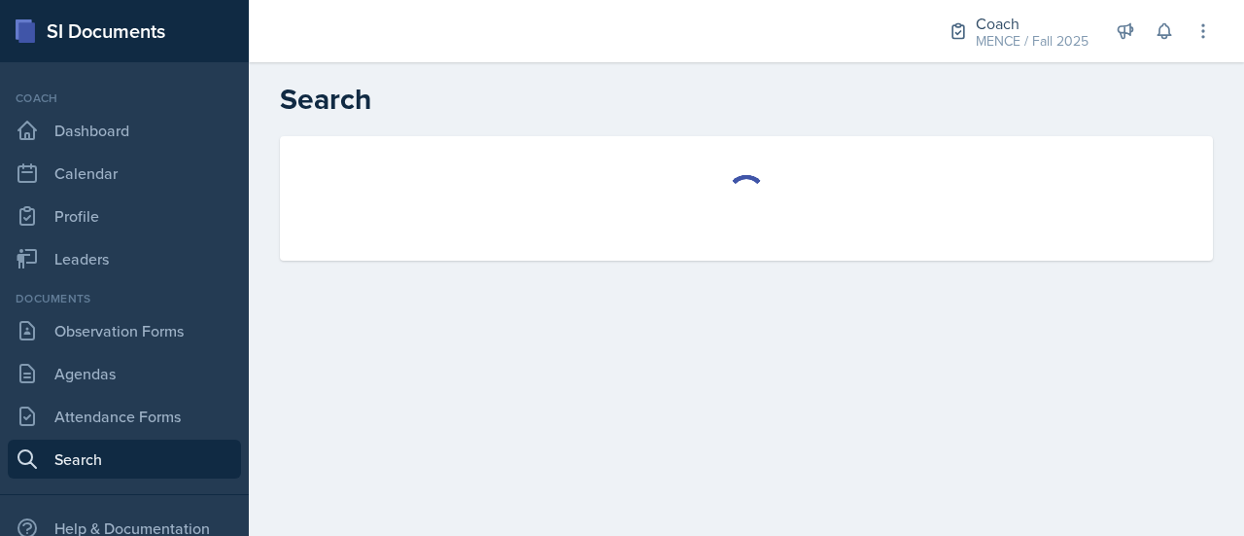
select select "all"
select select "1"
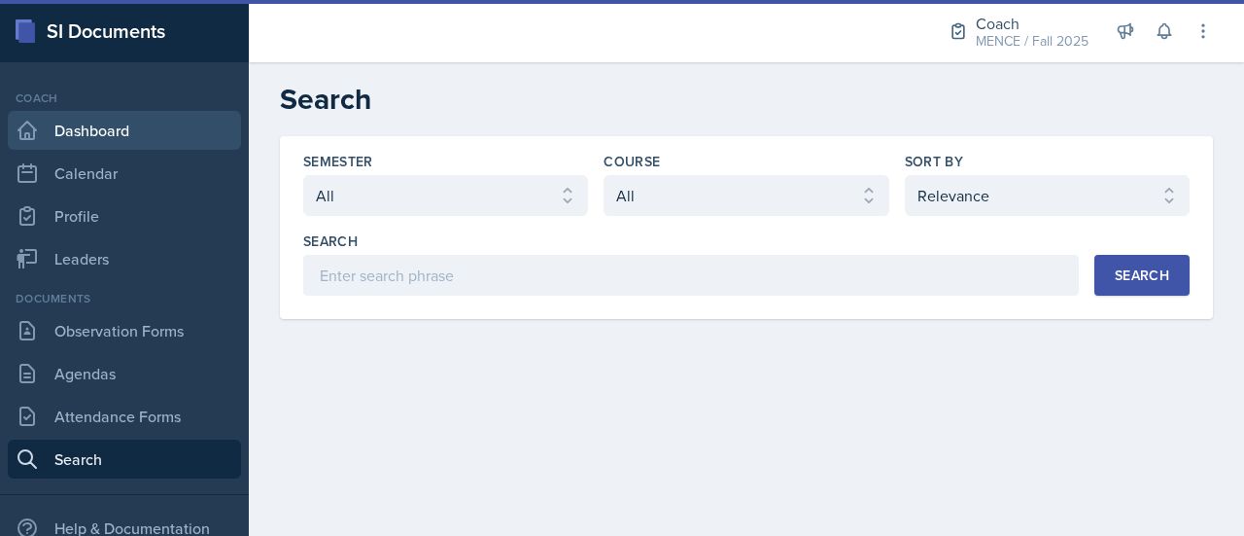
click at [92, 138] on link "Dashboard" at bounding box center [124, 130] width 233 height 39
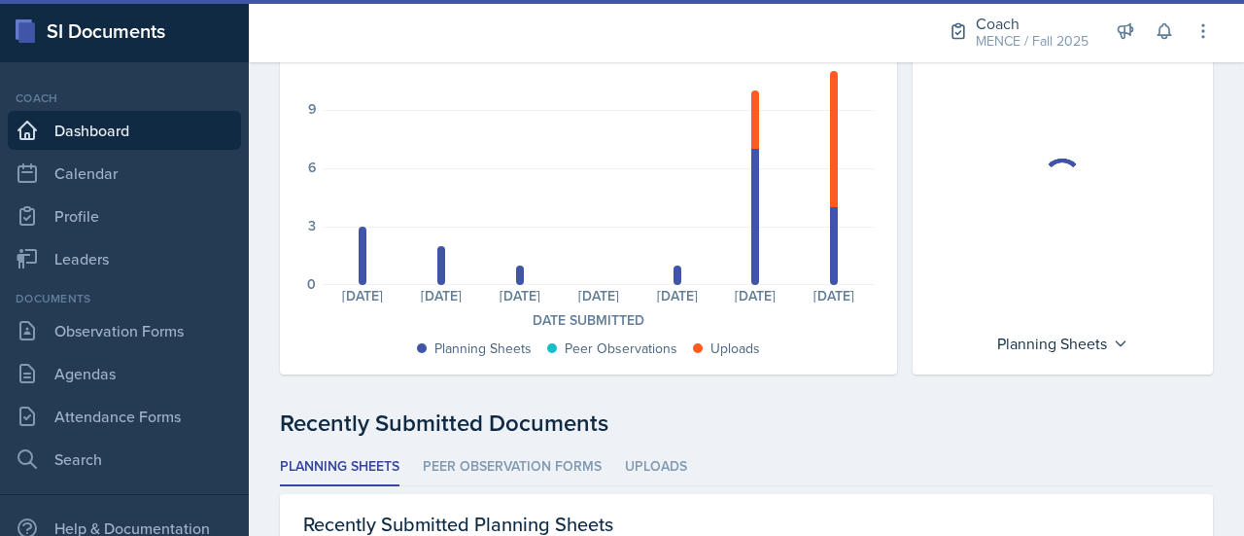
scroll to position [206, 0]
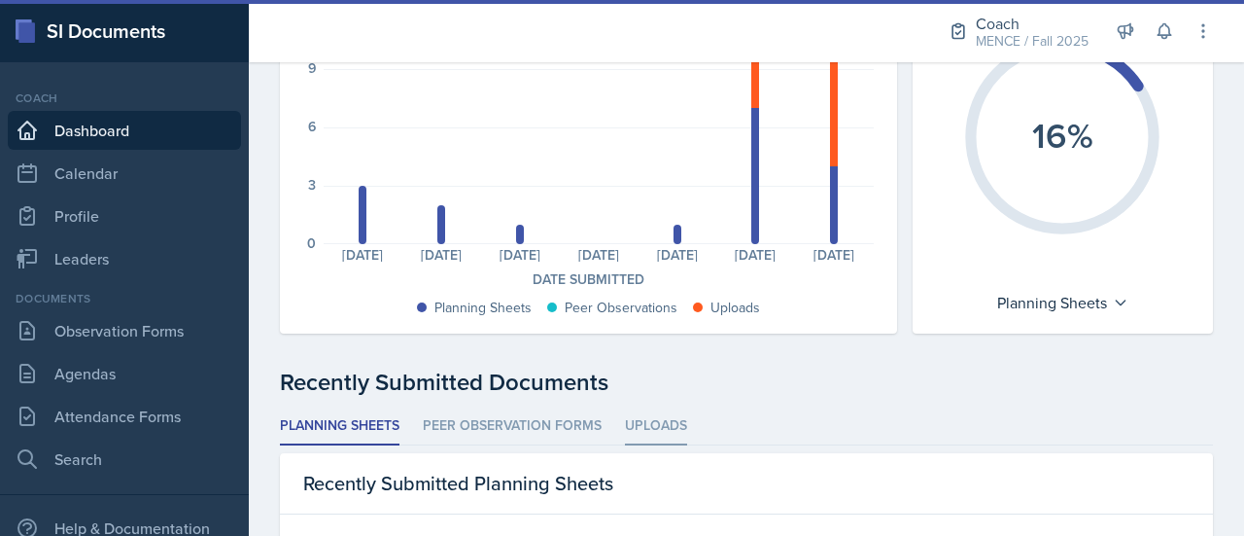
click at [683, 421] on li "Uploads" at bounding box center [656, 426] width 62 height 38
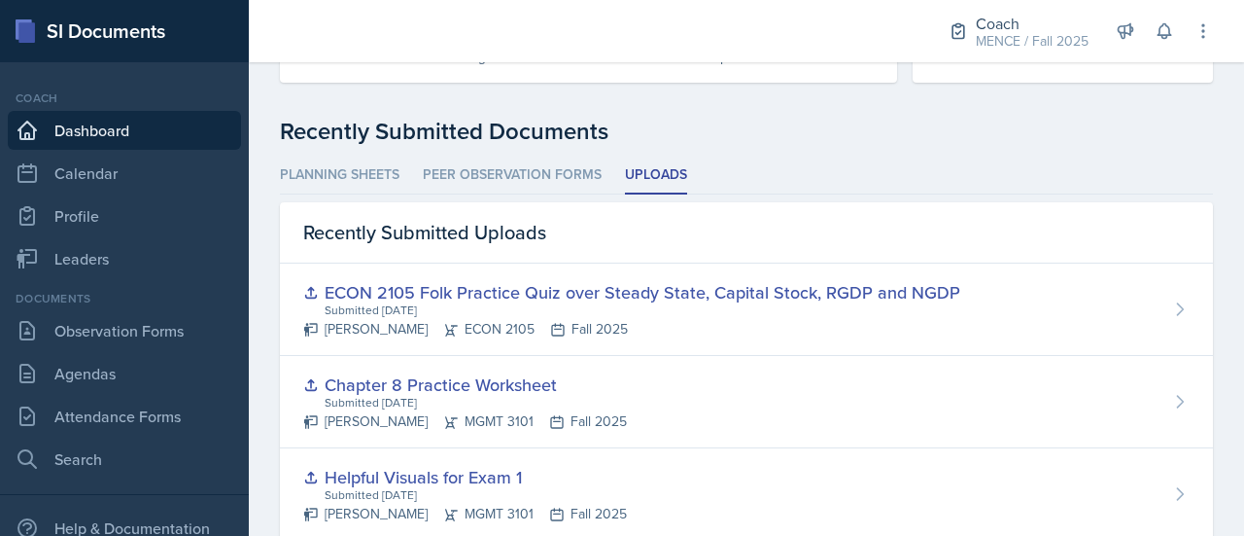
scroll to position [460, 0]
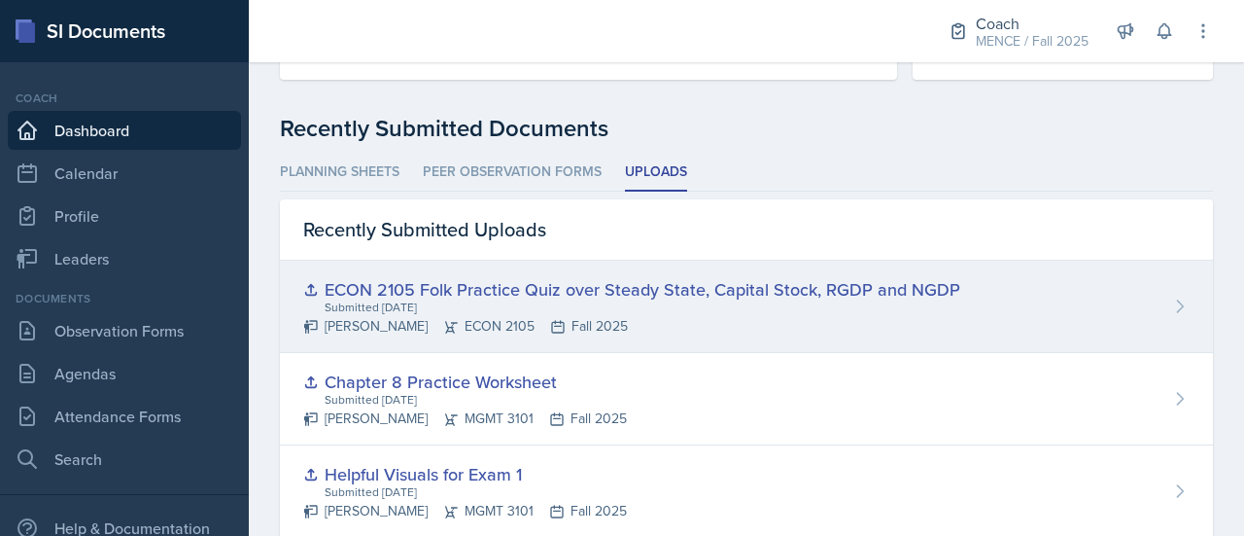
click at [1145, 291] on div "ECON 2105 Folk Practice Quiz over Steady State, Capital Stock, RGDP and NGDP Su…" at bounding box center [746, 307] width 933 height 92
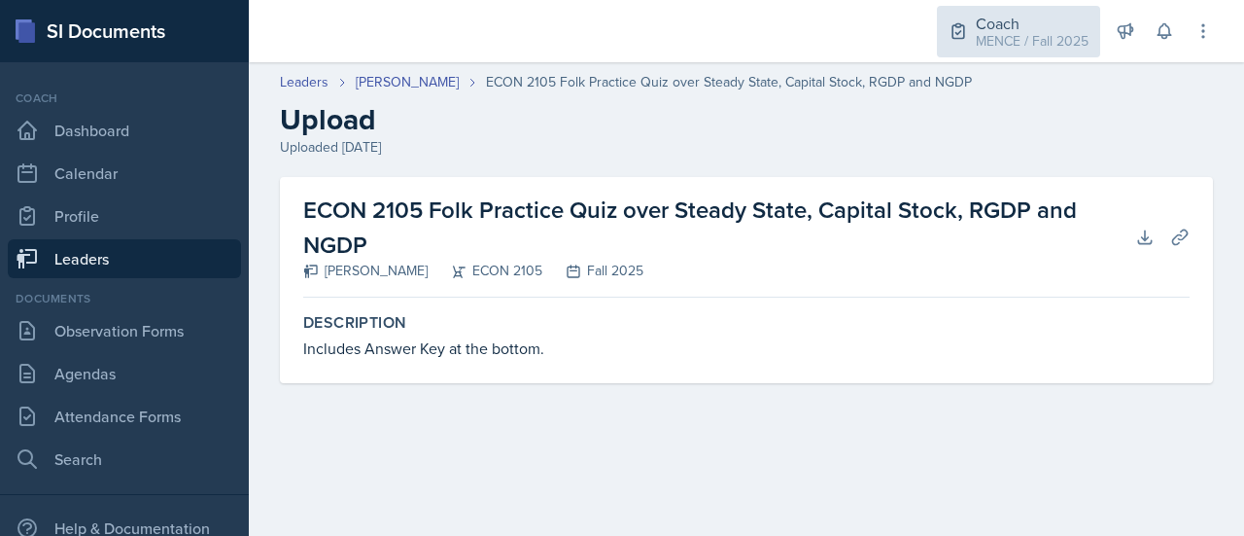
click at [994, 24] on div "Coach" at bounding box center [1032, 23] width 113 height 23
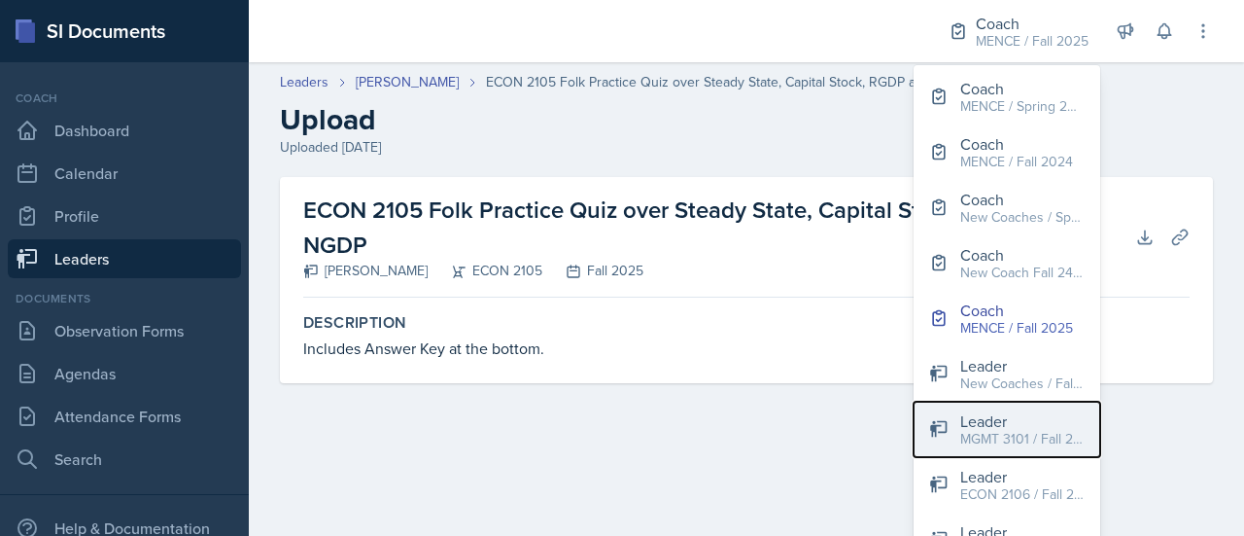
click at [1007, 445] on div "MGMT 3101 / Fall 2024" at bounding box center [1023, 439] width 124 height 20
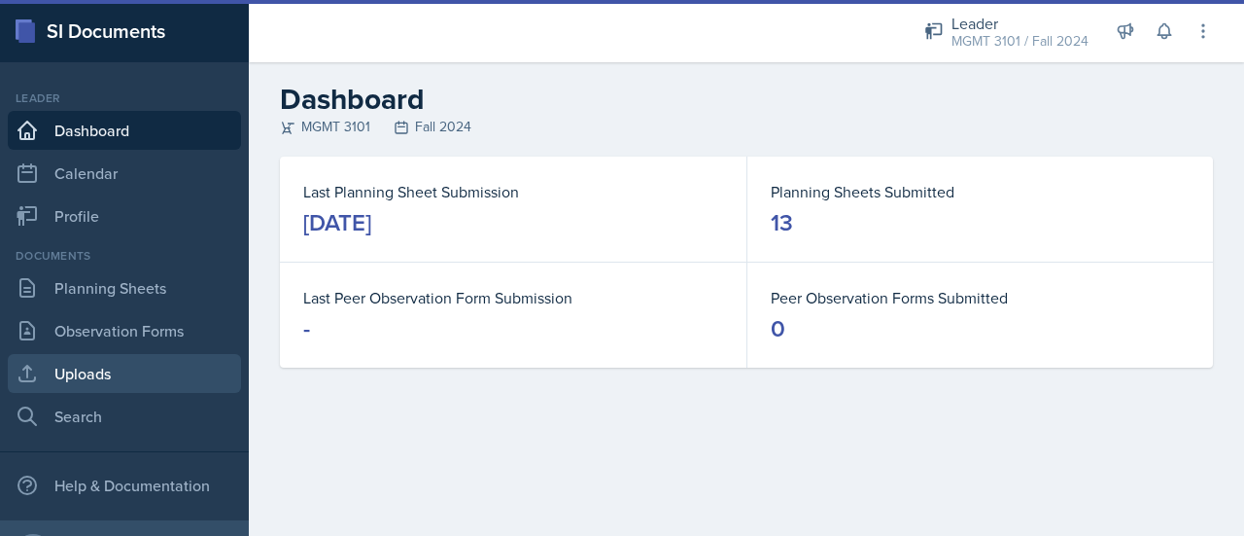
click at [143, 361] on link "Uploads" at bounding box center [124, 373] width 233 height 39
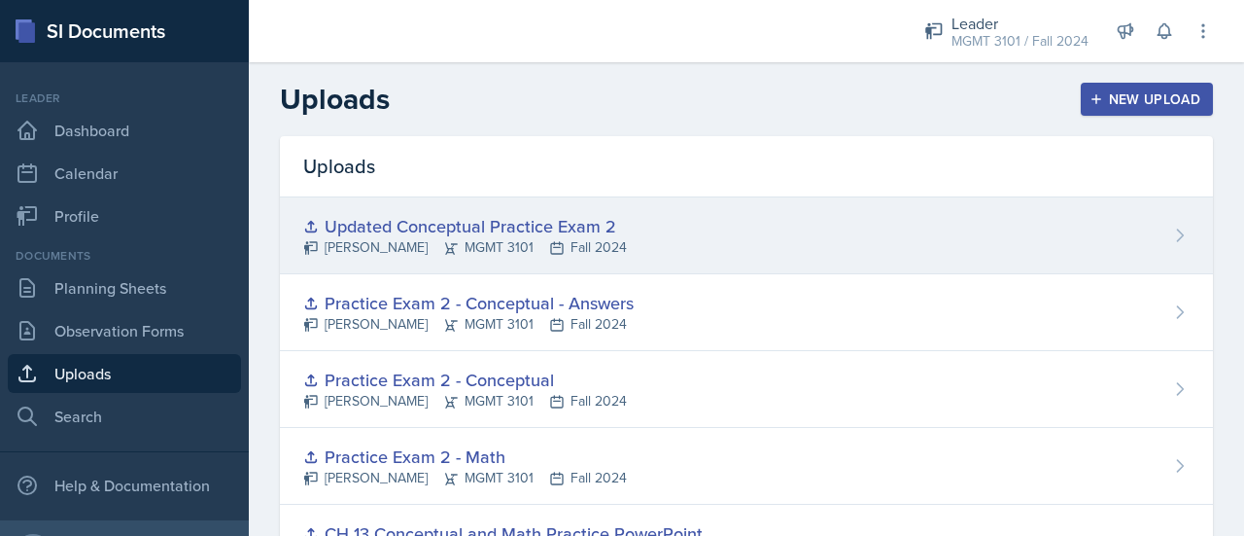
click at [601, 227] on div "Updated Conceptual Practice Exam 2" at bounding box center [465, 226] width 324 height 26
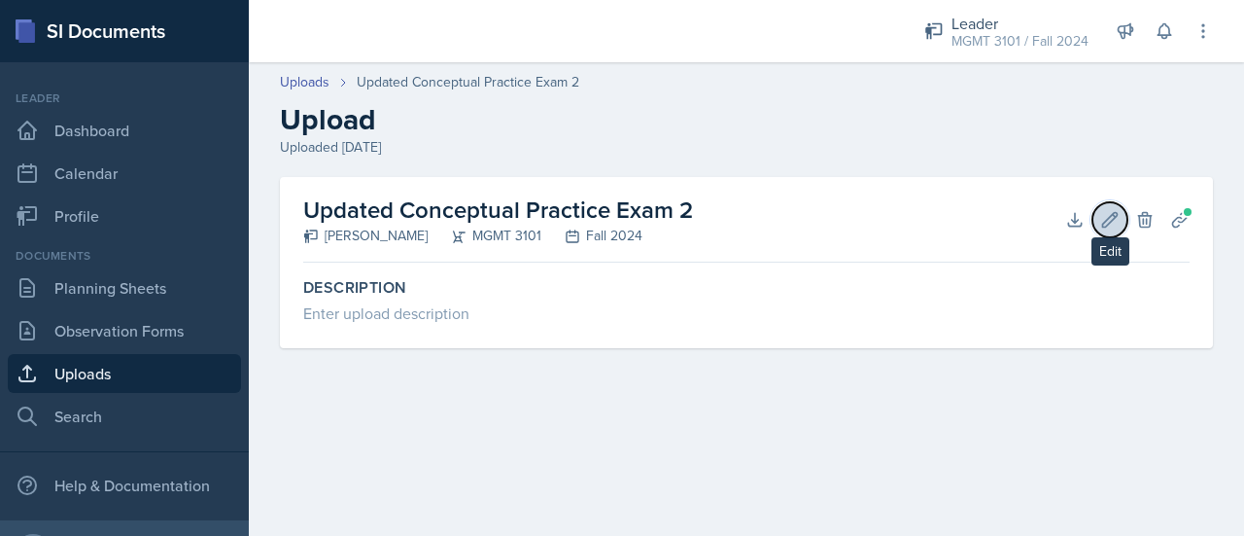
click at [1108, 217] on icon at bounding box center [1110, 219] width 15 height 15
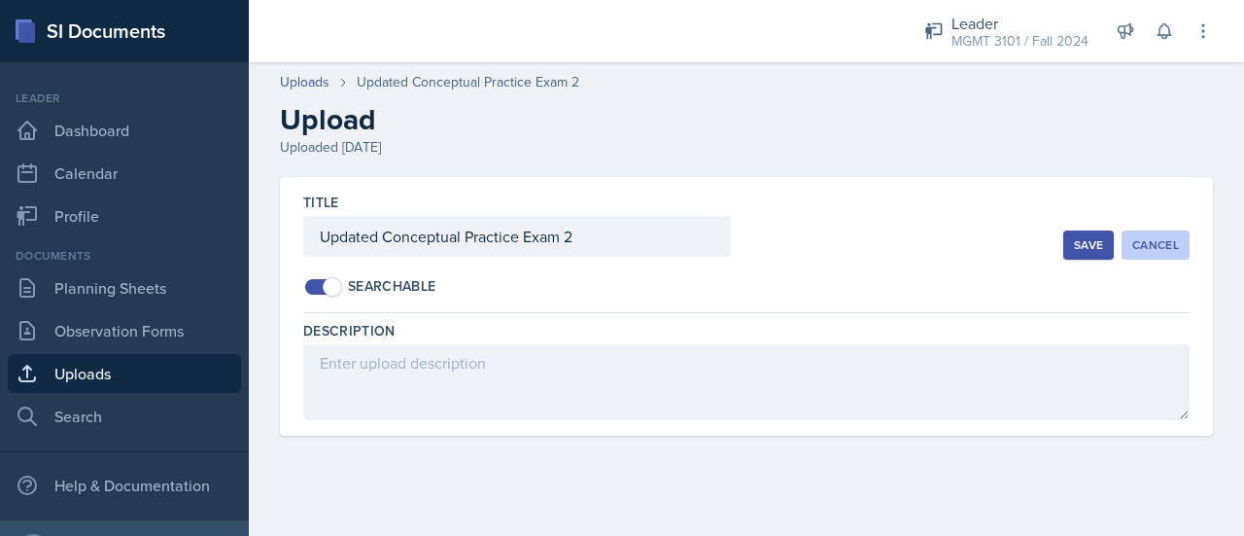
click at [1160, 242] on div "Cancel" at bounding box center [1156, 245] width 47 height 16
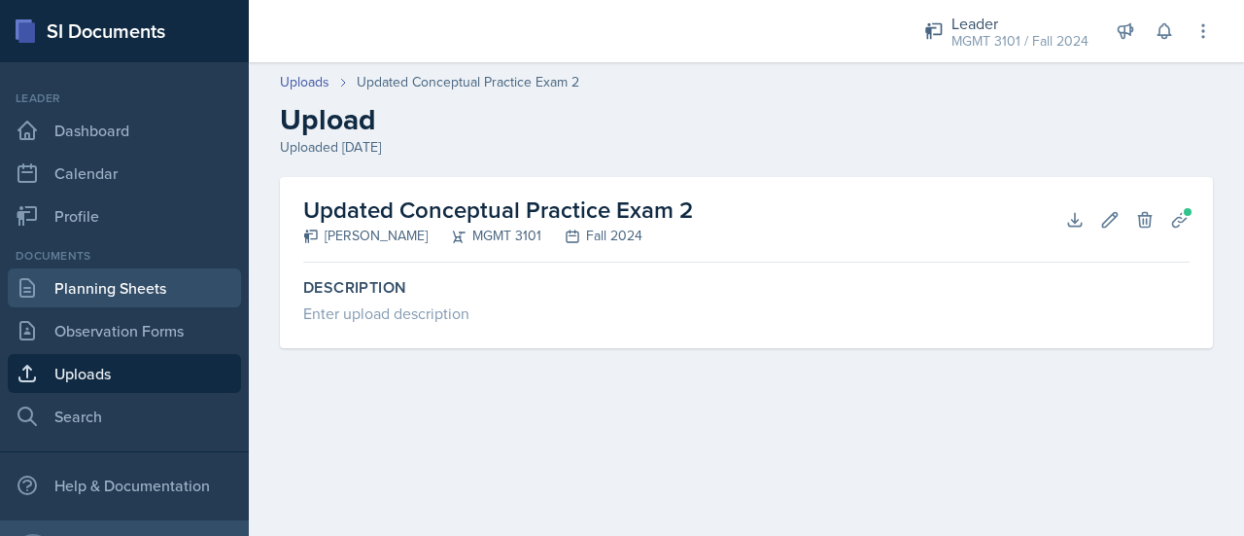
click at [121, 306] on link "Planning Sheets" at bounding box center [124, 287] width 233 height 39
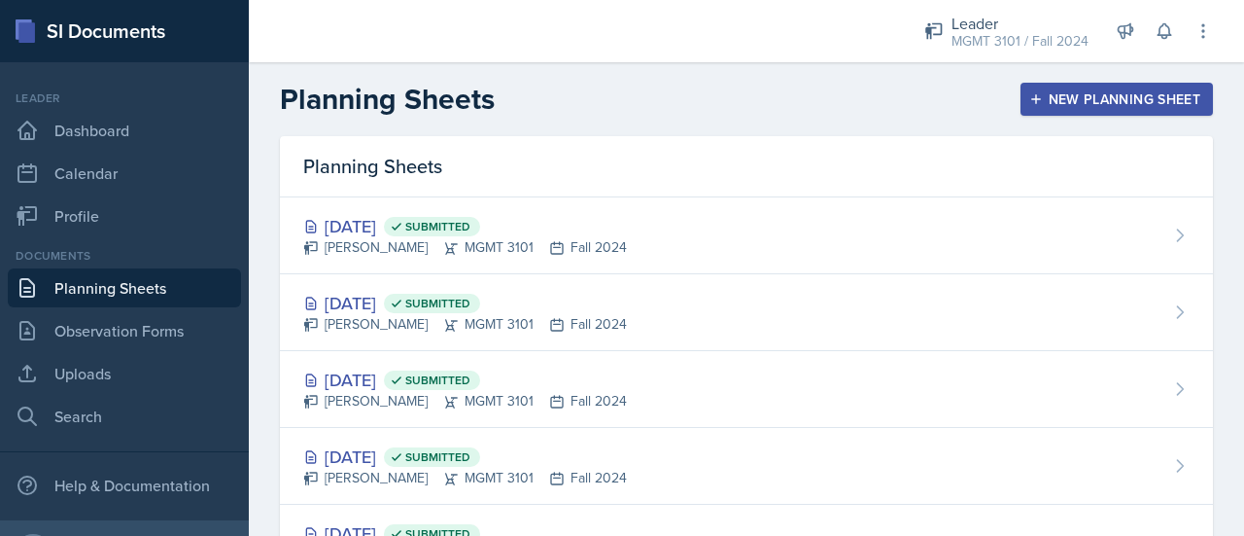
click at [1056, 91] on div "New Planning Sheet" at bounding box center [1116, 99] width 167 height 16
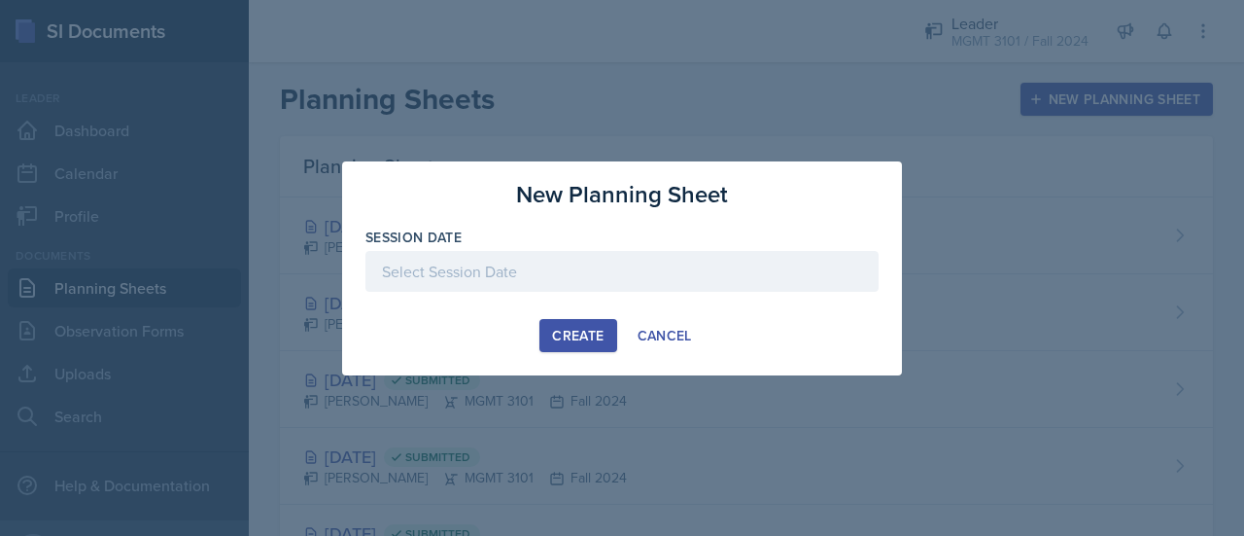
click at [556, 267] on div at bounding box center [622, 271] width 513 height 41
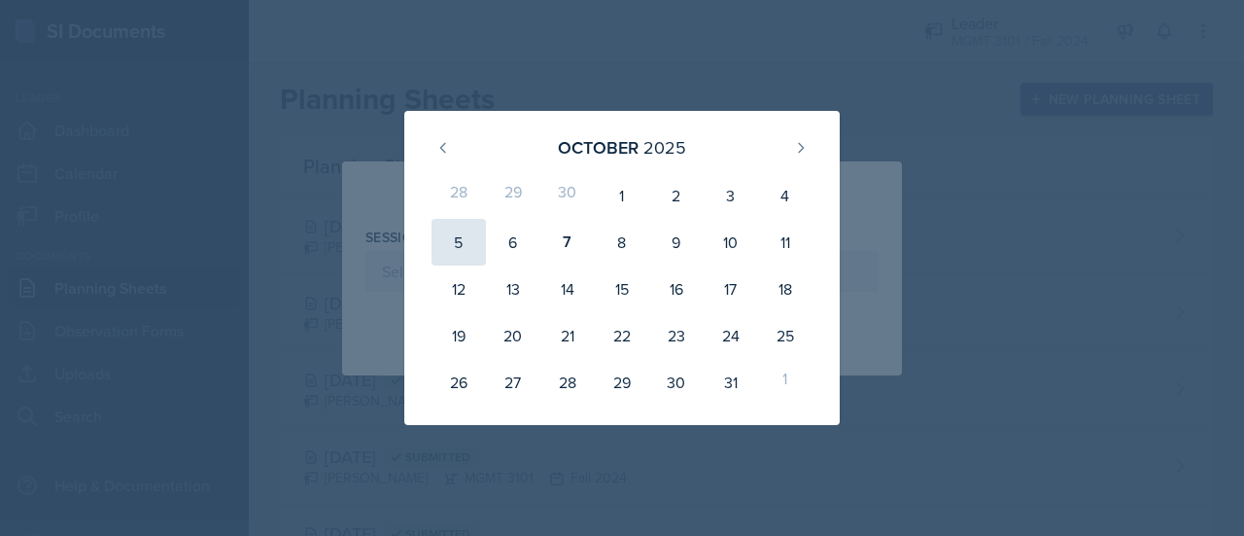
click at [464, 232] on div "5" at bounding box center [459, 242] width 54 height 47
type input "[DATE]"
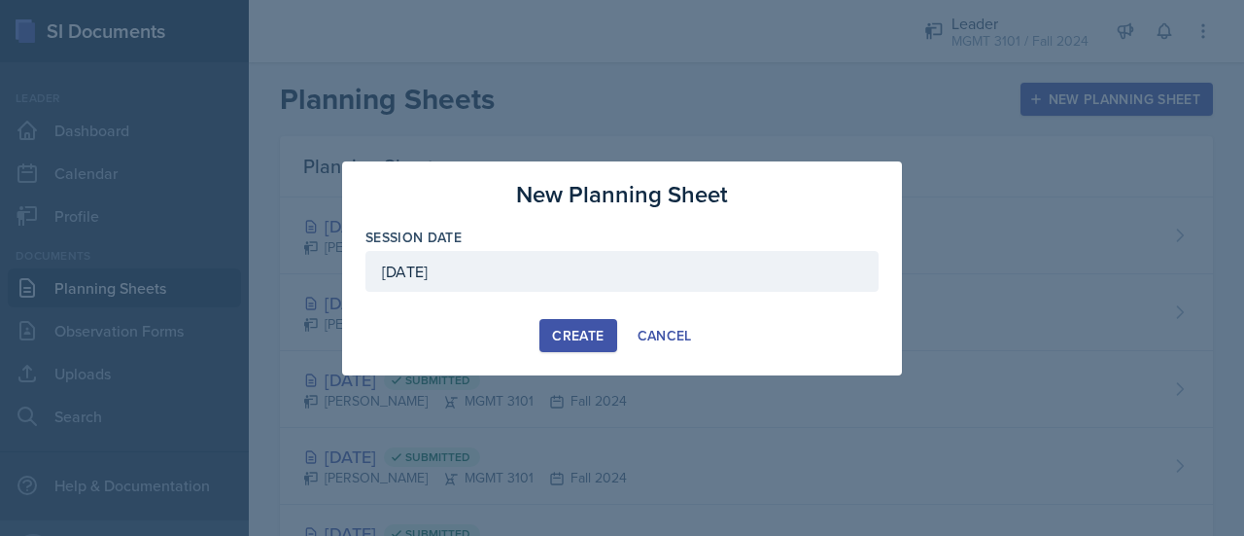
click at [609, 352] on div "New Planning Sheet Session Date [DATE] [DATE] 28 29 30 1 2 3 4 5 6 7 8 9 10 11 …" at bounding box center [622, 268] width 560 height 214
click at [579, 336] on div "Create" at bounding box center [578, 336] width 52 height 16
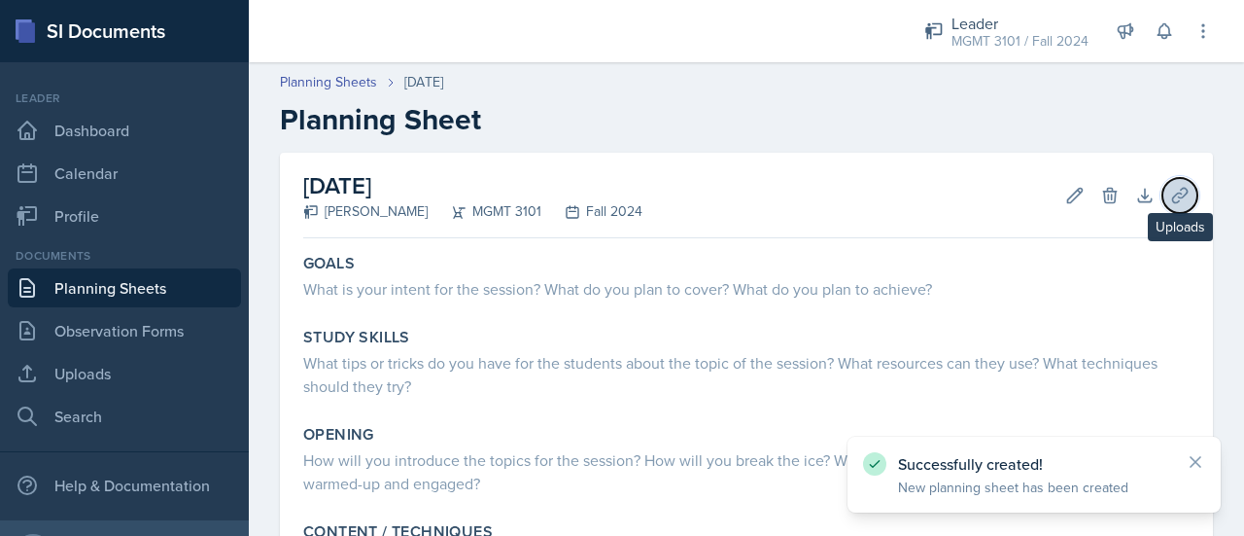
click at [1171, 195] on icon at bounding box center [1180, 195] width 19 height 19
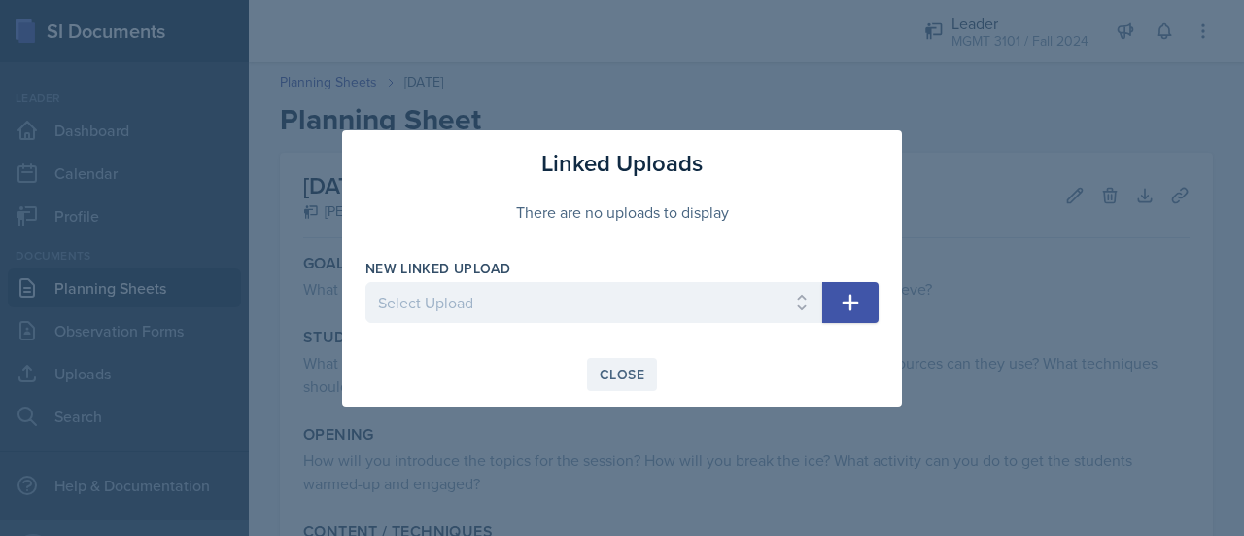
click at [624, 367] on div "Close" at bounding box center [622, 375] width 45 height 16
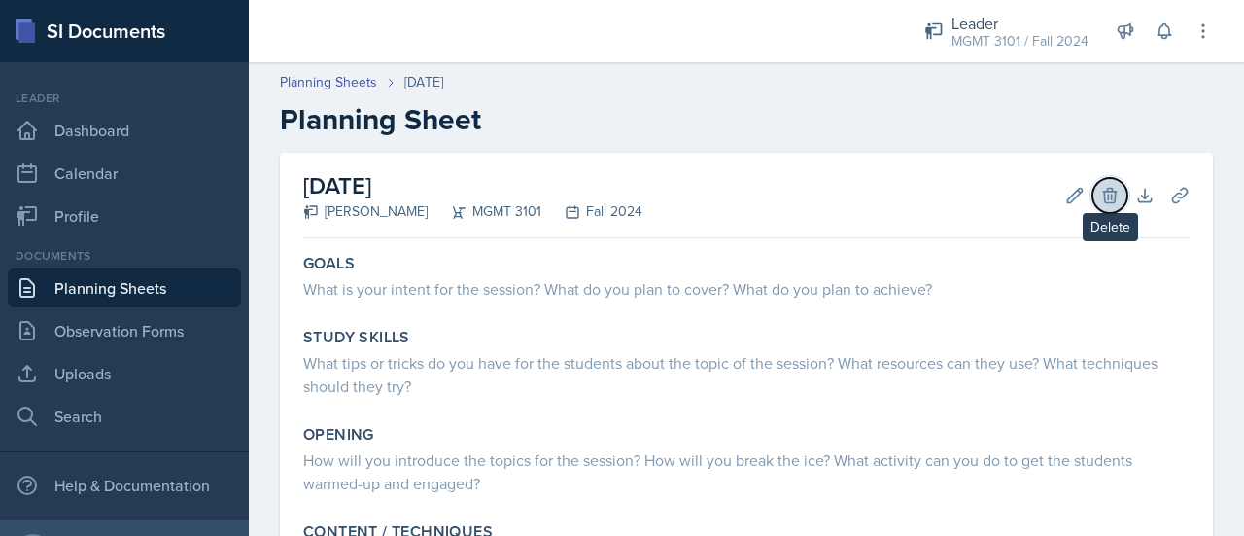
click at [1104, 193] on icon at bounding box center [1110, 195] width 19 height 19
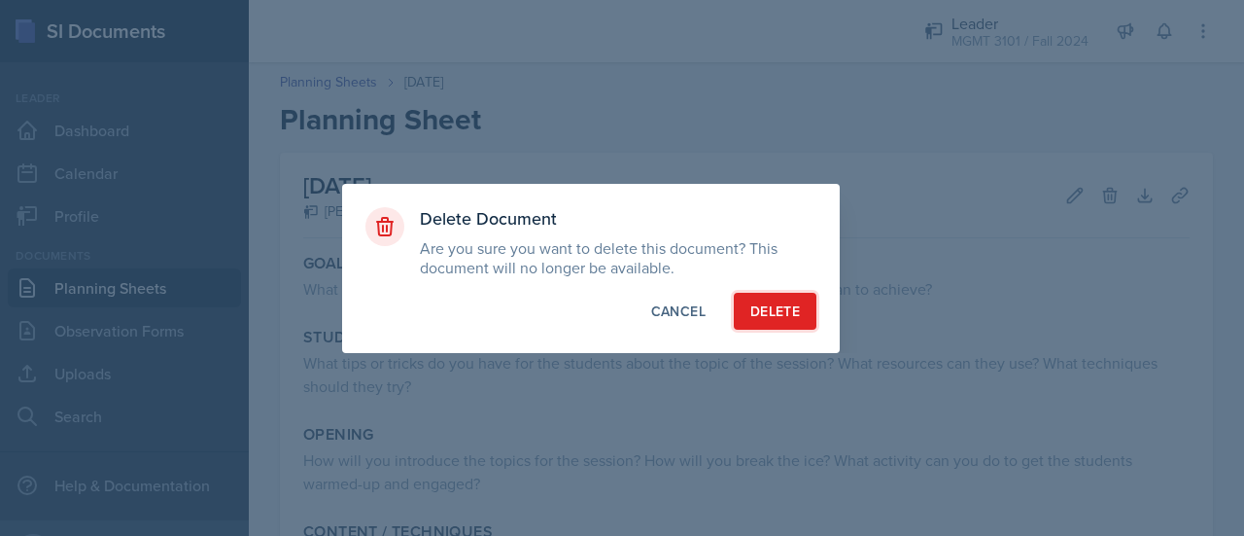
click at [788, 317] on div "Delete" at bounding box center [776, 310] width 50 height 19
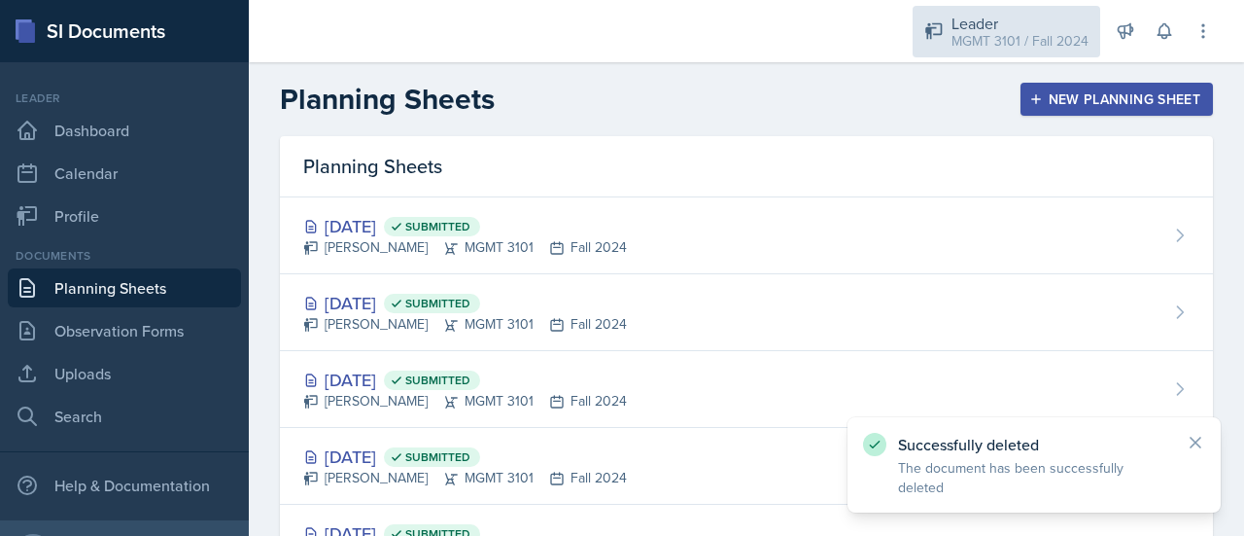
click at [1064, 42] on div "MGMT 3101 / Fall 2024" at bounding box center [1020, 41] width 137 height 20
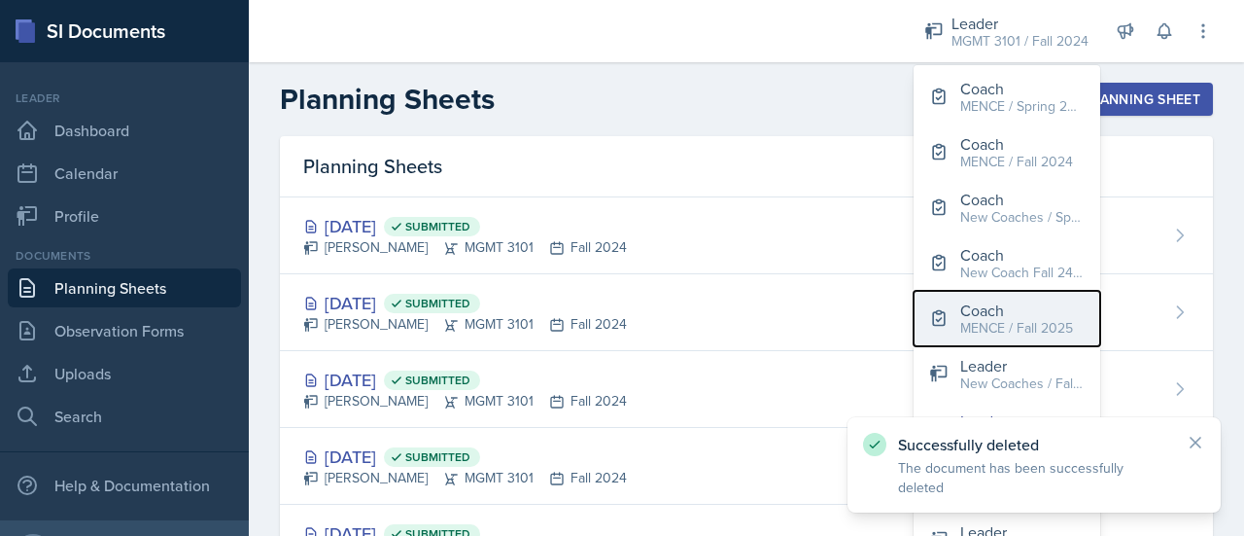
click at [997, 318] on div "MENCE / Fall 2025" at bounding box center [1017, 328] width 113 height 20
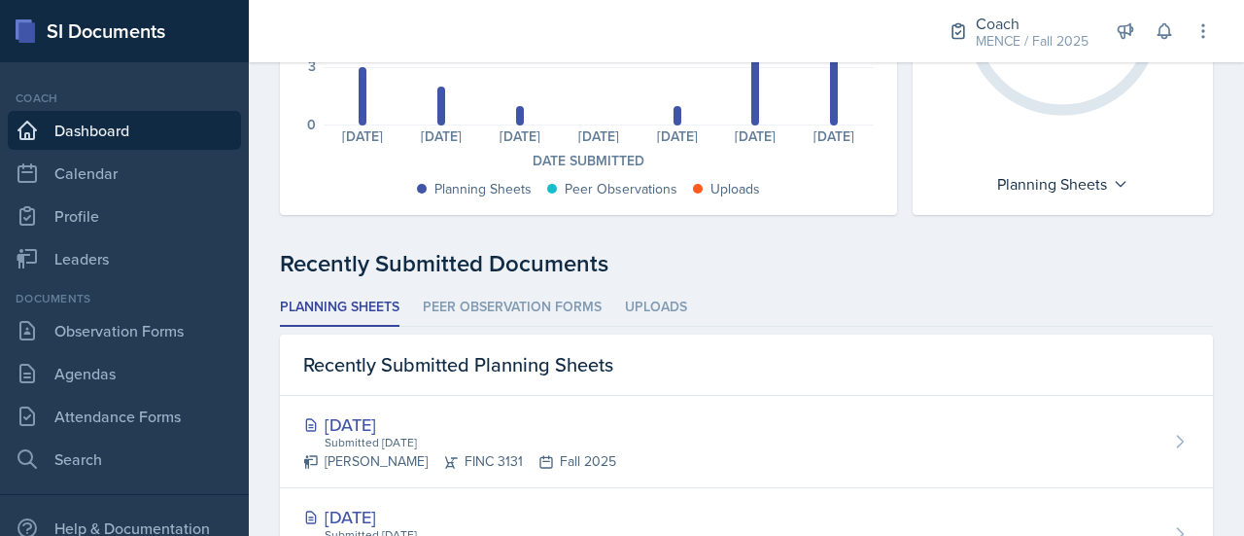
scroll to position [329, 0]
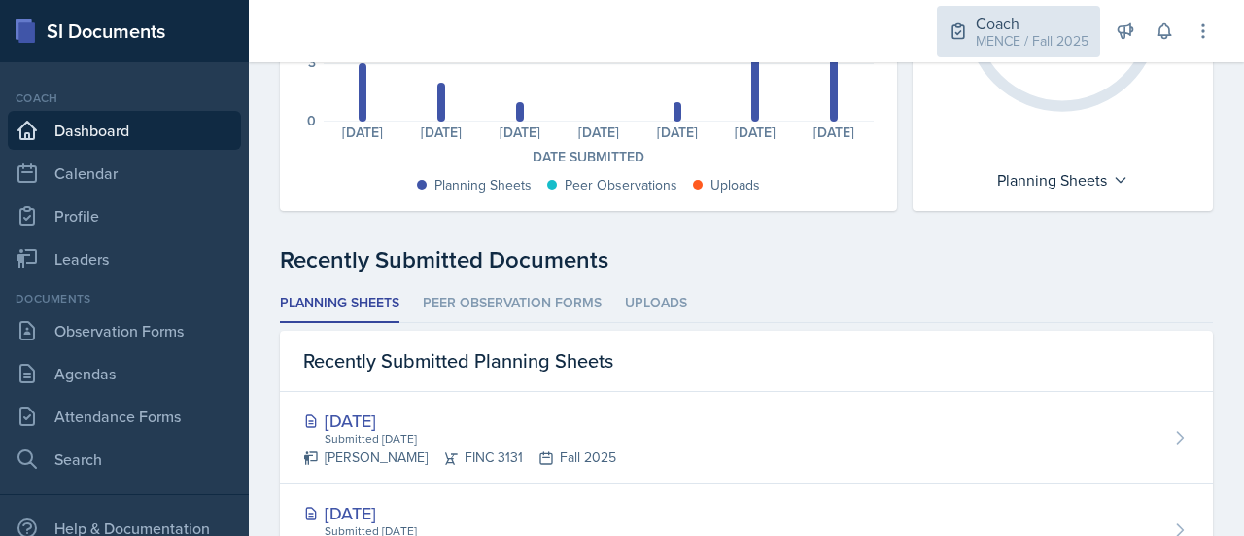
click at [974, 22] on div "Coach MENCE / Fall 2025" at bounding box center [1018, 32] width 163 height 52
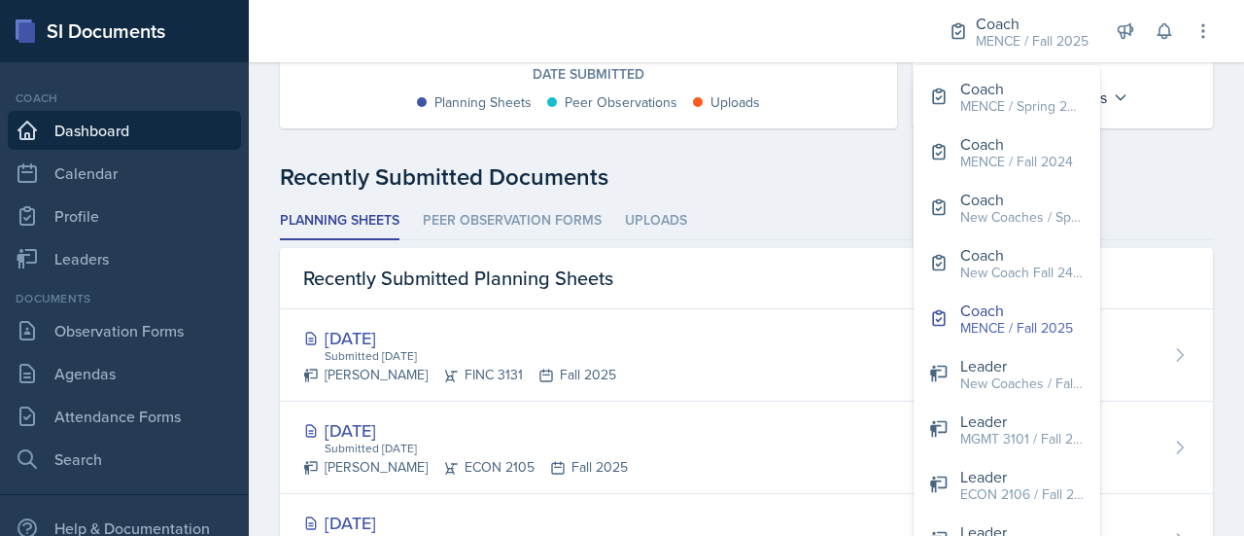
scroll to position [360, 0]
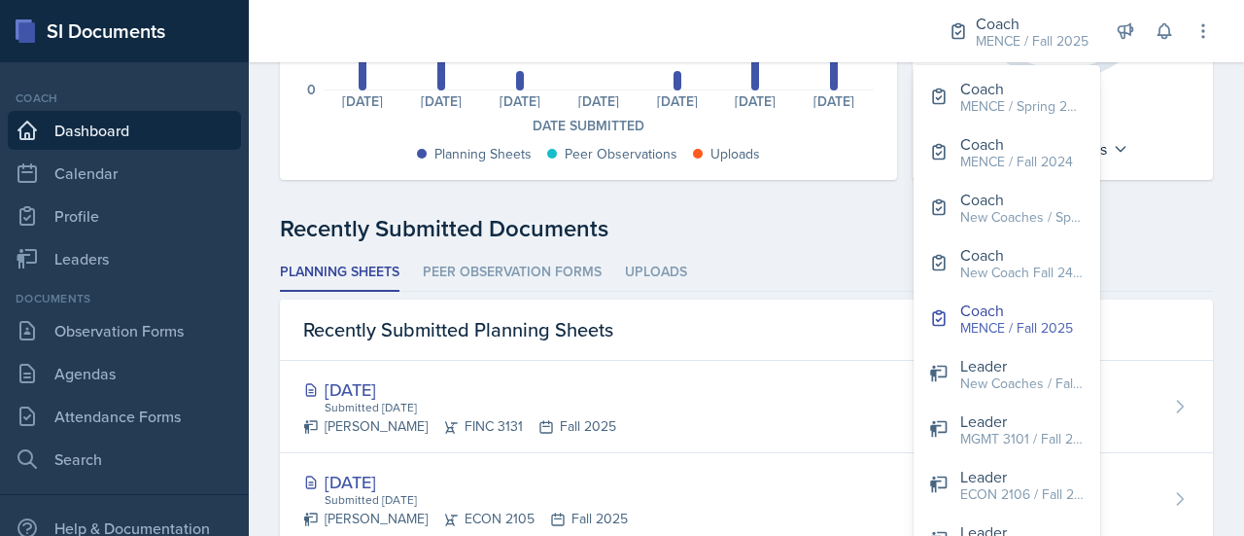
click at [846, 254] on ul "Planning Sheets Peer Observation Forms Uploads" at bounding box center [746, 273] width 933 height 38
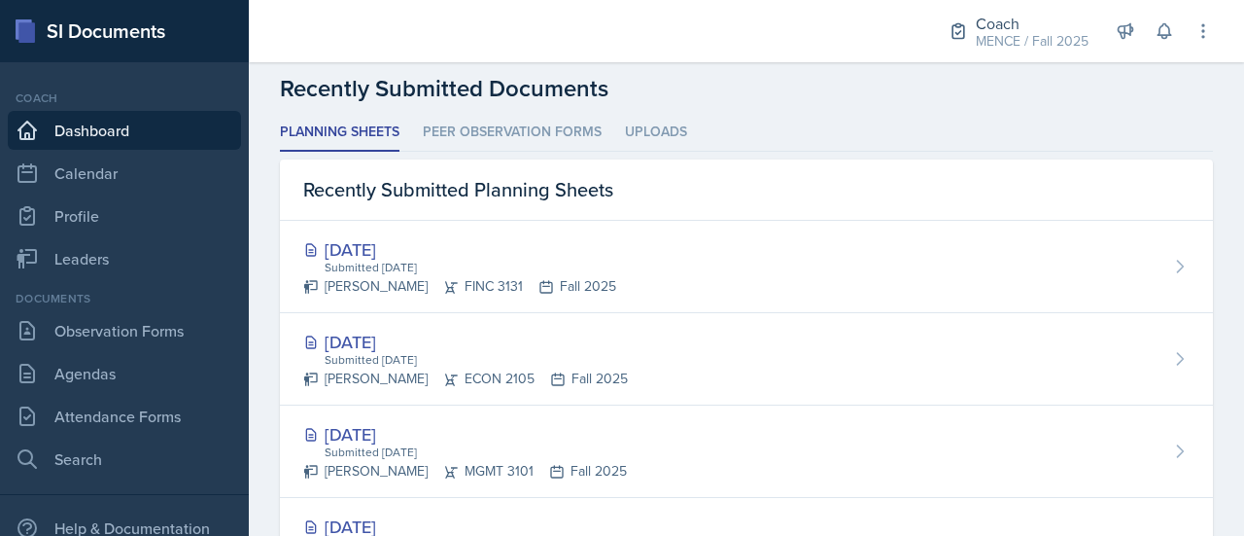
scroll to position [499, 0]
click at [666, 135] on li "Uploads" at bounding box center [656, 134] width 62 height 38
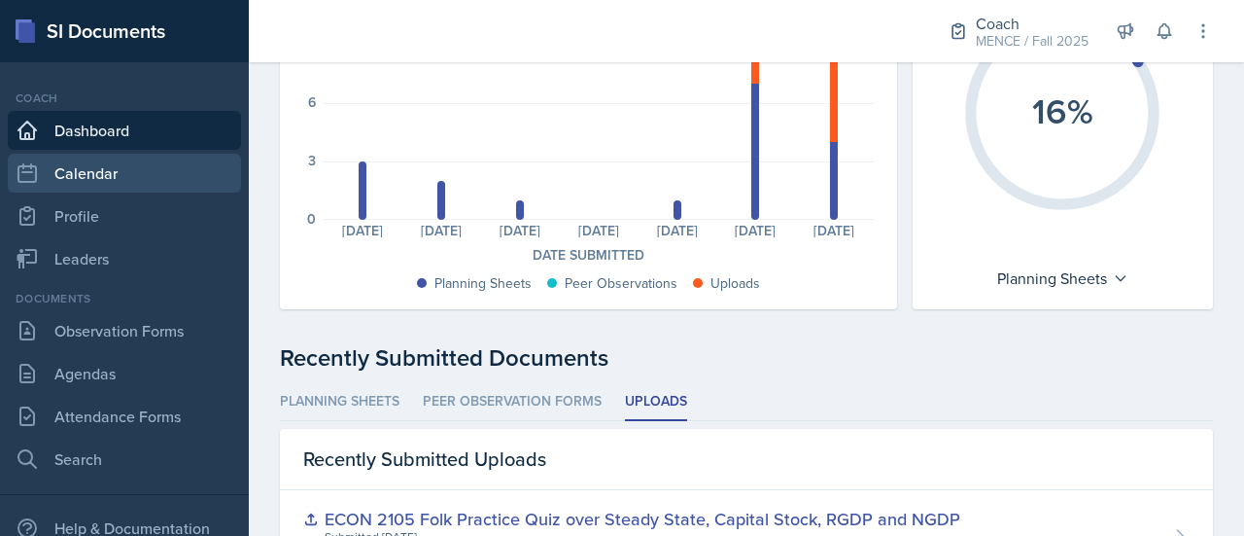
scroll to position [167, 0]
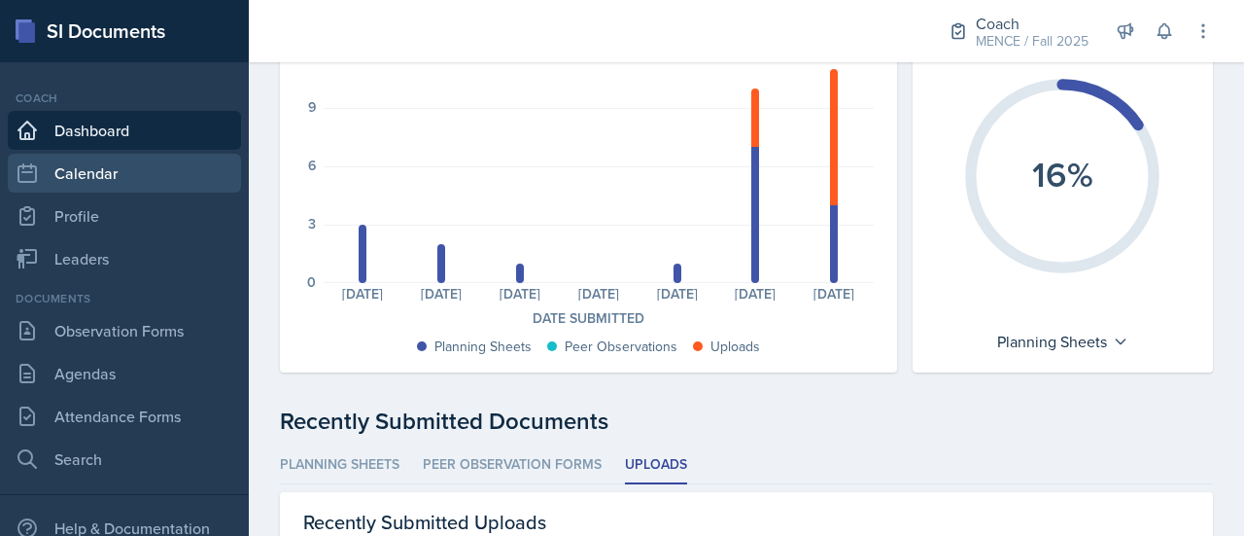
click at [93, 178] on link "Calendar" at bounding box center [124, 173] width 233 height 39
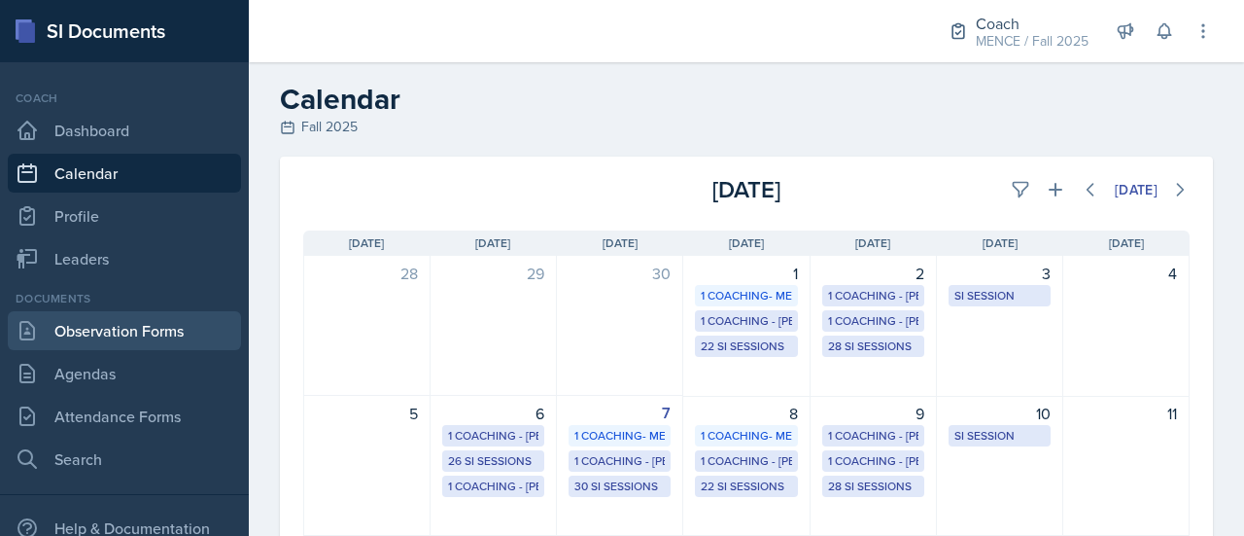
click at [126, 326] on link "Observation Forms" at bounding box center [124, 330] width 233 height 39
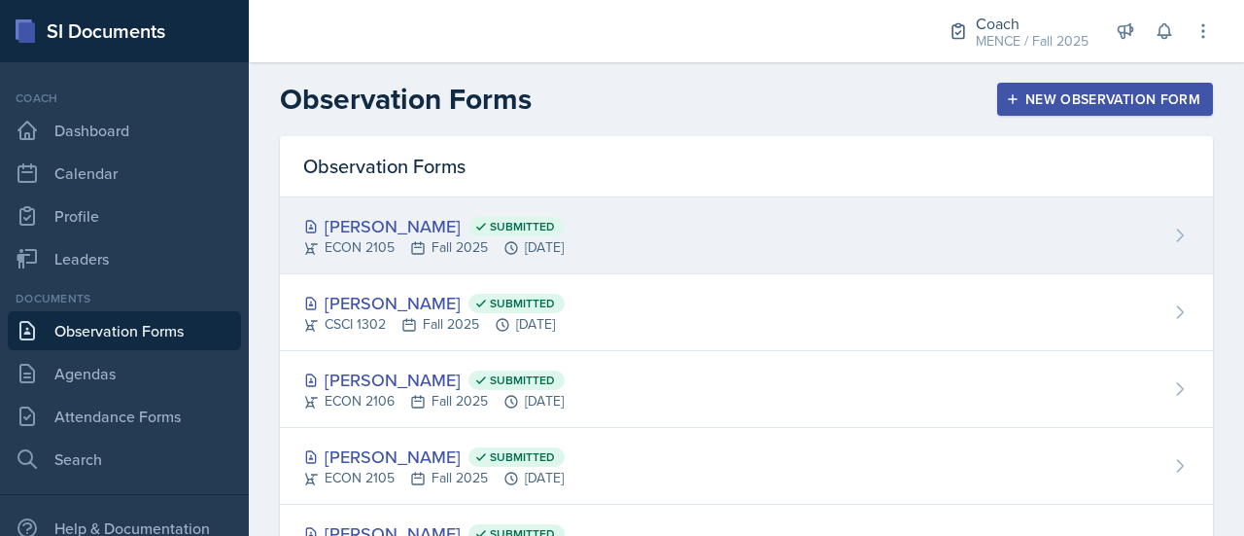
click at [472, 246] on div "ECON 2105 Fall 2025 [DATE]" at bounding box center [434, 247] width 262 height 20
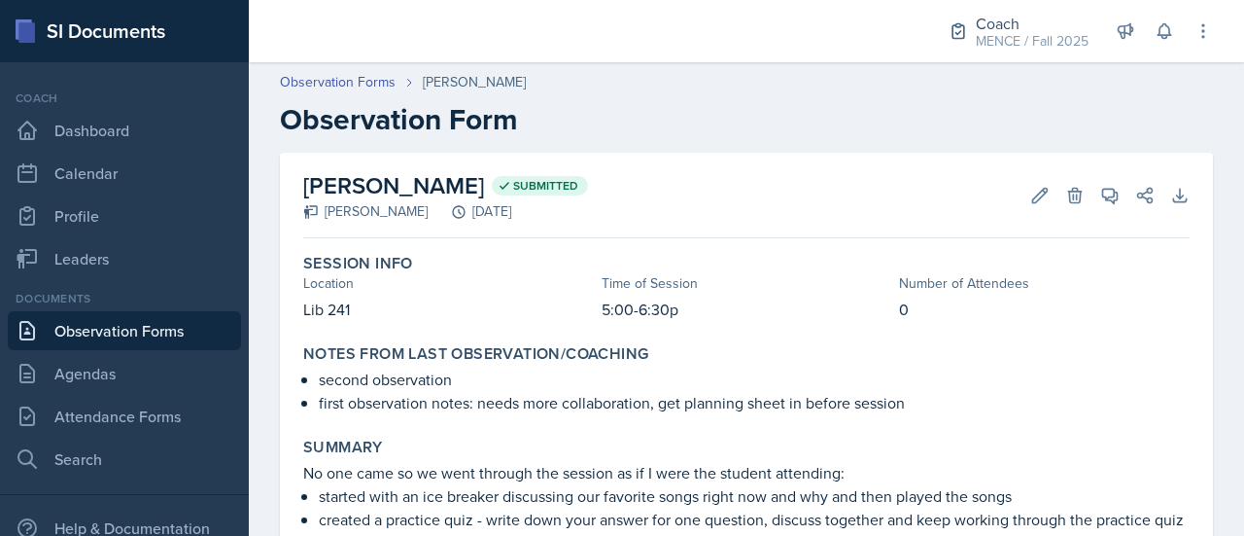
click at [144, 311] on link "Observation Forms" at bounding box center [124, 330] width 233 height 39
